Goal: Information Seeking & Learning: Learn about a topic

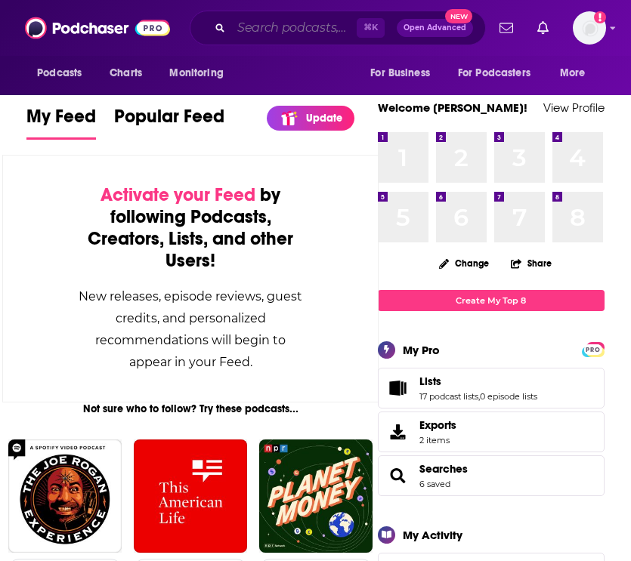
click at [281, 23] on input "Search podcasts, credits, & more..." at bounding box center [293, 28] width 125 height 24
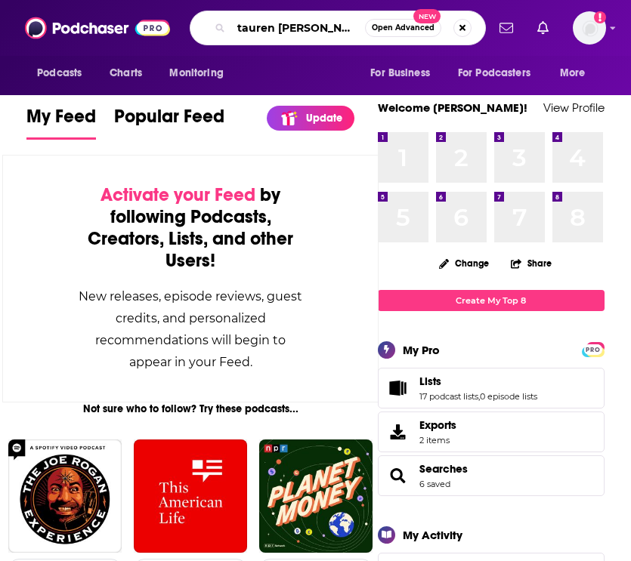
type input "tauren wells"
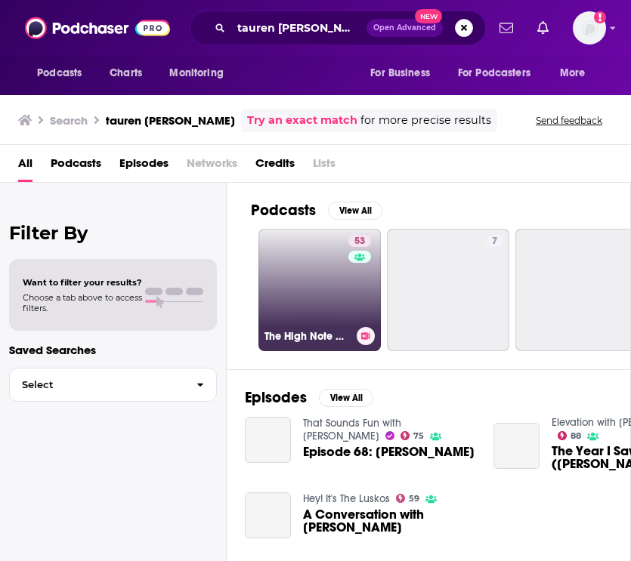
click at [278, 298] on link "53 The High Note with Tauren Wells" at bounding box center [319, 290] width 122 height 122
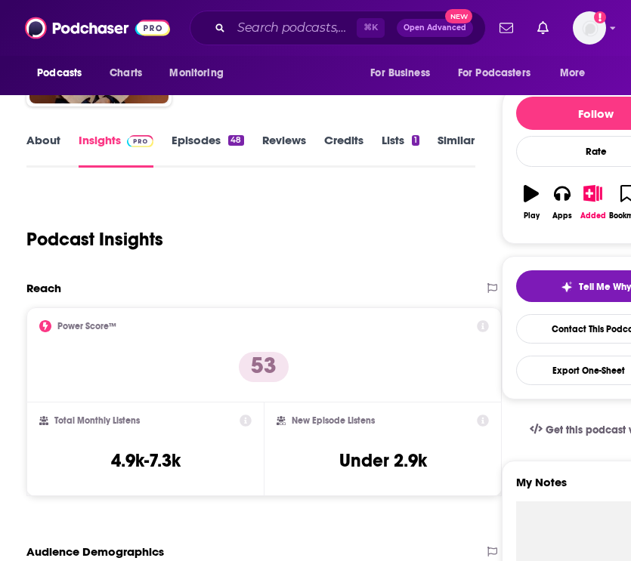
scroll to position [141, 0]
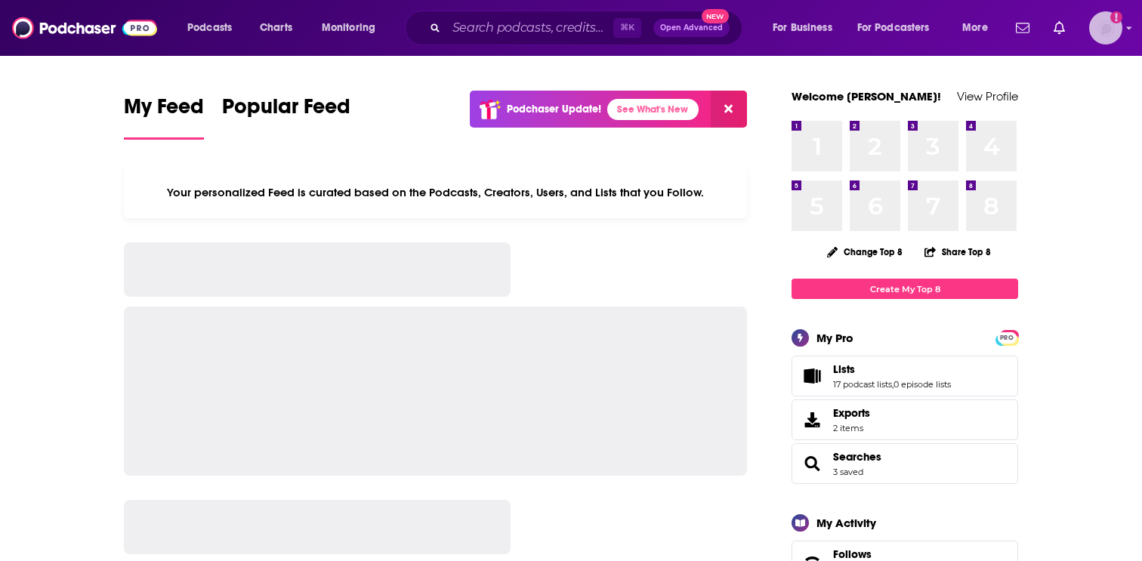
click at [1091, 32] on img "Logged in as EllaRoseMurphy" at bounding box center [1105, 27] width 33 height 33
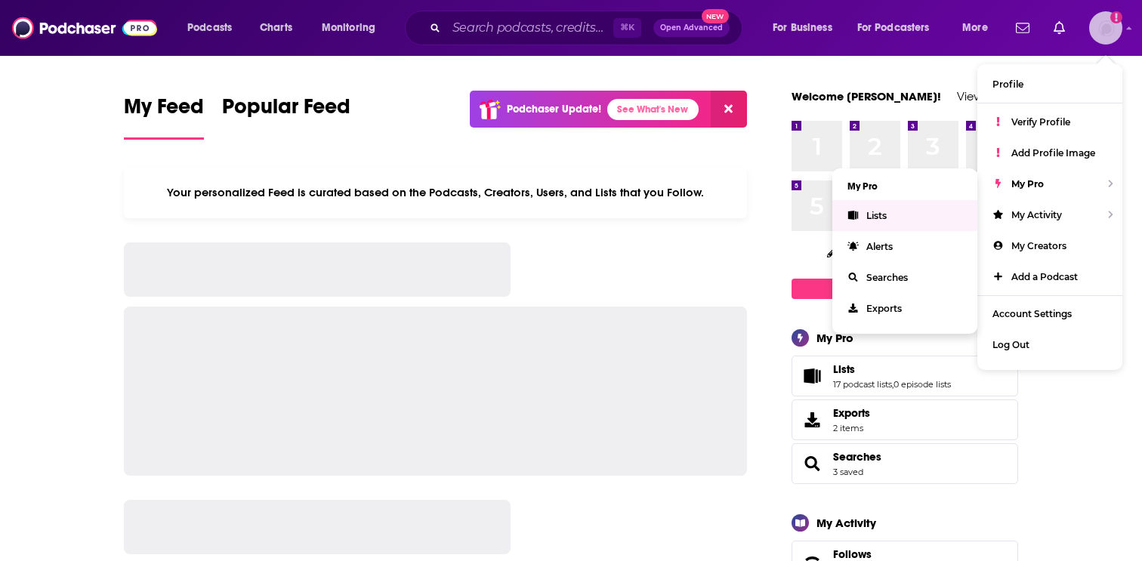
click at [927, 218] on link "Lists" at bounding box center [904, 215] width 145 height 31
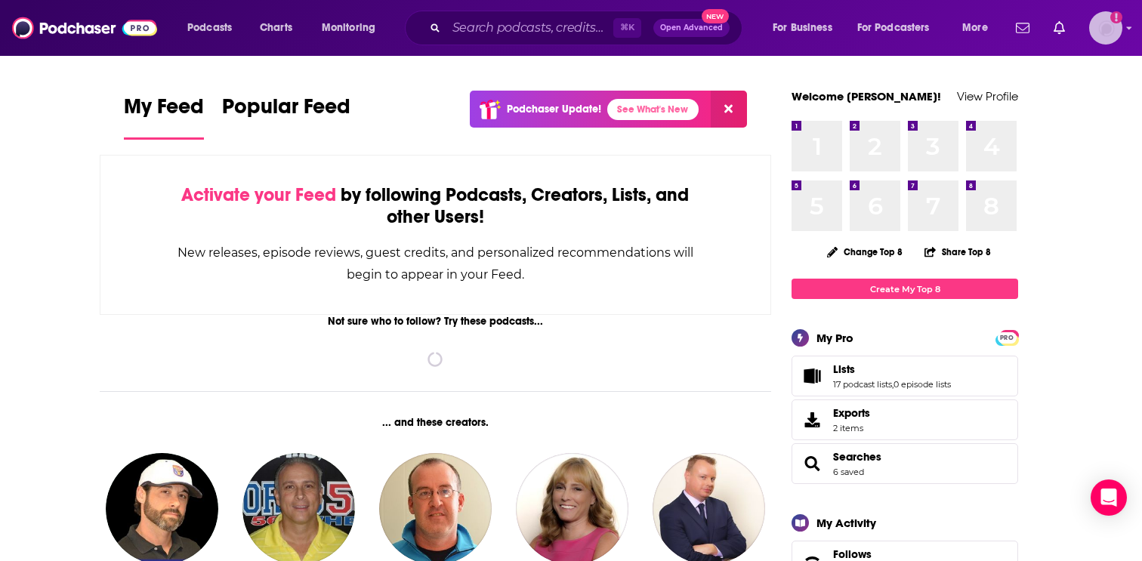
click at [1108, 35] on img "Logged in as EllaRoseMurphy" at bounding box center [1105, 27] width 33 height 33
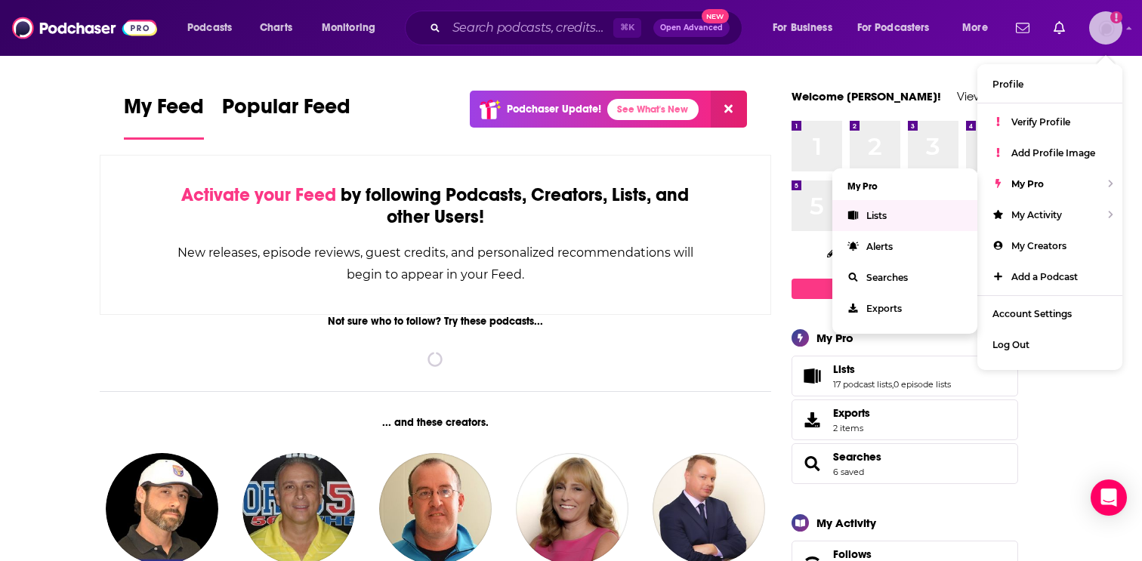
click at [937, 218] on link "Lists" at bounding box center [904, 215] width 145 height 31
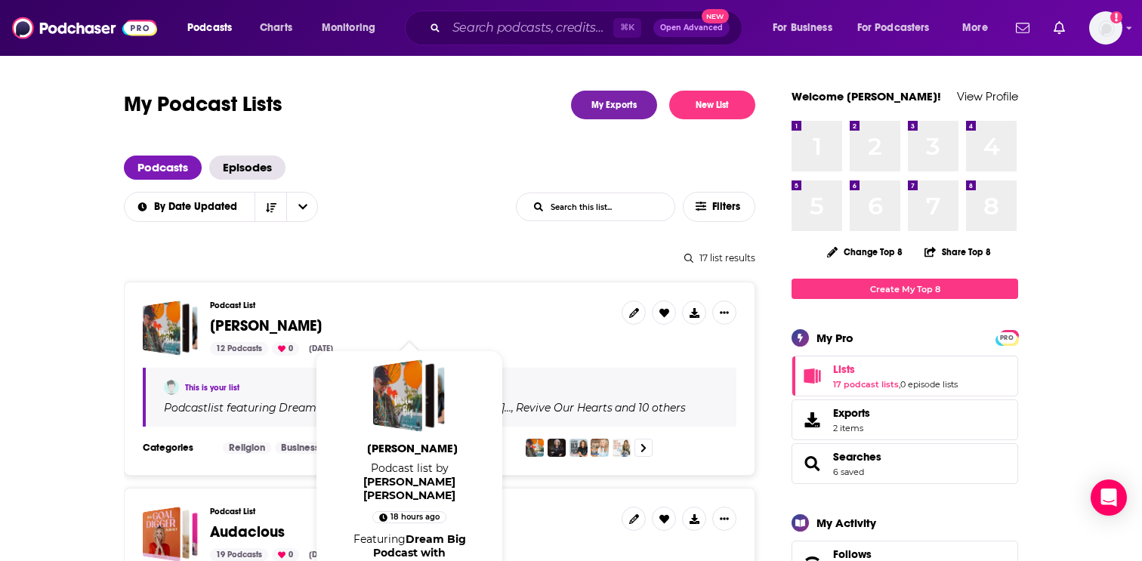
click at [275, 328] on span "Ginger Stache" at bounding box center [266, 325] width 112 height 19
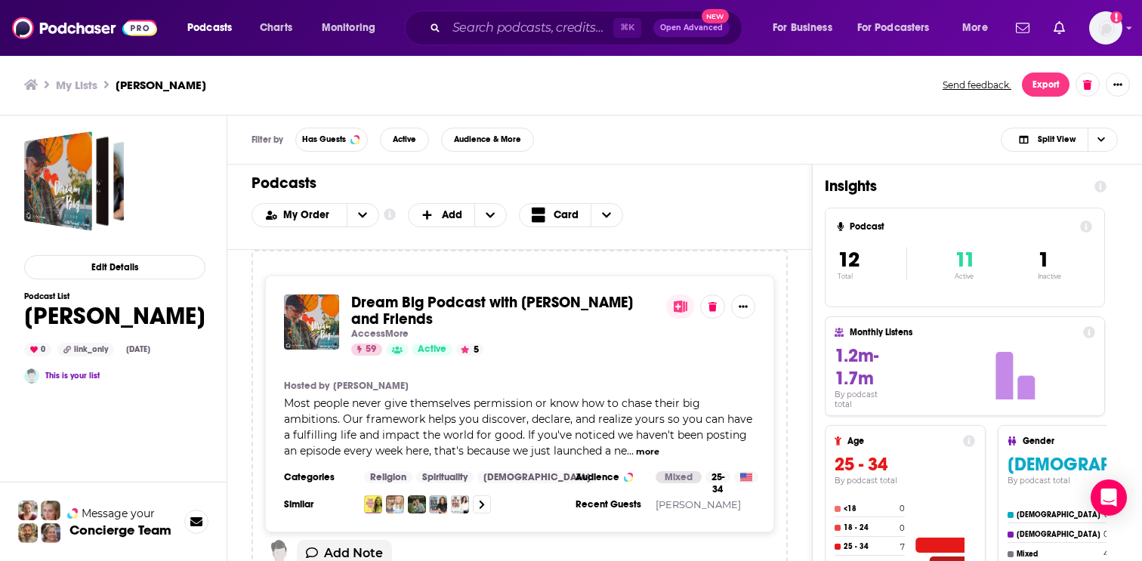
click at [535, 299] on span "Dream Big Podcast with Bob Goff and Friends" at bounding box center [492, 310] width 282 height 35
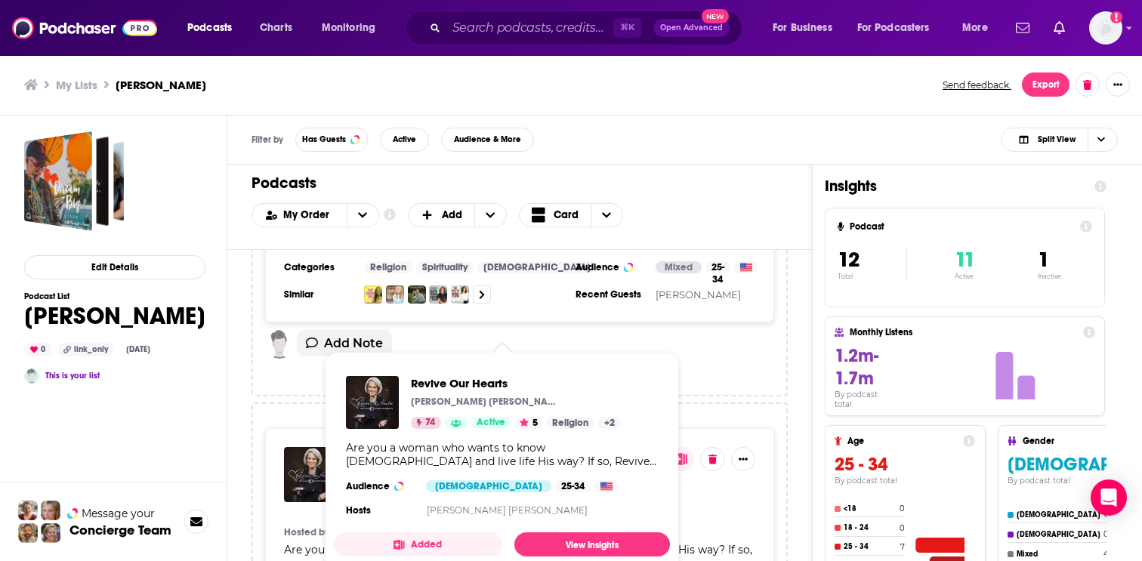
click at [415, 455] on div "Are you a woman who wants to know God and live life His way? If so, Revive Our …" at bounding box center [502, 454] width 312 height 27
click at [426, 383] on span "Revive Our Hearts" at bounding box center [516, 383] width 210 height 14
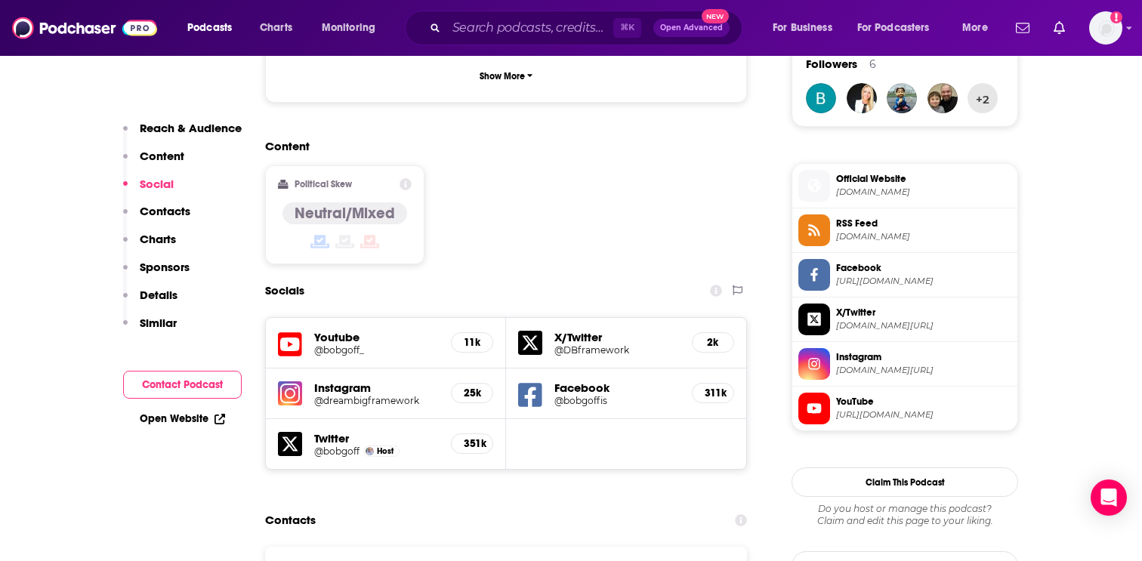
scroll to position [1411, 0]
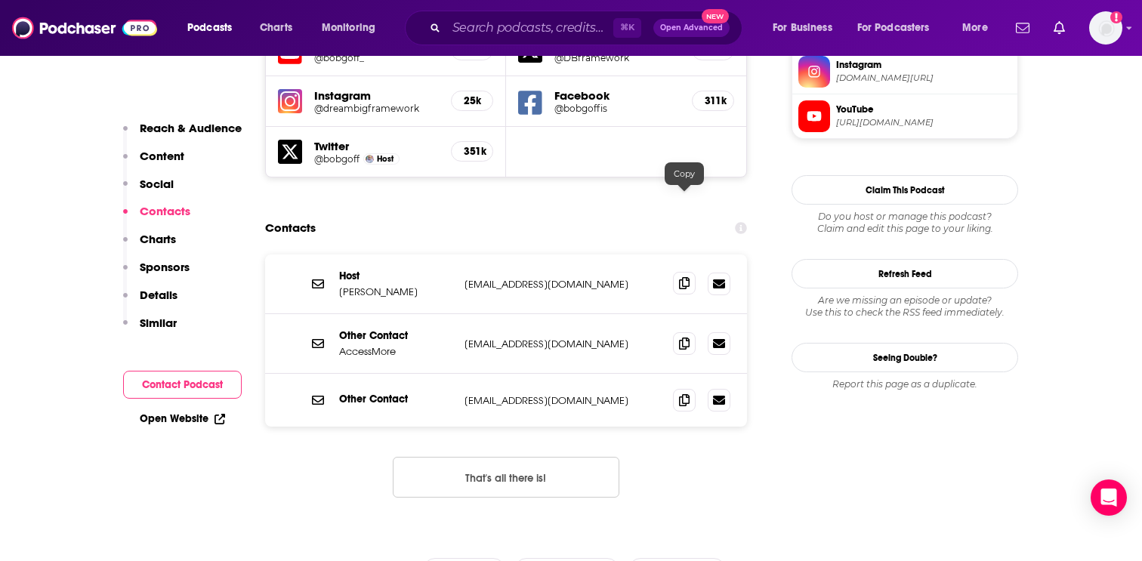
click at [685, 277] on icon at bounding box center [684, 283] width 11 height 12
click at [690, 332] on span at bounding box center [684, 343] width 23 height 23
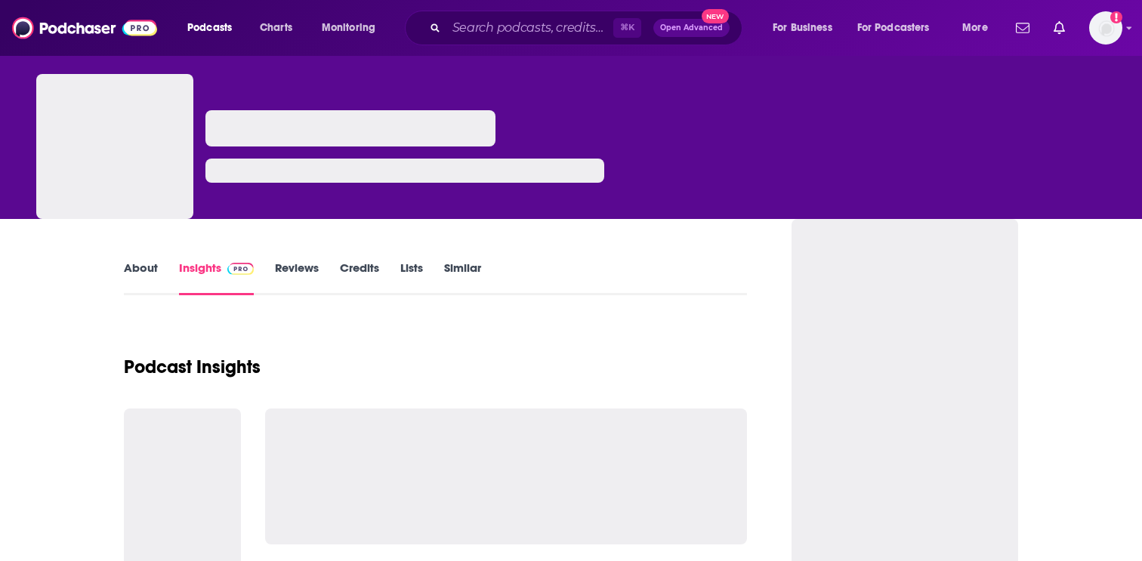
scroll to position [24, 0]
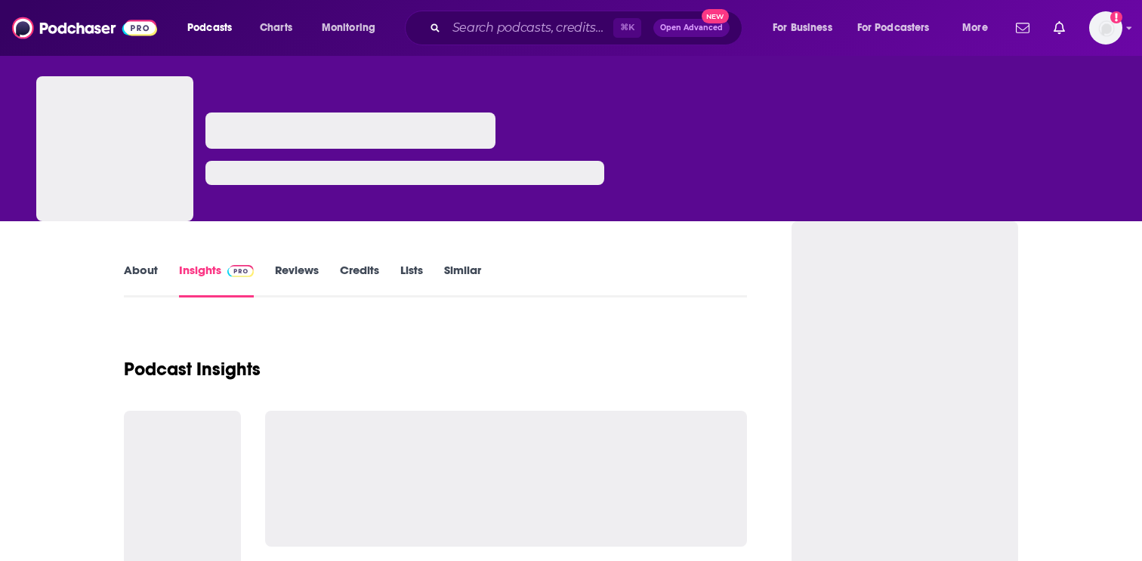
click at [819, 122] on div at bounding box center [571, 98] width 1142 height 245
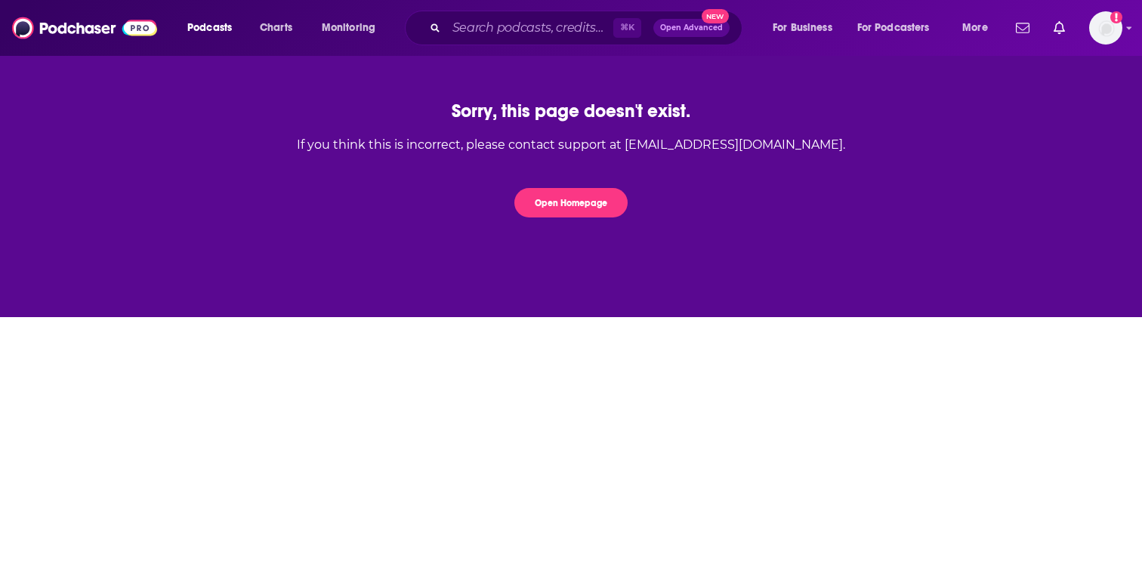
scroll to position [0, 0]
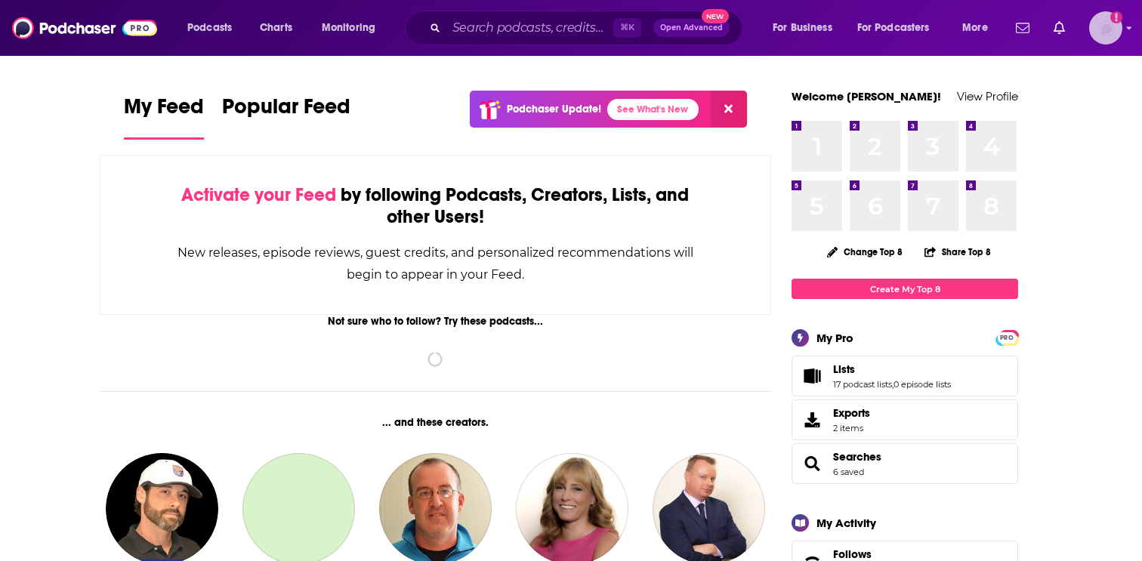
click at [1110, 32] on img "Logged in as EllaRoseMurphy" at bounding box center [1105, 27] width 33 height 33
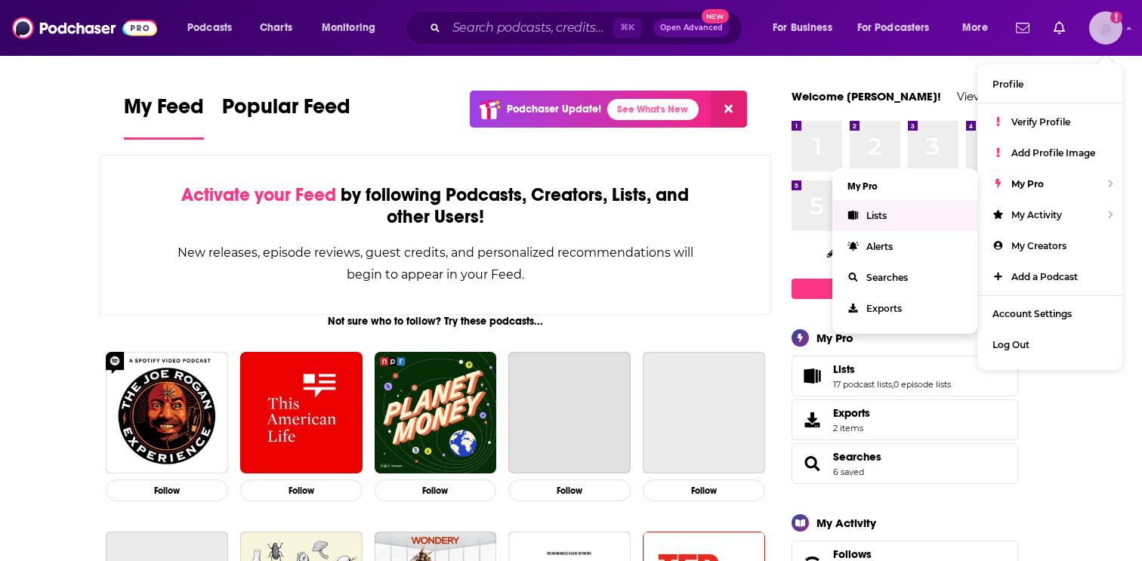
click at [940, 205] on link "Lists" at bounding box center [904, 215] width 145 height 31
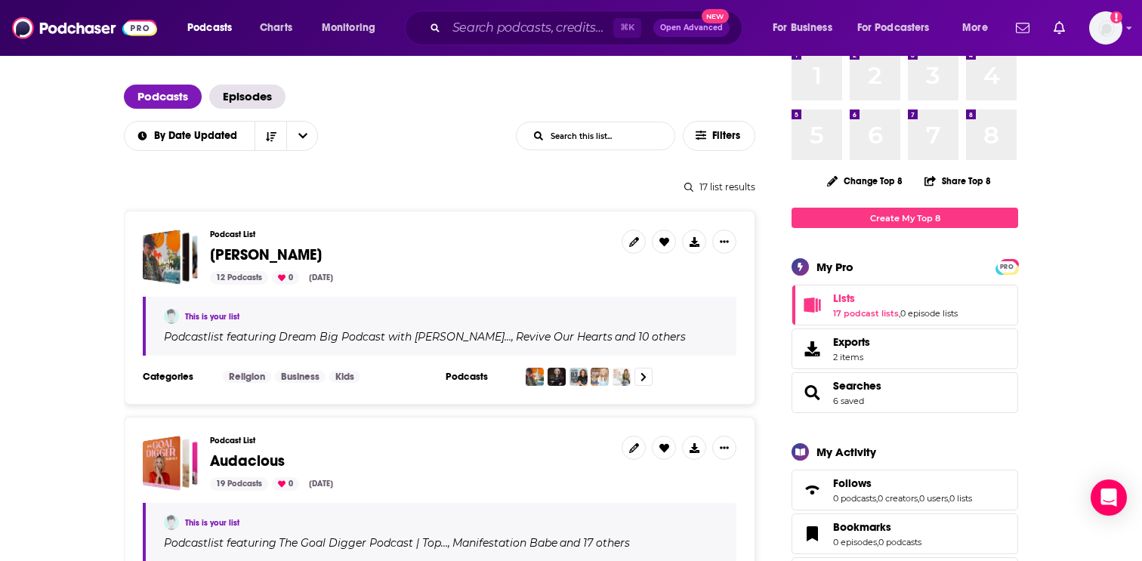
scroll to position [88, 0]
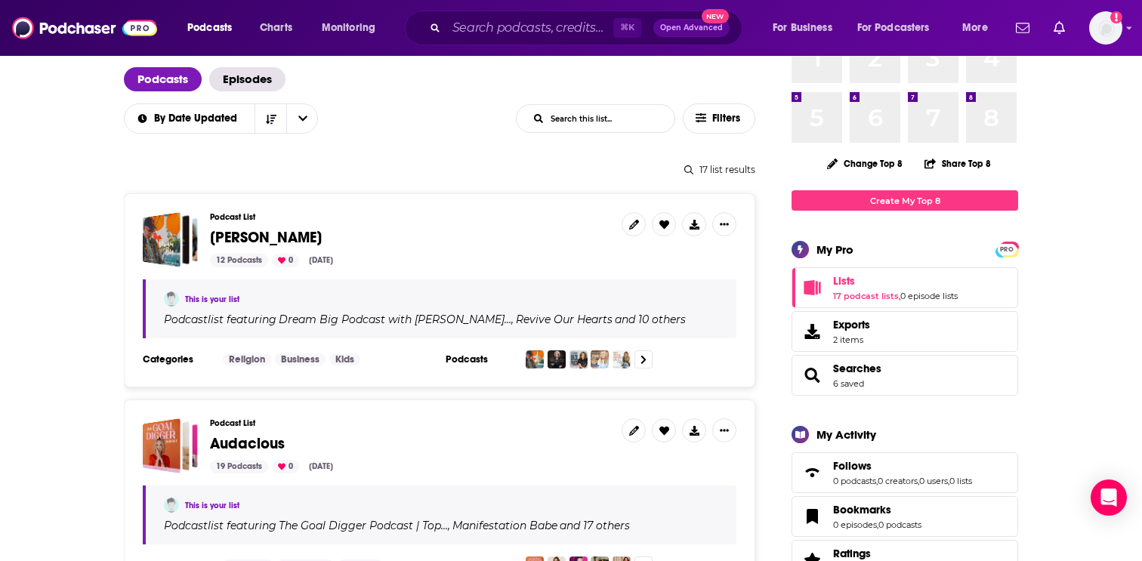
click at [276, 233] on span "Ginger Stache" at bounding box center [266, 237] width 112 height 19
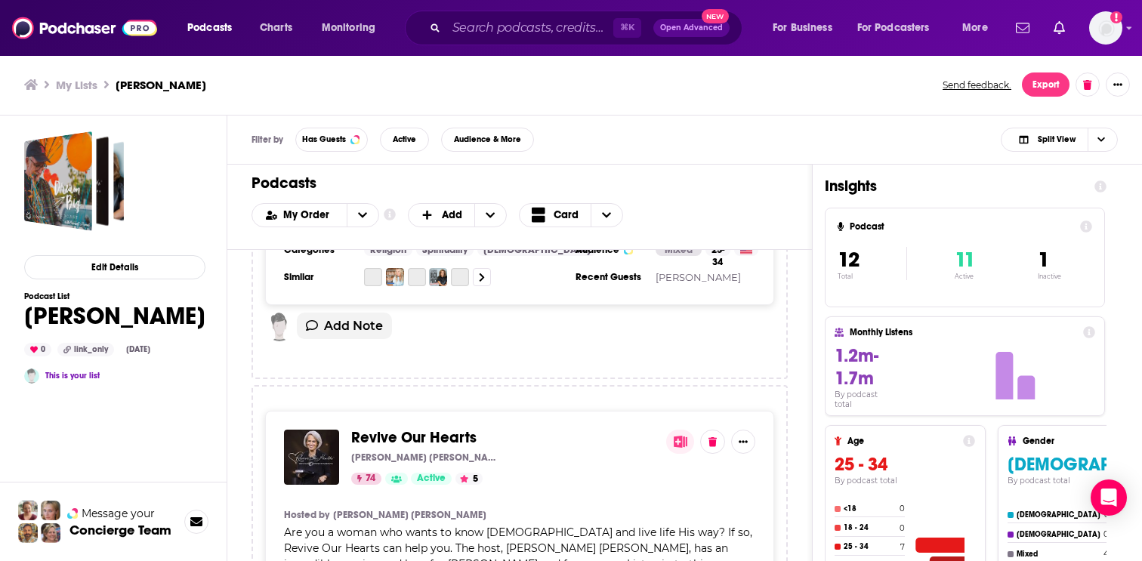
scroll to position [255, 0]
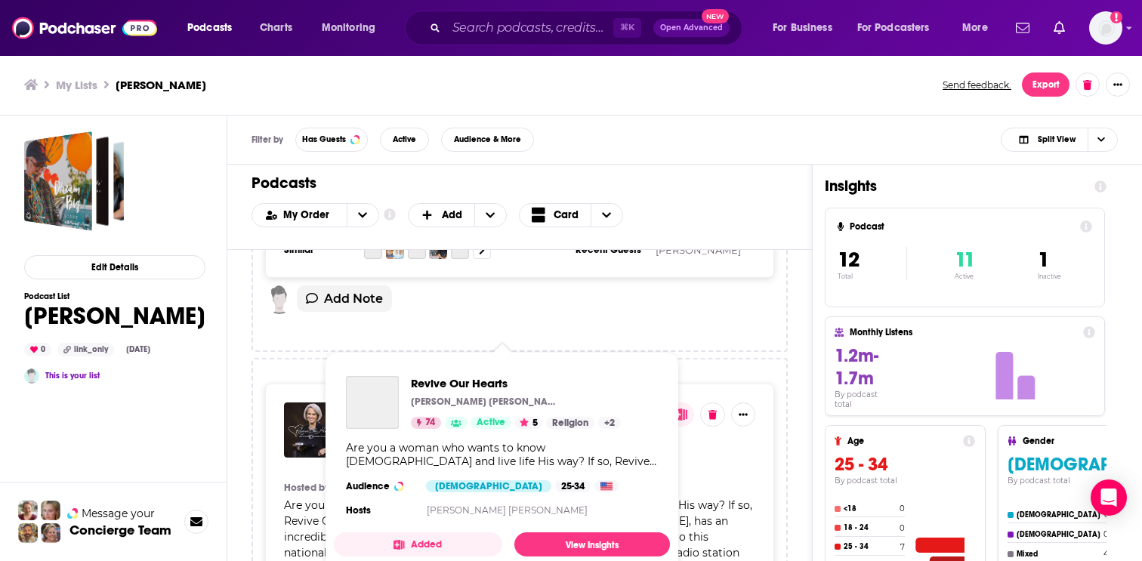
click at [360, 409] on div "Revive Our Hearts" at bounding box center [372, 402] width 53 height 53
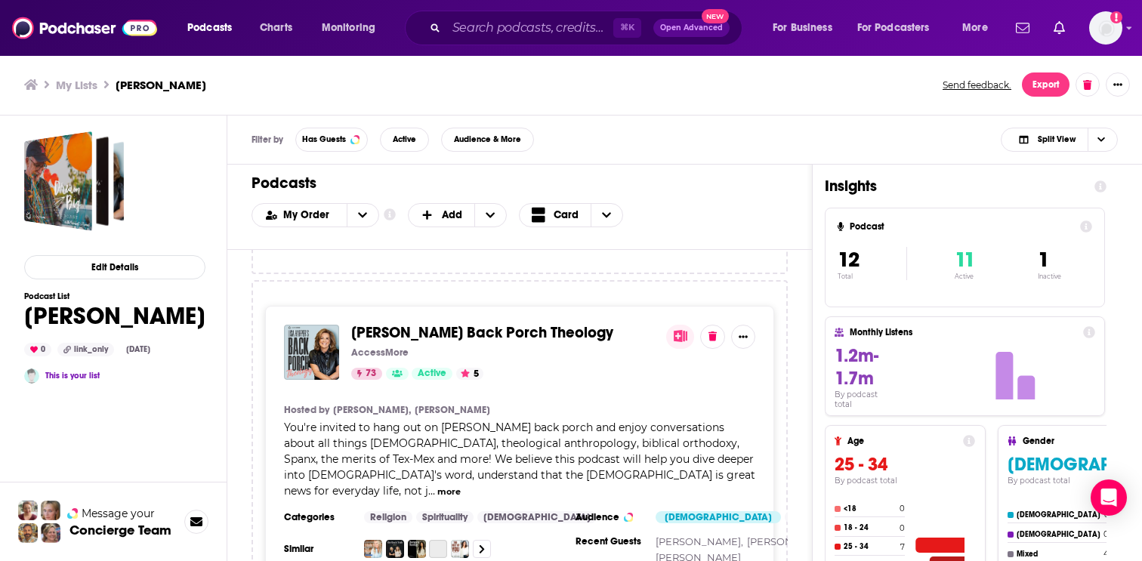
scroll to position [718, 0]
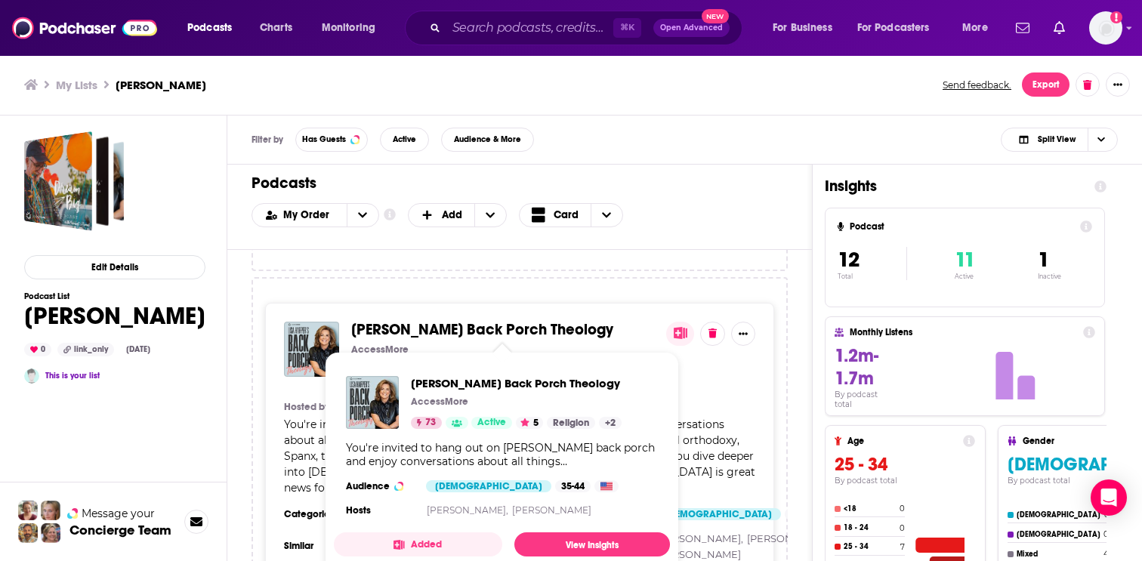
click at [472, 327] on span "Lisa Harper's Back Porch Theology" at bounding box center [482, 329] width 262 height 19
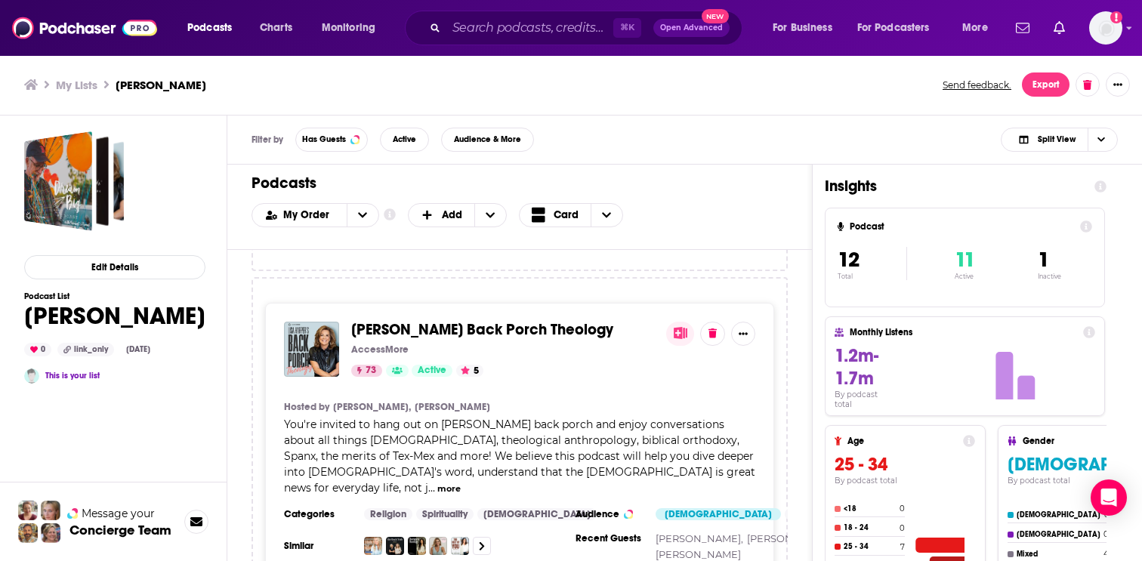
click at [545, 329] on span "Lisa Harper's Back Porch Theology" at bounding box center [482, 329] width 262 height 19
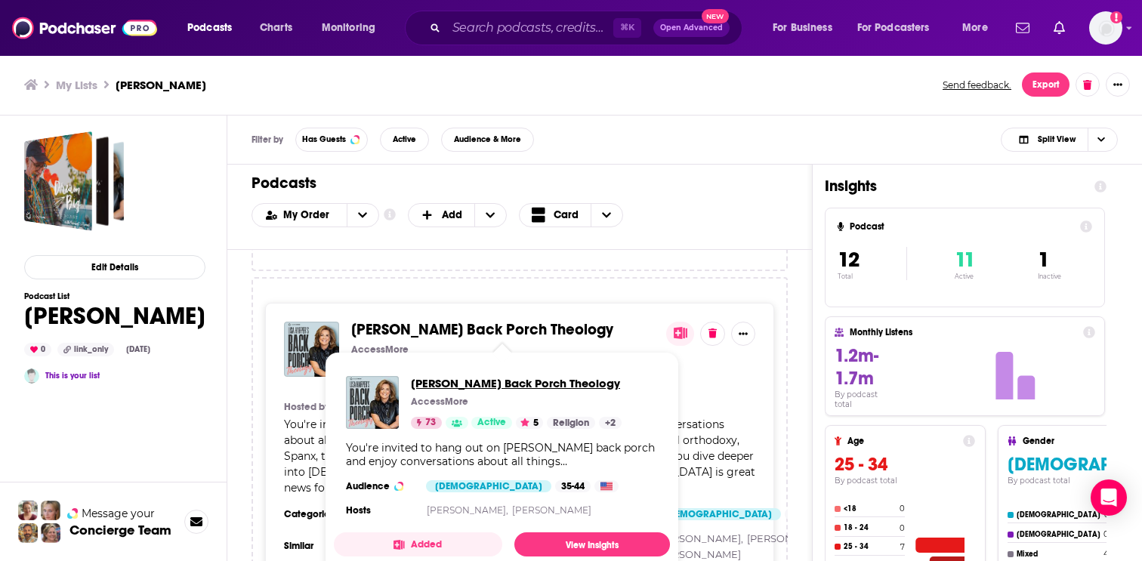
click at [531, 380] on span "Lisa Harper's Back Porch Theology" at bounding box center [516, 383] width 211 height 14
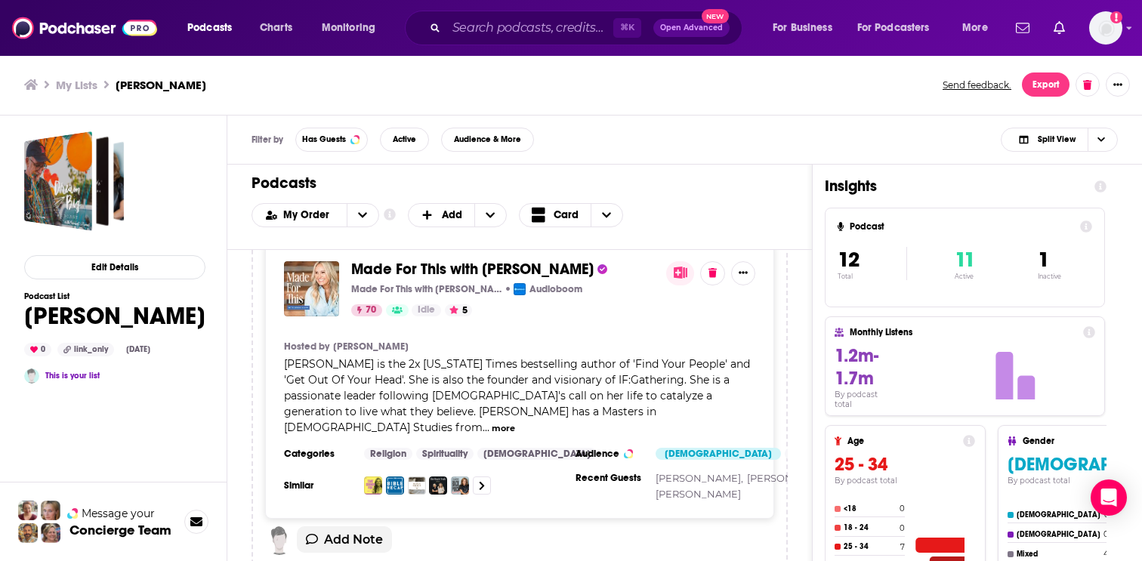
scroll to position [1123, 0]
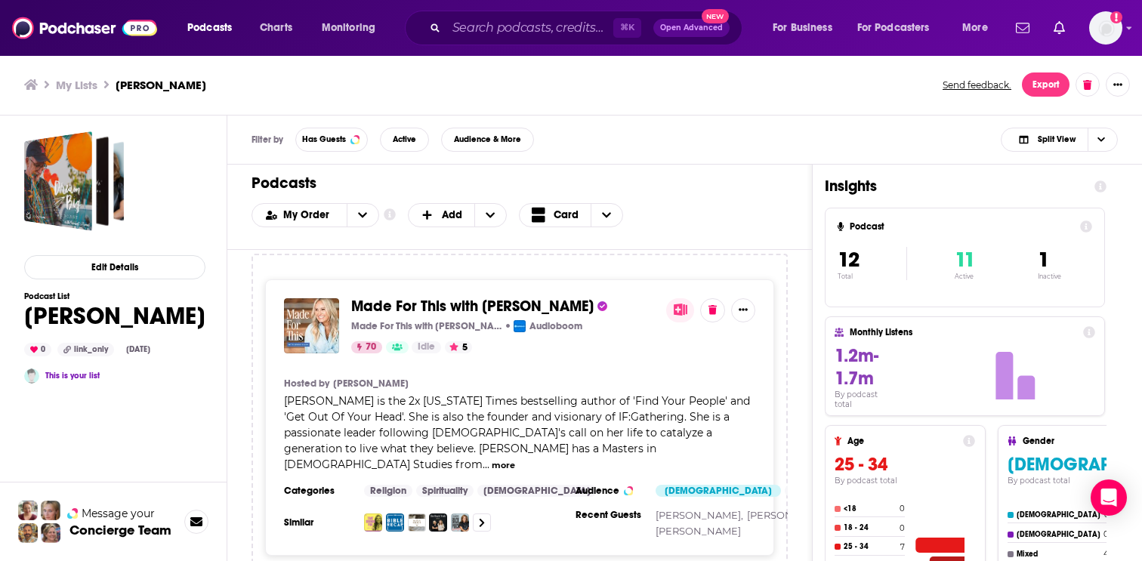
click at [523, 304] on span "Made For This with Jennie Allen" at bounding box center [472, 306] width 242 height 19
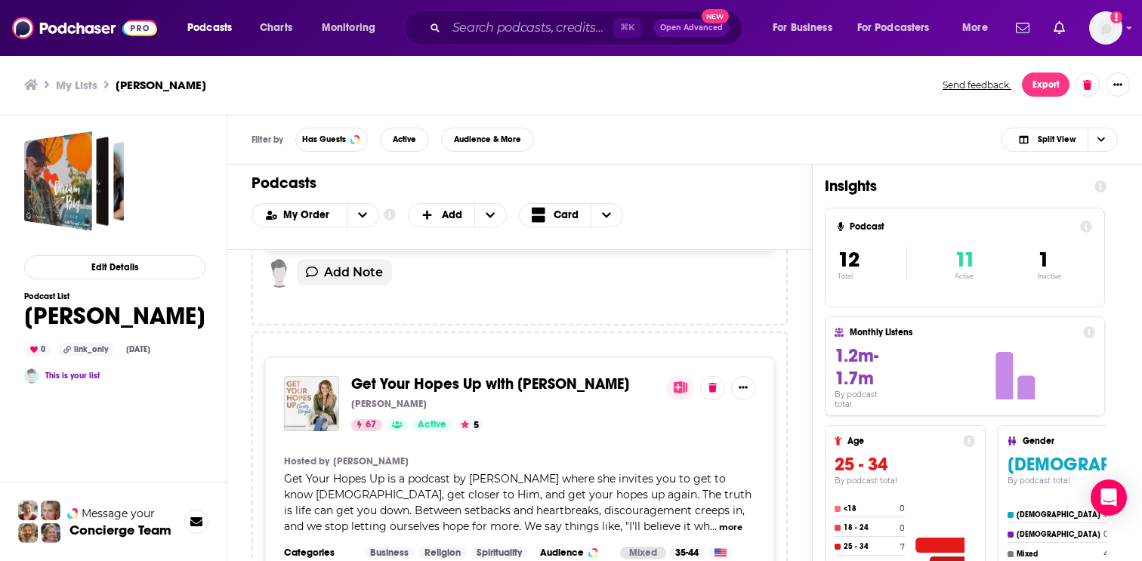
scroll to position [1436, 0]
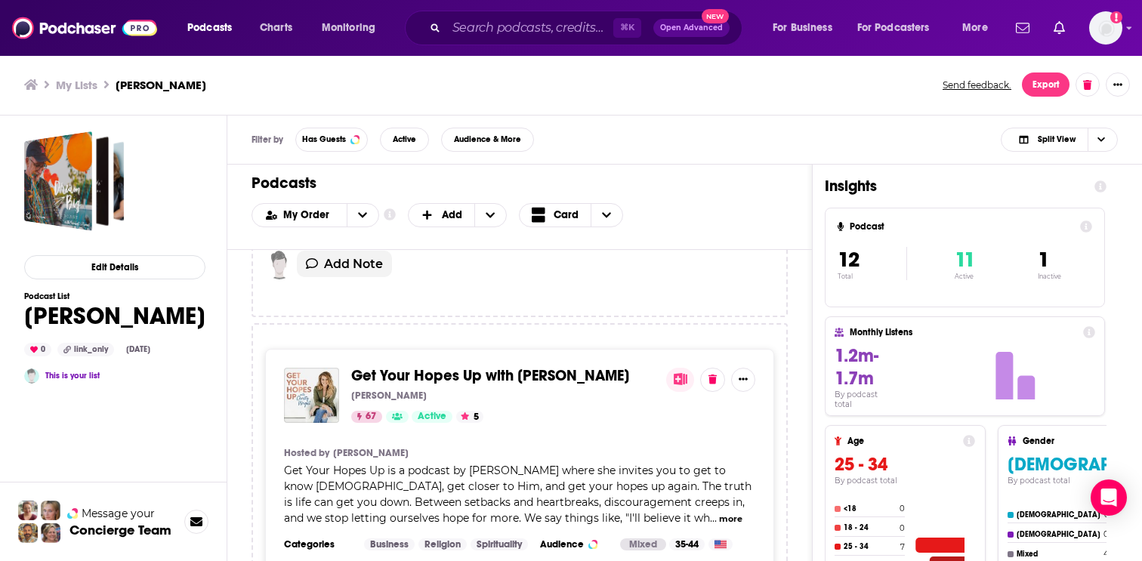
click at [560, 379] on span "Get Your Hopes Up with Christy Wright" at bounding box center [490, 375] width 278 height 19
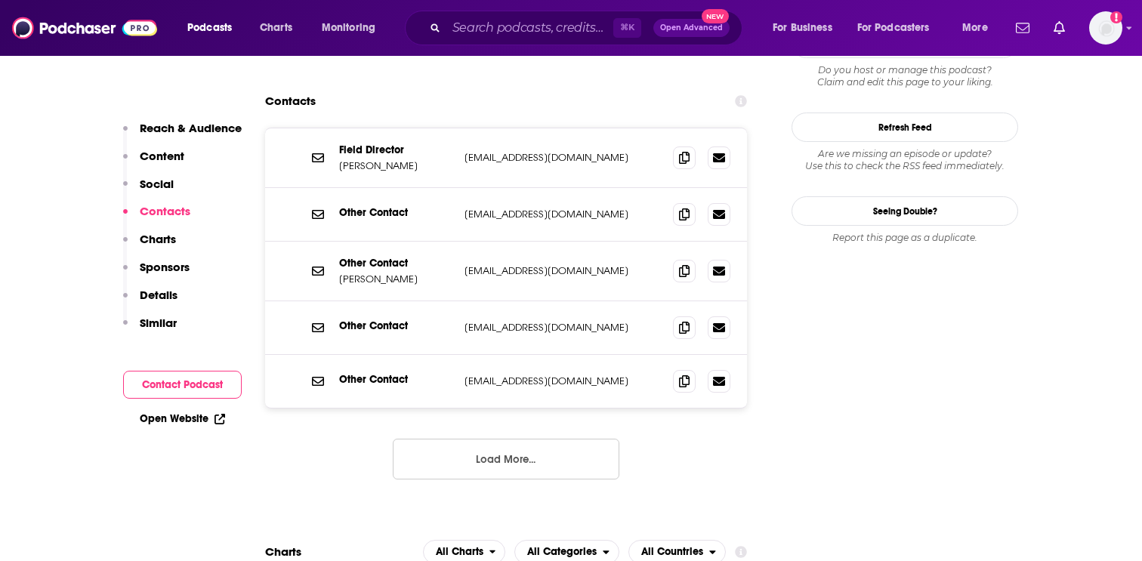
scroll to position [1526, 0]
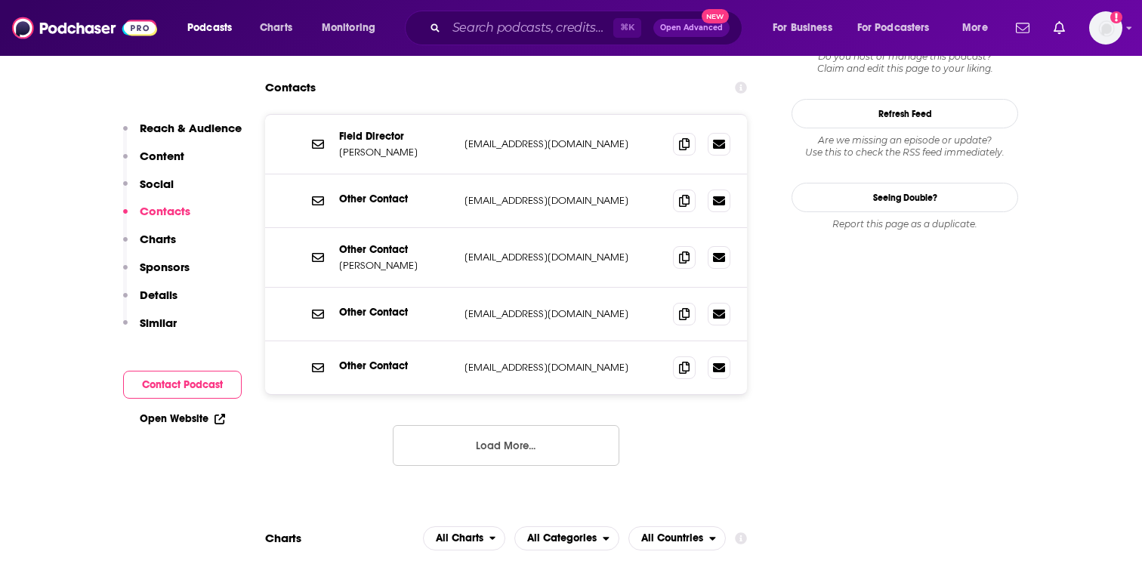
click at [528, 425] on button "Load More..." at bounding box center [506, 445] width 227 height 41
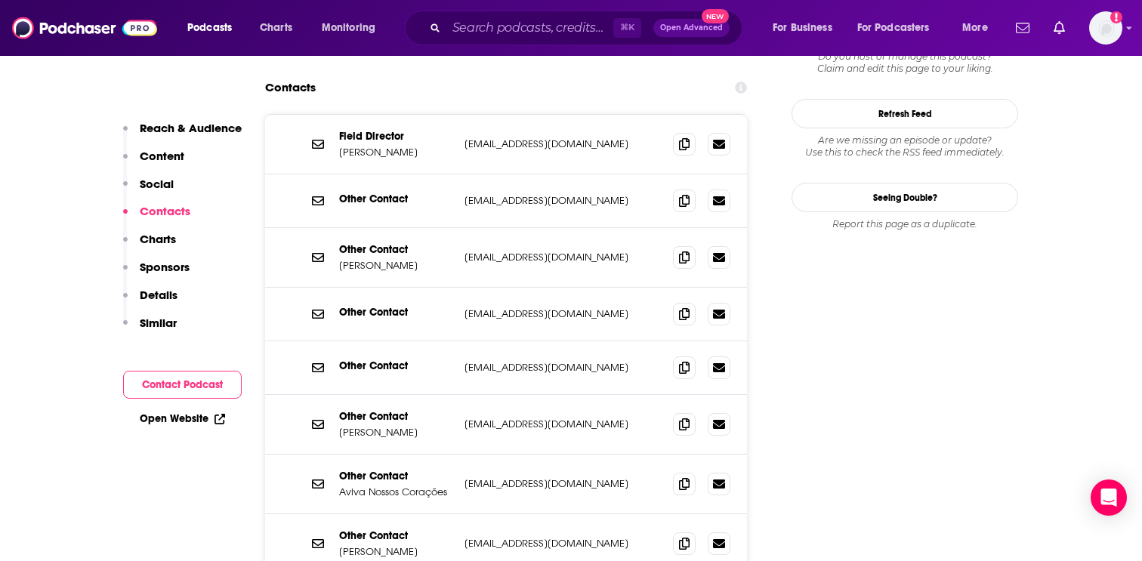
scroll to position [1514, 0]
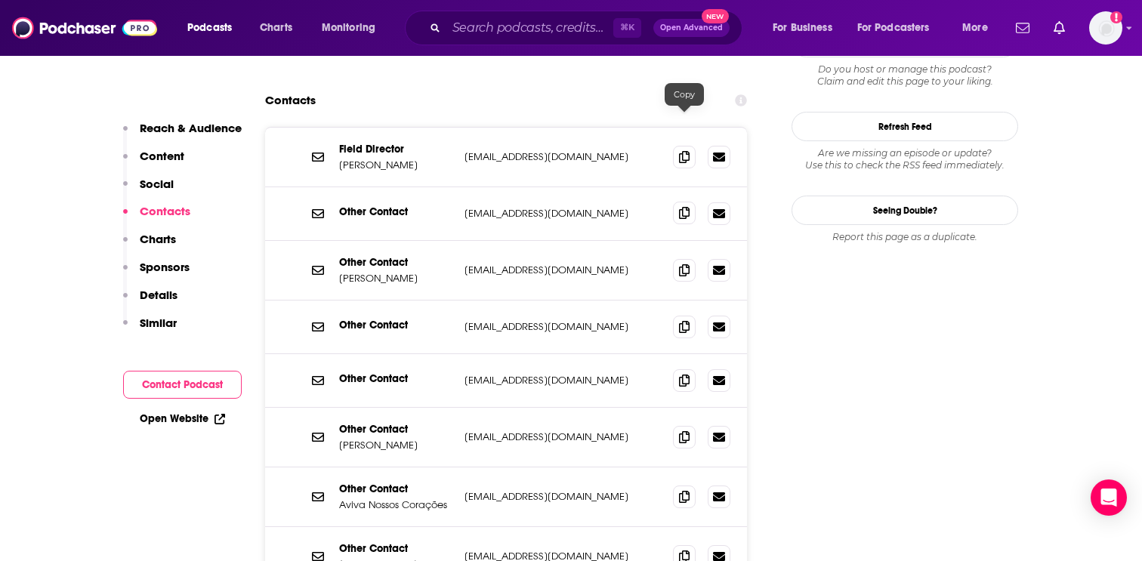
click at [687, 207] on icon at bounding box center [684, 213] width 11 height 12
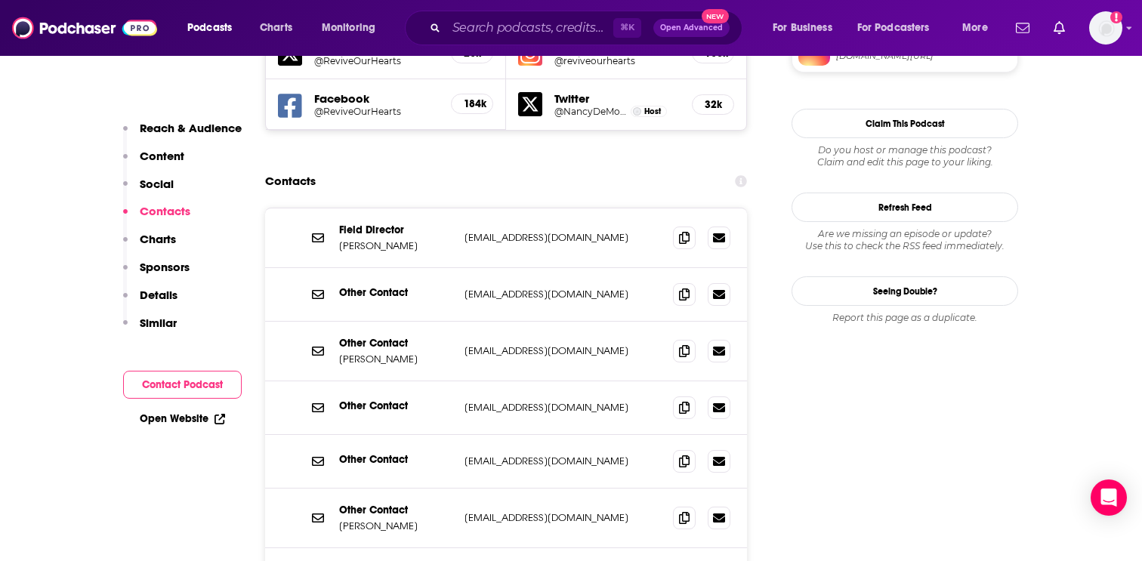
scroll to position [1427, 0]
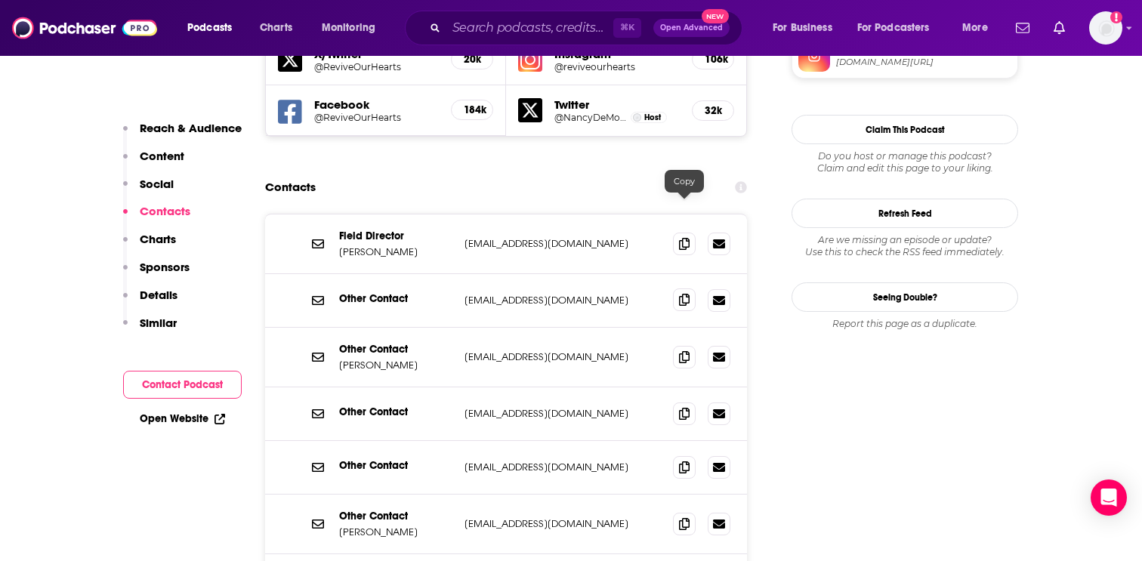
click at [680, 294] on icon at bounding box center [684, 300] width 11 height 12
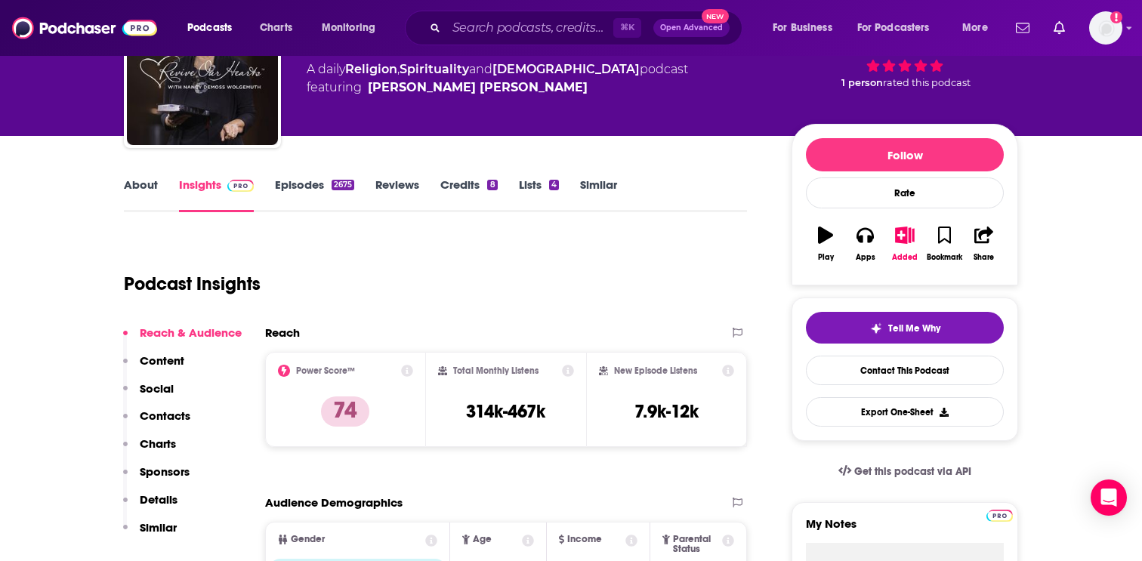
scroll to position [0, 0]
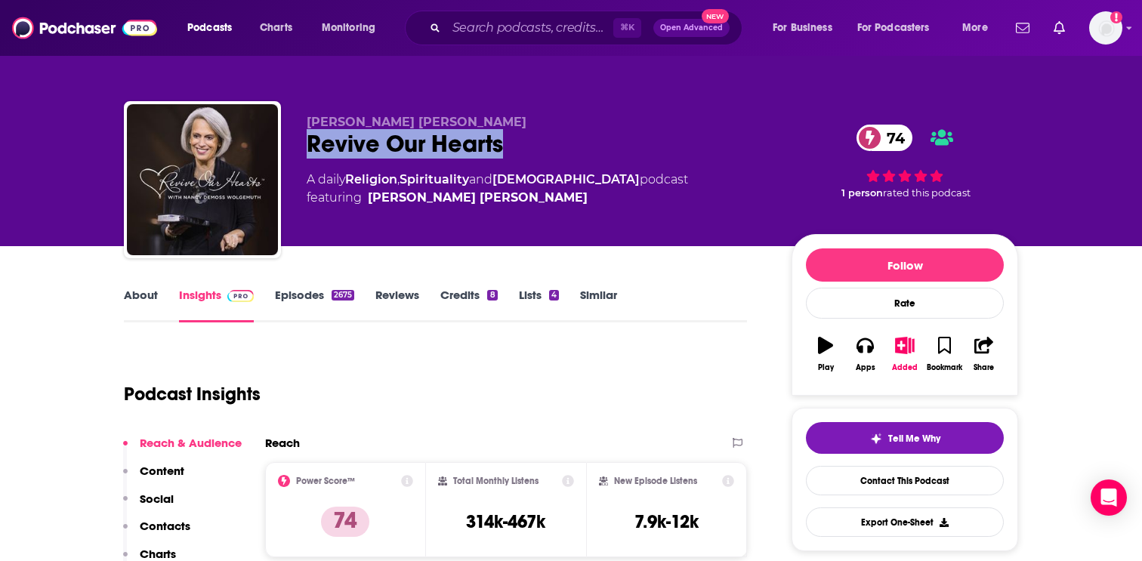
drag, startPoint x: 551, startPoint y: 131, endPoint x: 309, endPoint y: 135, distance: 242.5
click at [309, 135] on div "Revive Our Hearts 74" at bounding box center [537, 143] width 461 height 29
copy h2 "Revive Our Hearts"
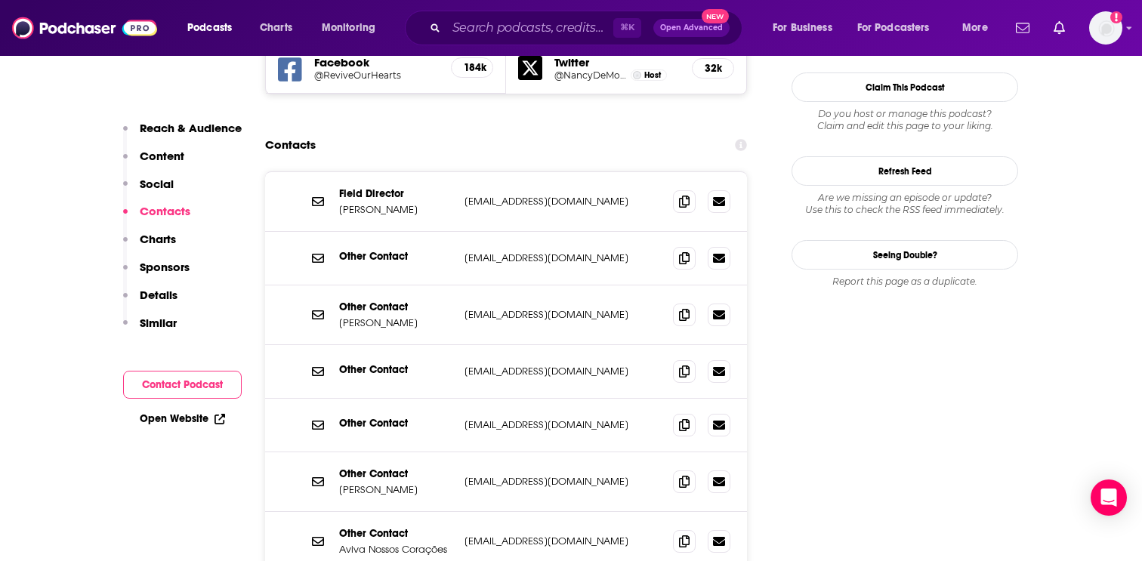
scroll to position [1467, 0]
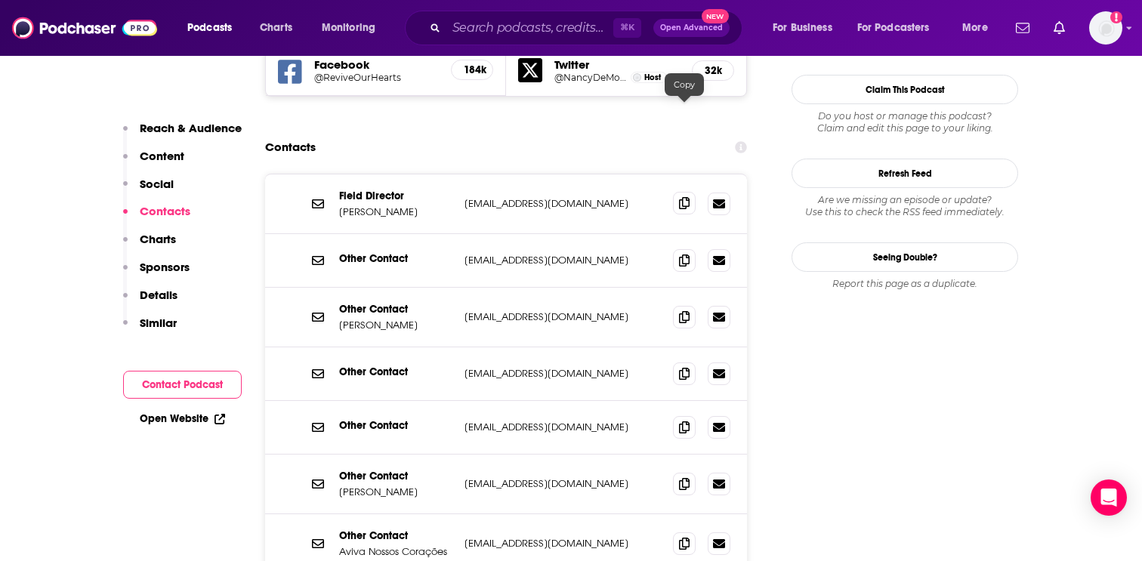
click at [686, 197] on icon at bounding box center [684, 203] width 11 height 12
click at [678, 305] on span at bounding box center [684, 316] width 23 height 23
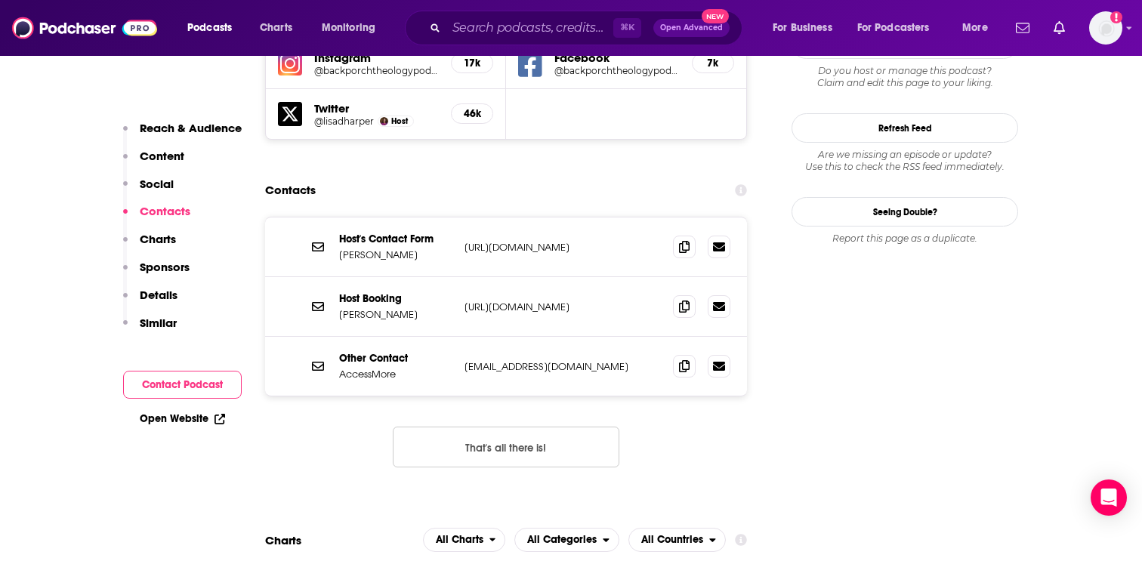
scroll to position [1421, 0]
click at [687, 242] on icon at bounding box center [684, 248] width 11 height 12
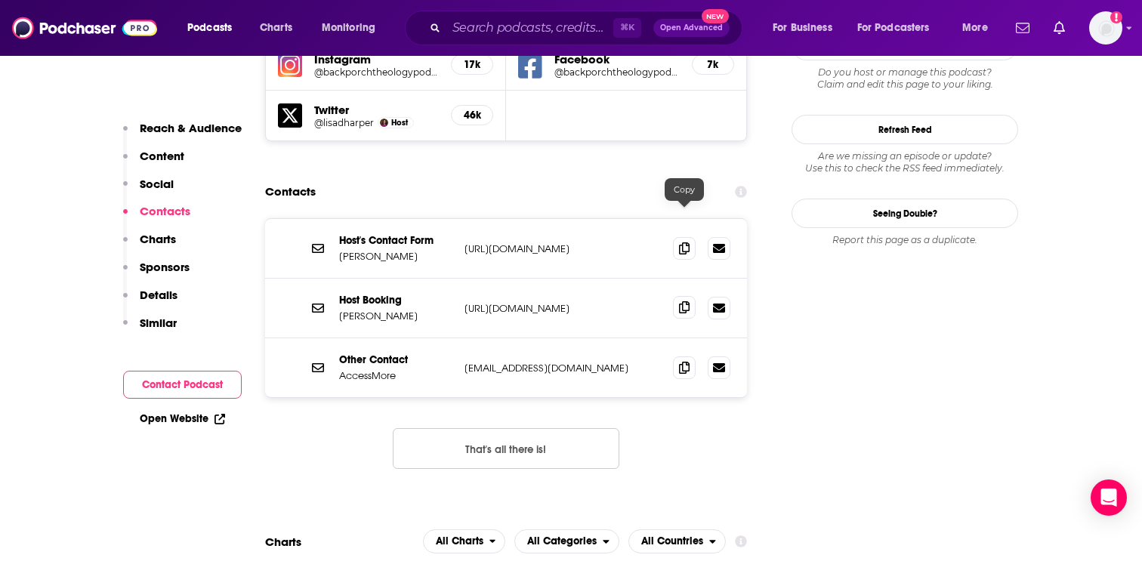
click at [684, 301] on icon at bounding box center [684, 307] width 11 height 12
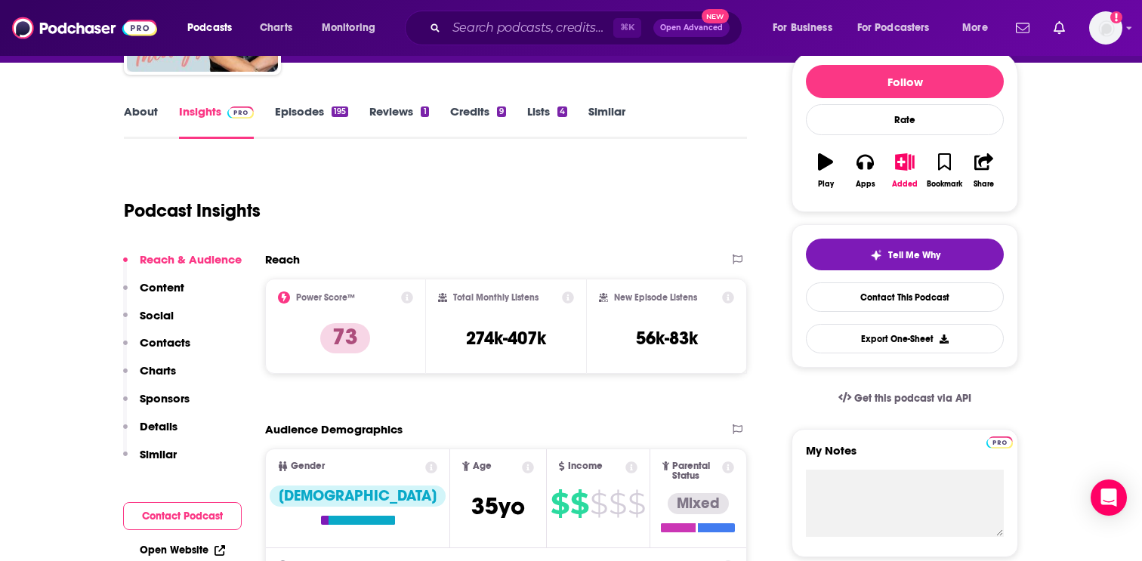
scroll to position [184, 0]
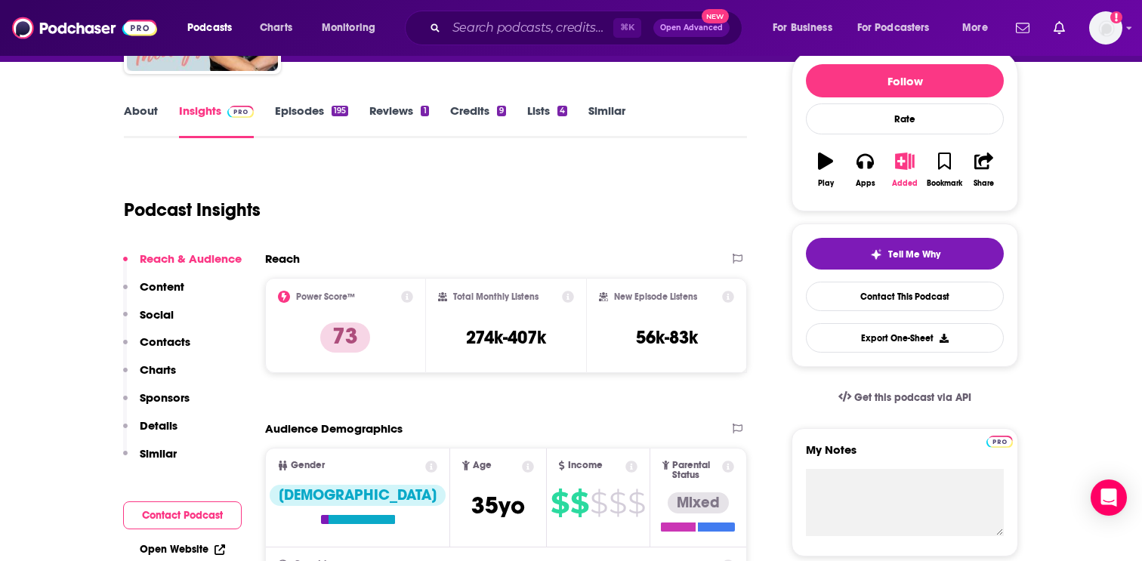
click at [906, 165] on icon "button" at bounding box center [905, 161] width 19 height 17
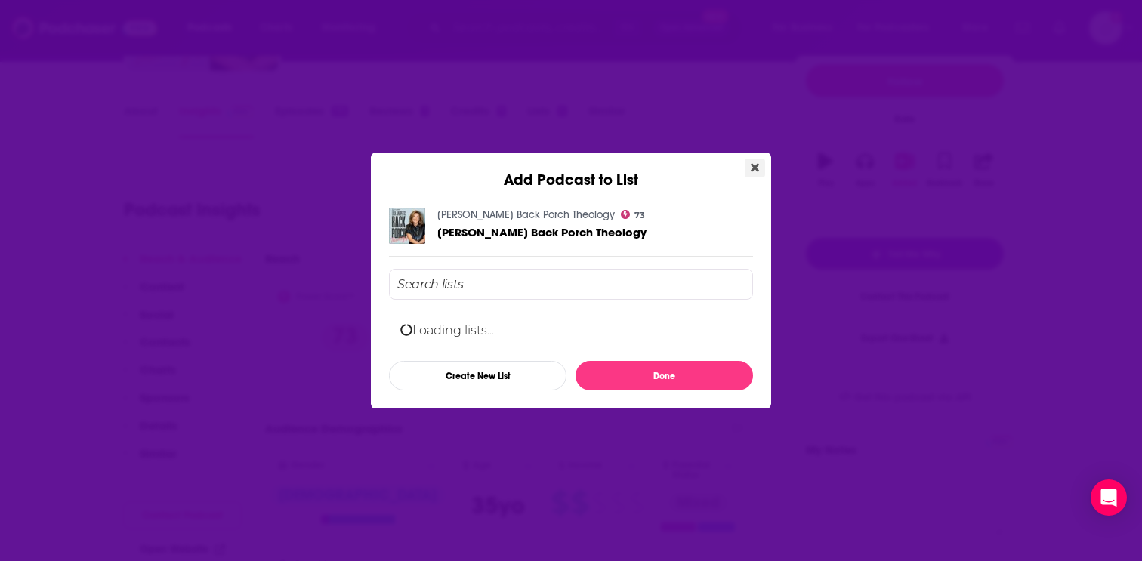
click at [754, 169] on icon "Close" at bounding box center [755, 168] width 8 height 12
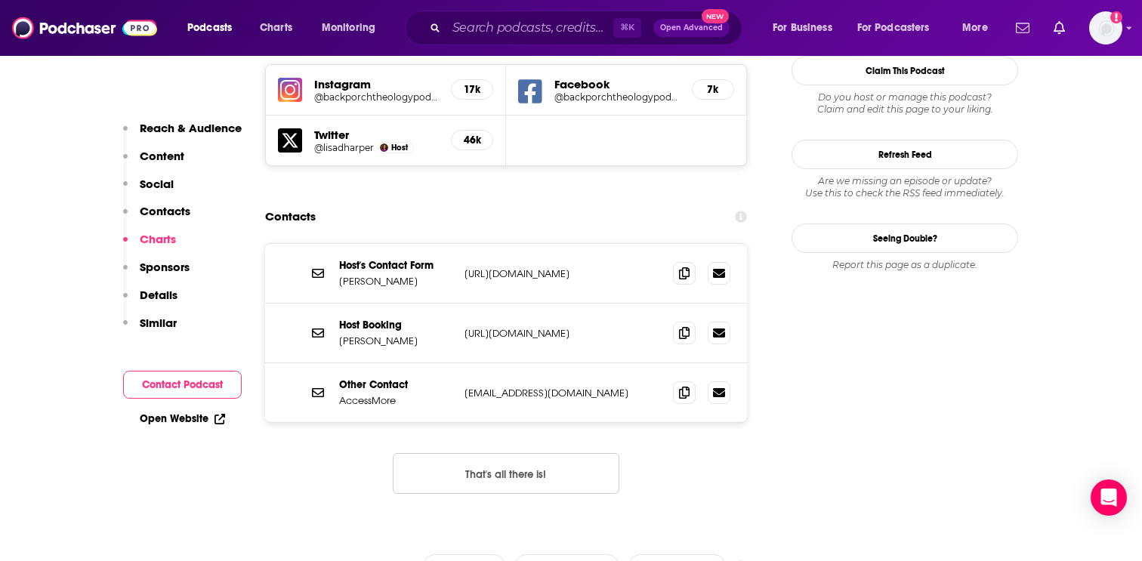
scroll to position [1396, 0]
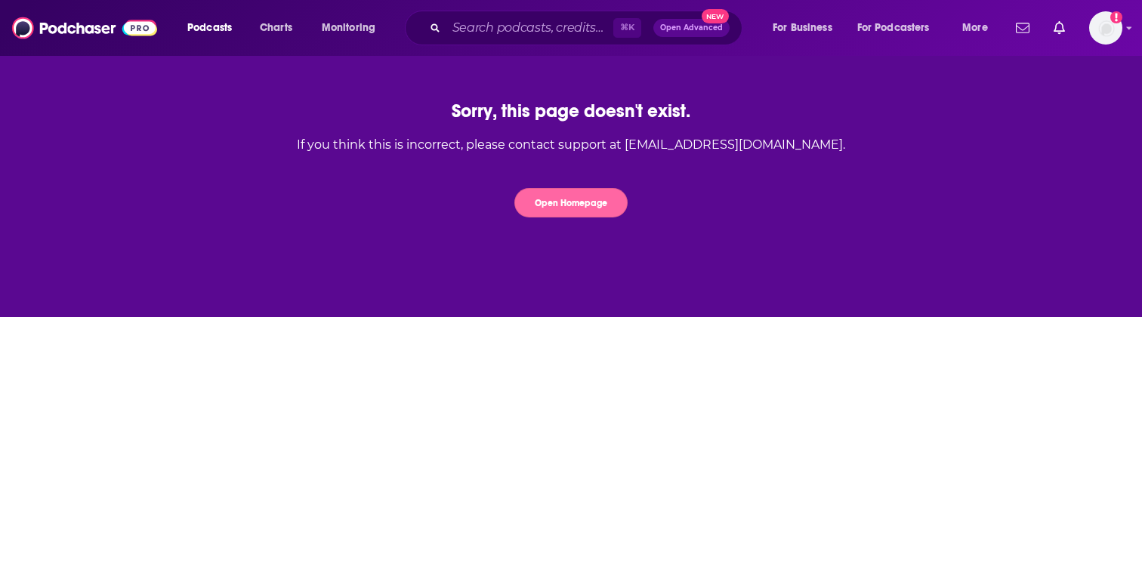
click at [557, 211] on button "Open Homepage" at bounding box center [570, 202] width 113 height 29
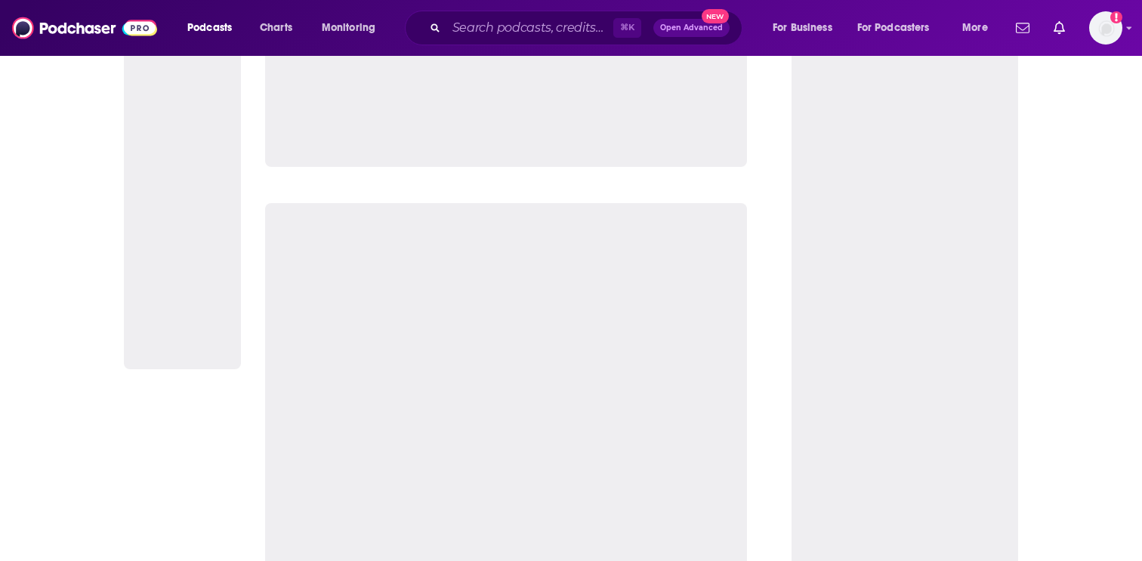
scroll to position [104, 0]
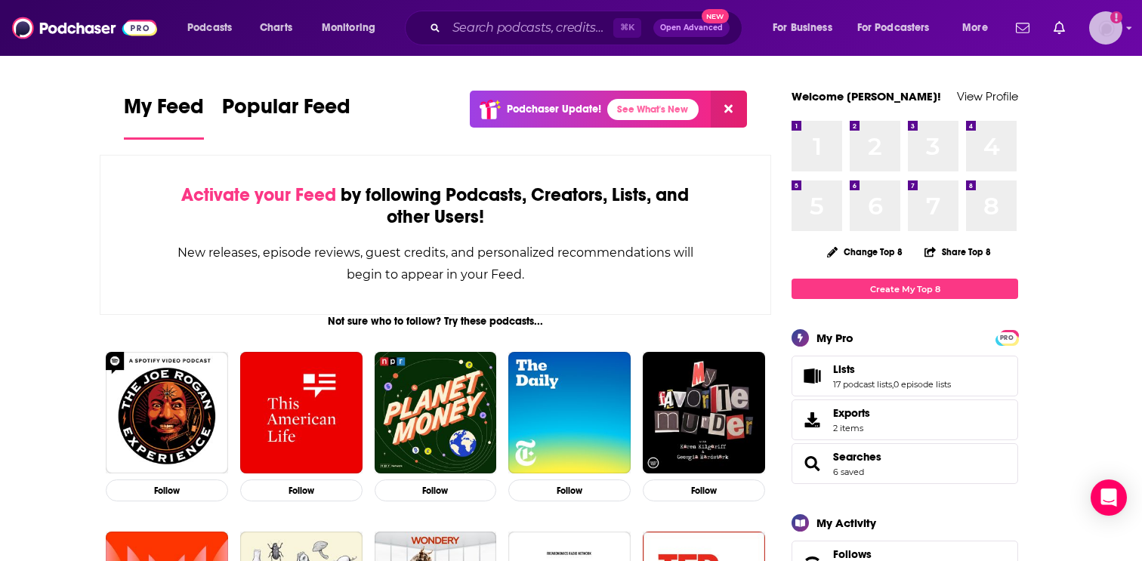
click at [1115, 21] on icon "Email not verified" at bounding box center [1116, 17] width 12 height 12
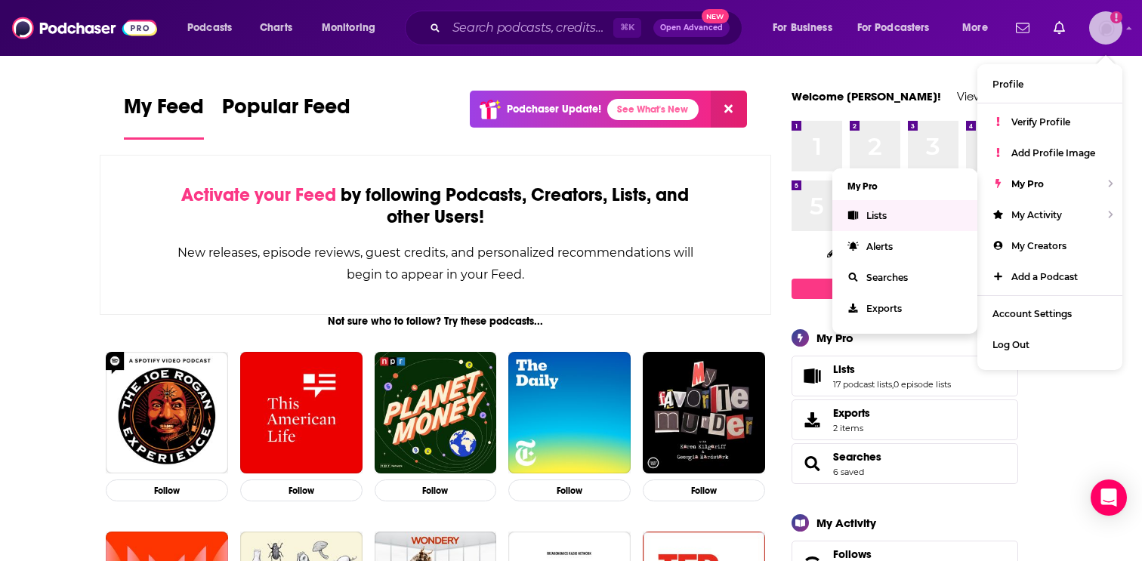
click at [937, 201] on link "Lists" at bounding box center [904, 215] width 145 height 31
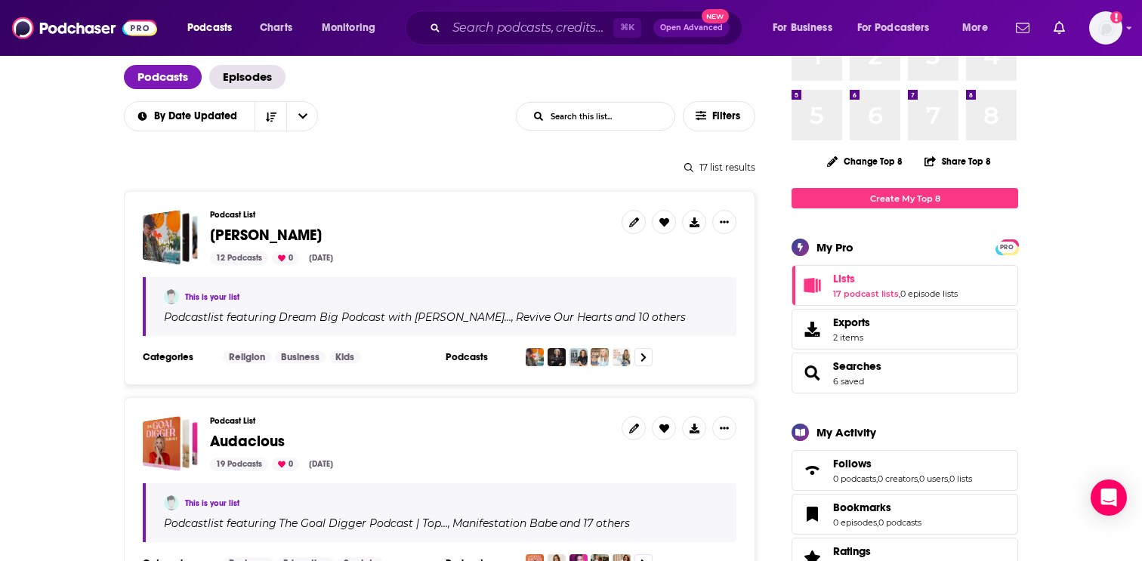
scroll to position [66, 0]
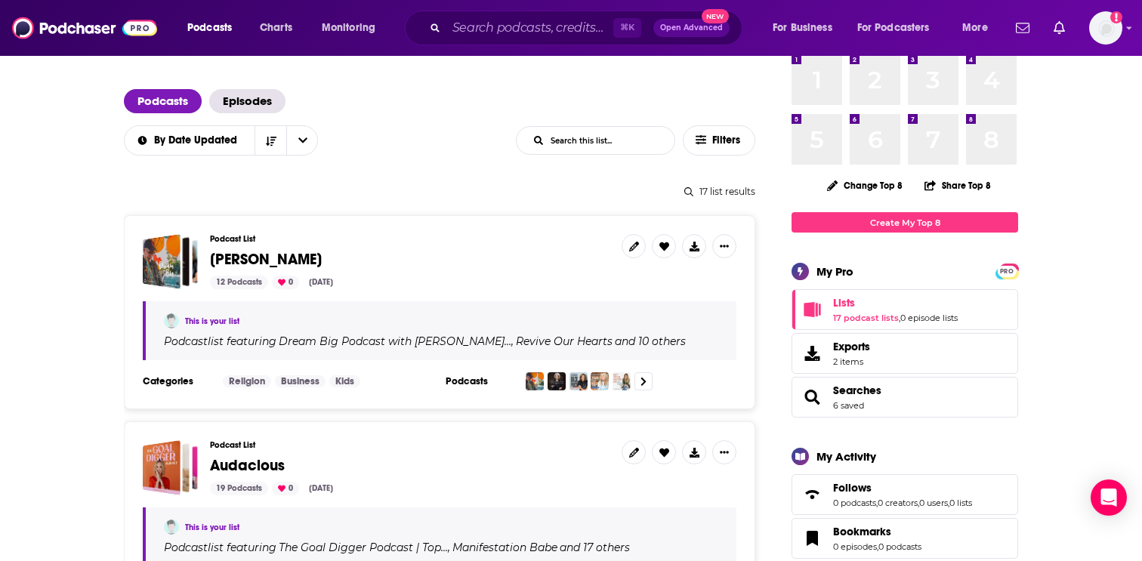
click at [279, 257] on span "Ginger Stache" at bounding box center [266, 259] width 112 height 19
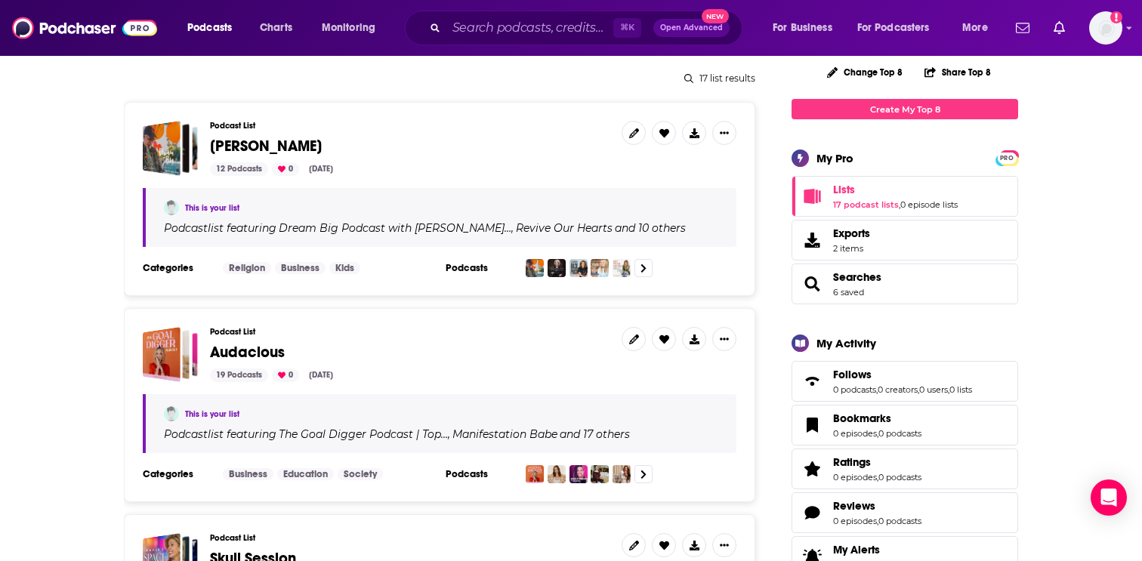
scroll to position [181, 0]
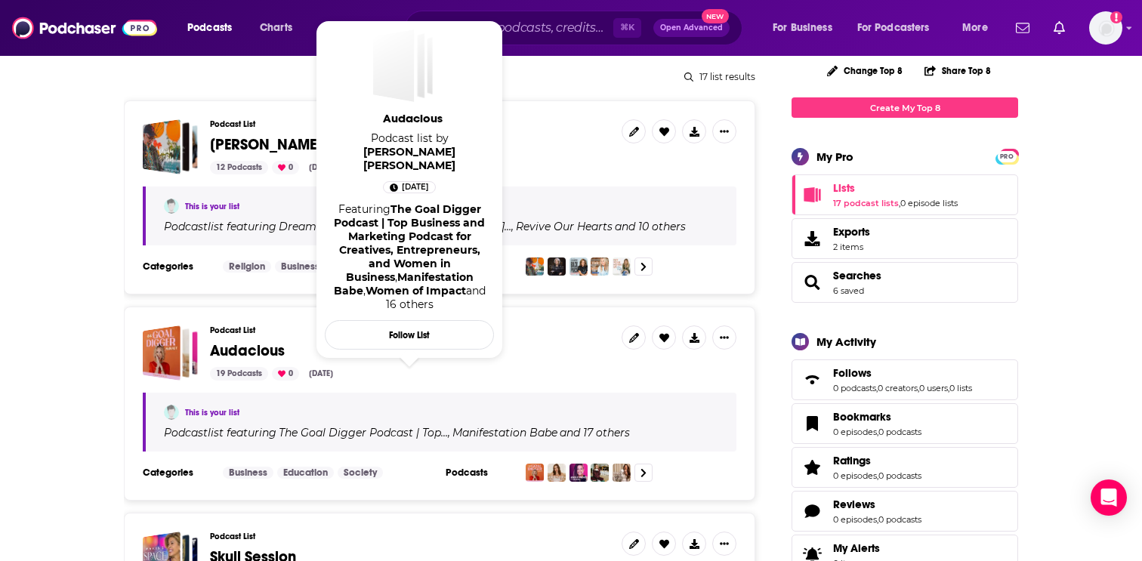
click at [243, 351] on span "Audacious" at bounding box center [247, 350] width 75 height 19
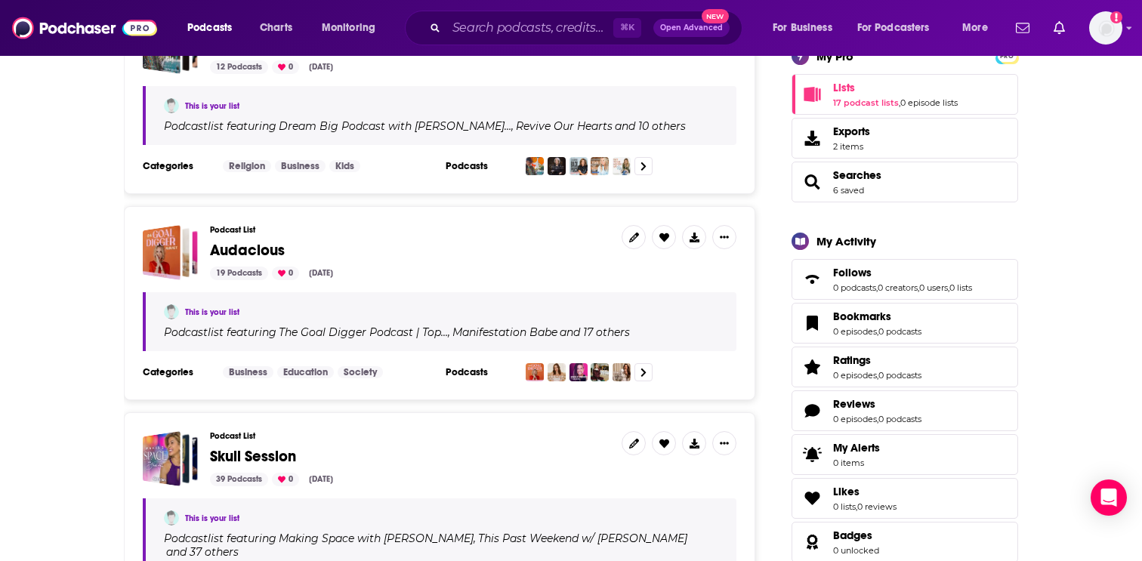
scroll to position [285, 0]
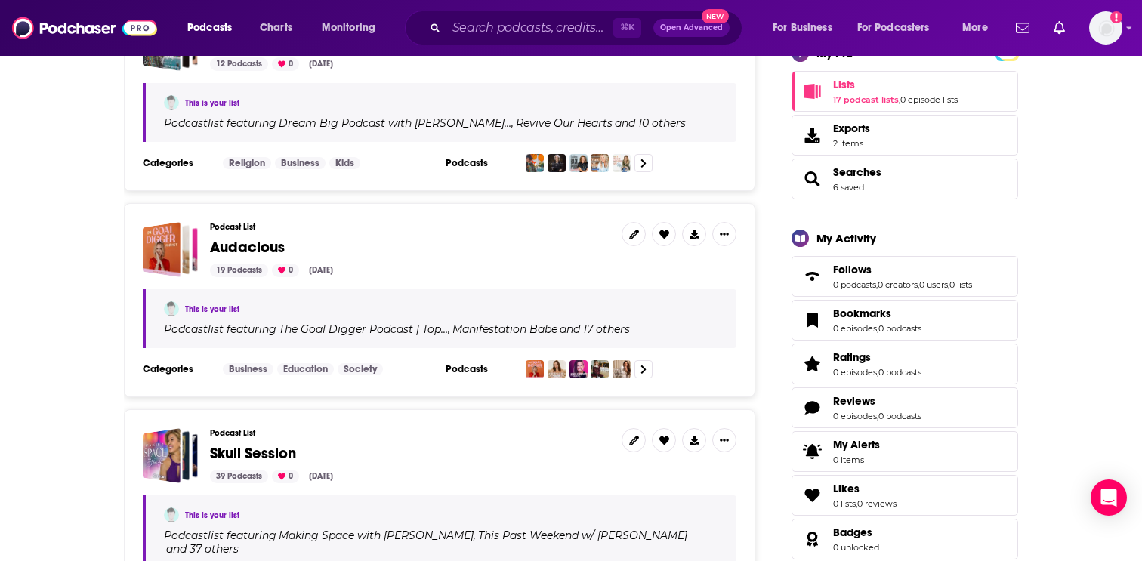
click at [231, 249] on span "Audacious" at bounding box center [247, 247] width 75 height 19
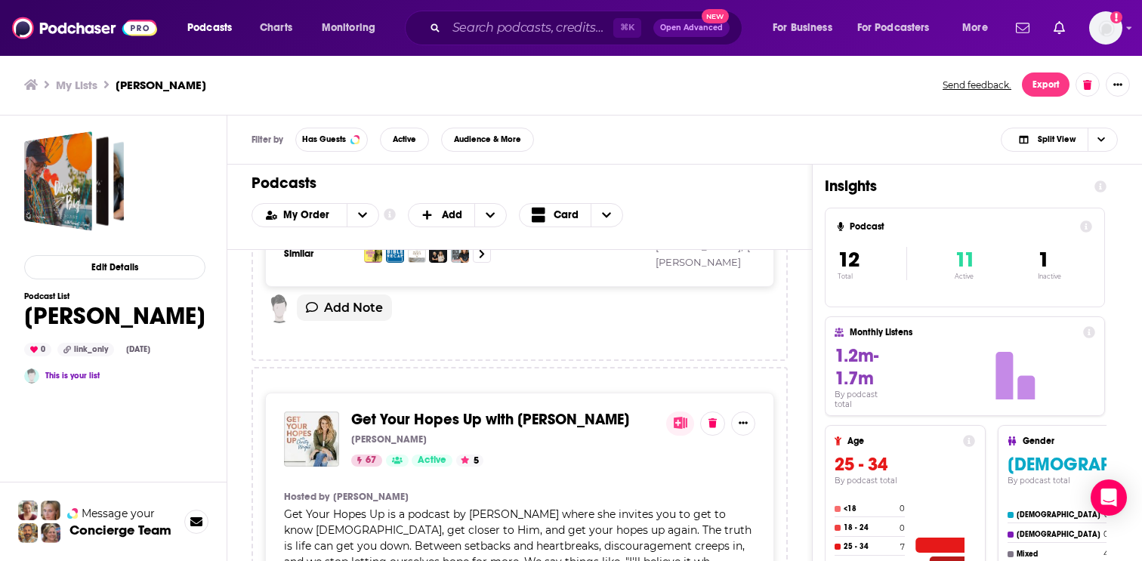
scroll to position [1410, 0]
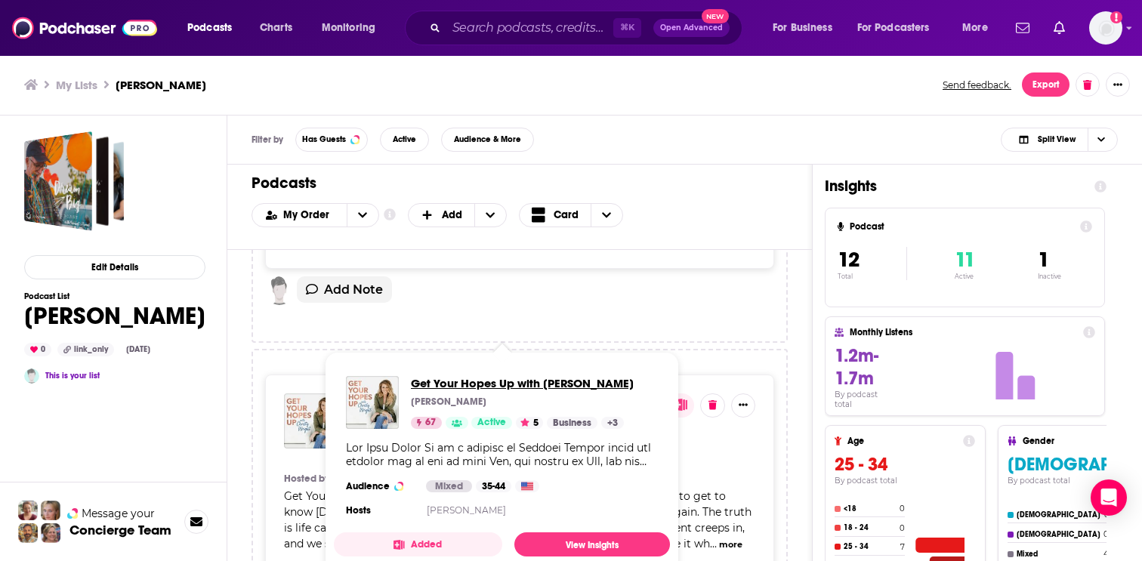
click at [502, 378] on span "Get Your Hopes Up with [PERSON_NAME]" at bounding box center [522, 383] width 223 height 14
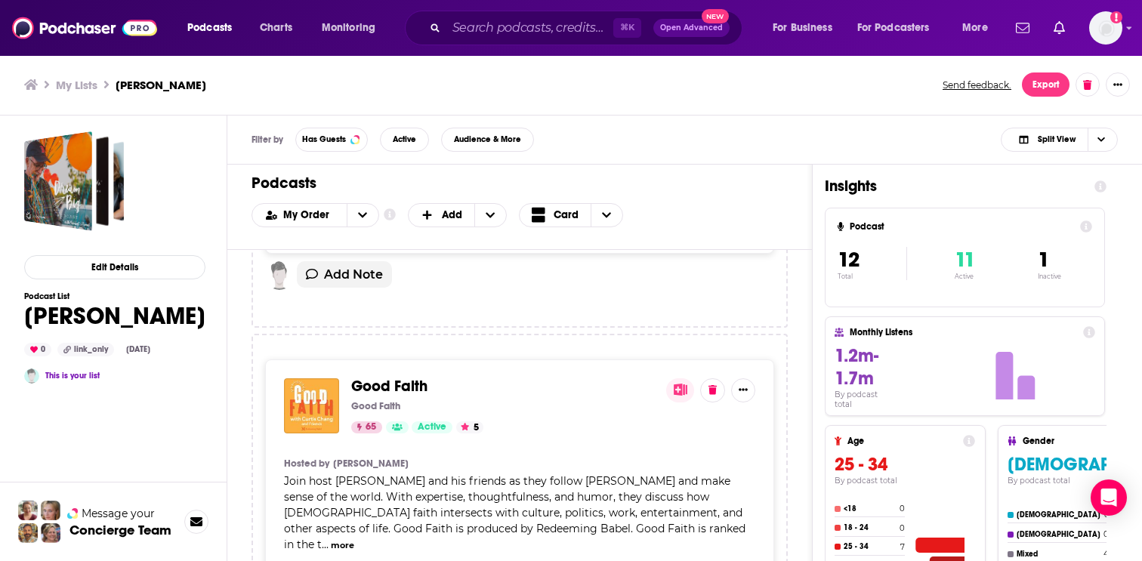
scroll to position [1789, 0]
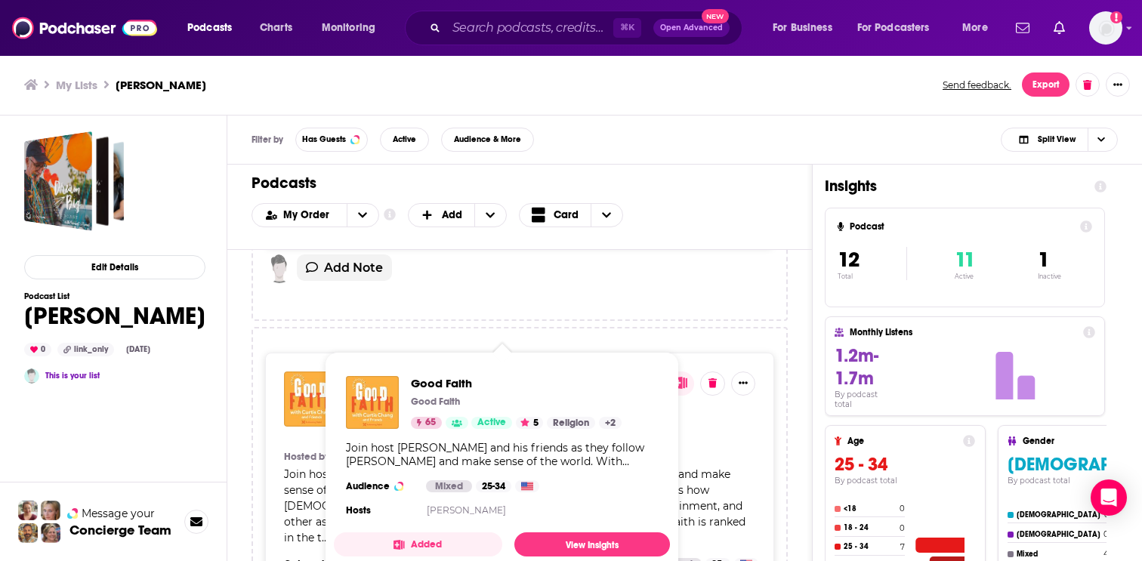
click at [400, 378] on div "Good Faith Good Faith 65 Active 5 Religion + 2" at bounding box center [484, 402] width 276 height 53
click at [421, 384] on span "Good Faith" at bounding box center [516, 383] width 211 height 14
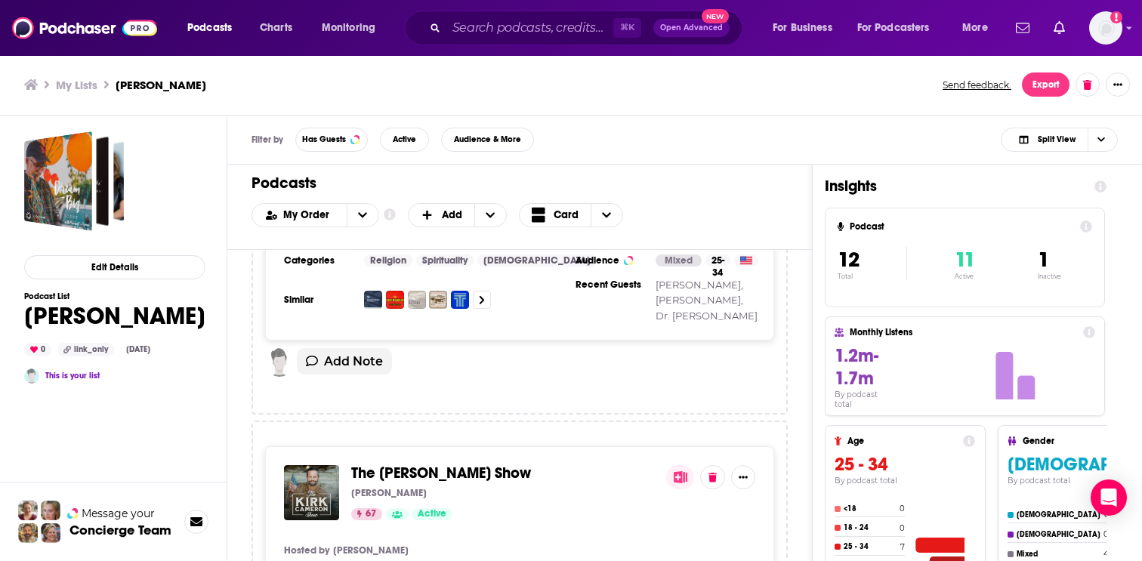
scroll to position [2102, 0]
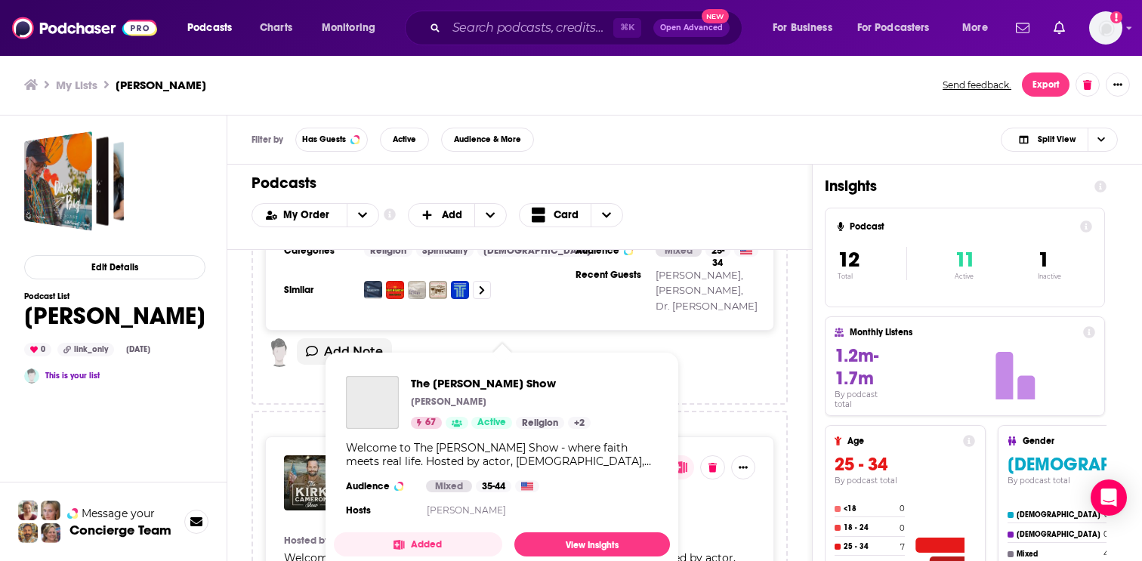
click at [421, 444] on div "Welcome to The Kirk Cameron Show - where faith meets real life. Hosted by actor…" at bounding box center [502, 454] width 312 height 27
click at [444, 381] on span "The Kirk Cameron Show" at bounding box center [501, 383] width 180 height 14
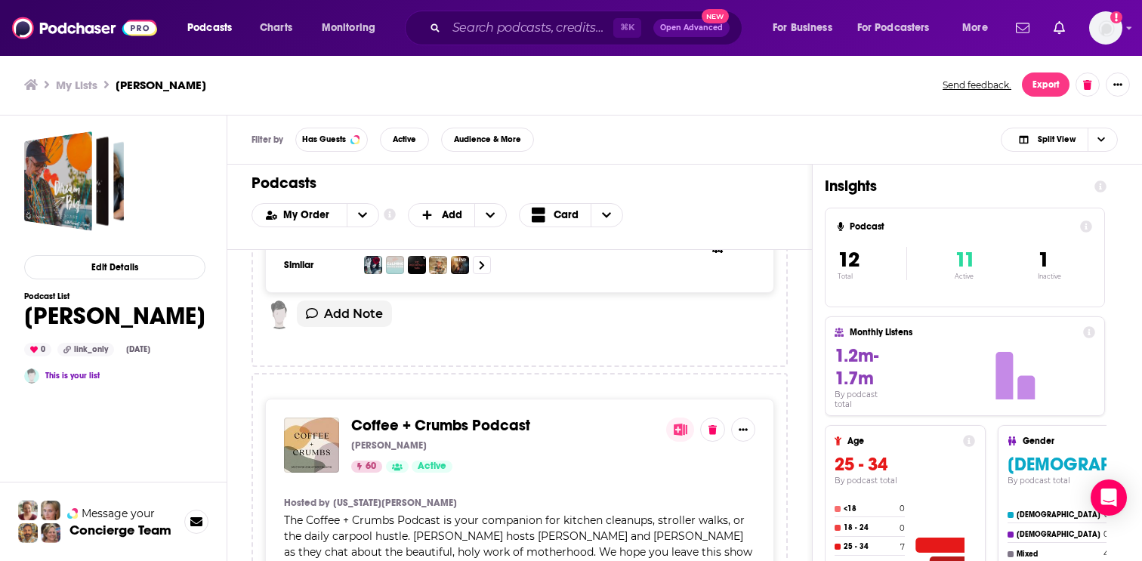
scroll to position [2516, 0]
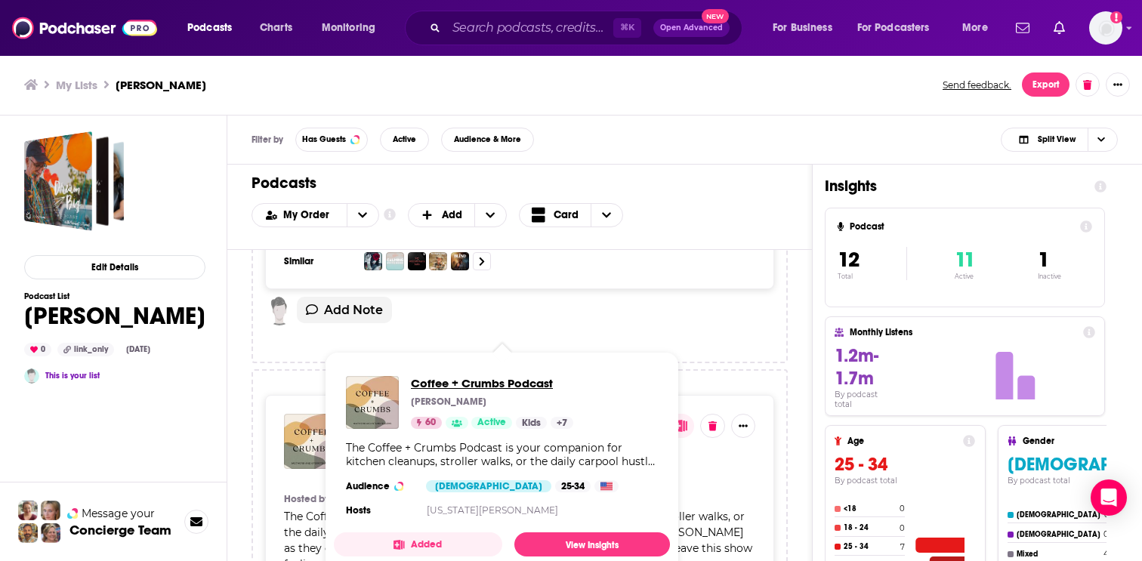
click at [443, 383] on span "Coffee + Crumbs Podcast" at bounding box center [492, 383] width 162 height 14
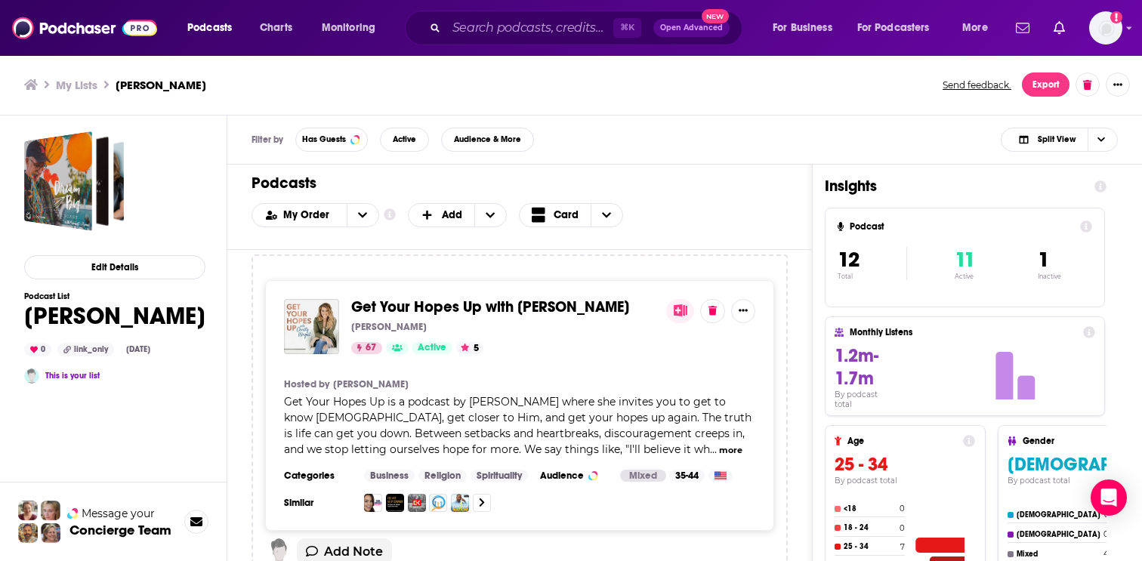
scroll to position [1496, 0]
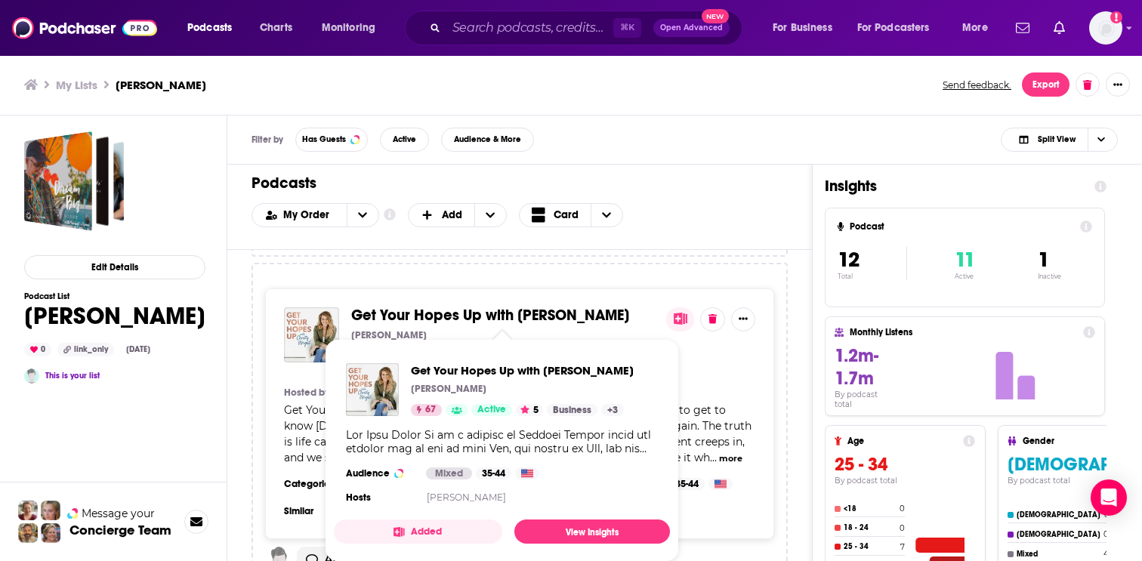
click at [382, 315] on span "Get Your Hopes Up with [PERSON_NAME]" at bounding box center [490, 315] width 278 height 19
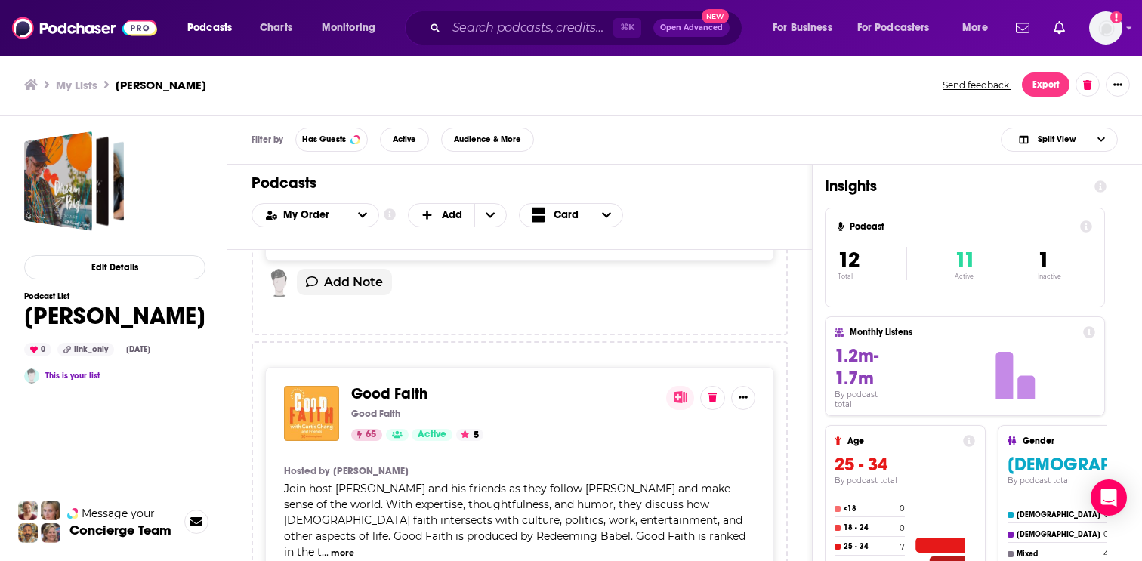
scroll to position [1782, 0]
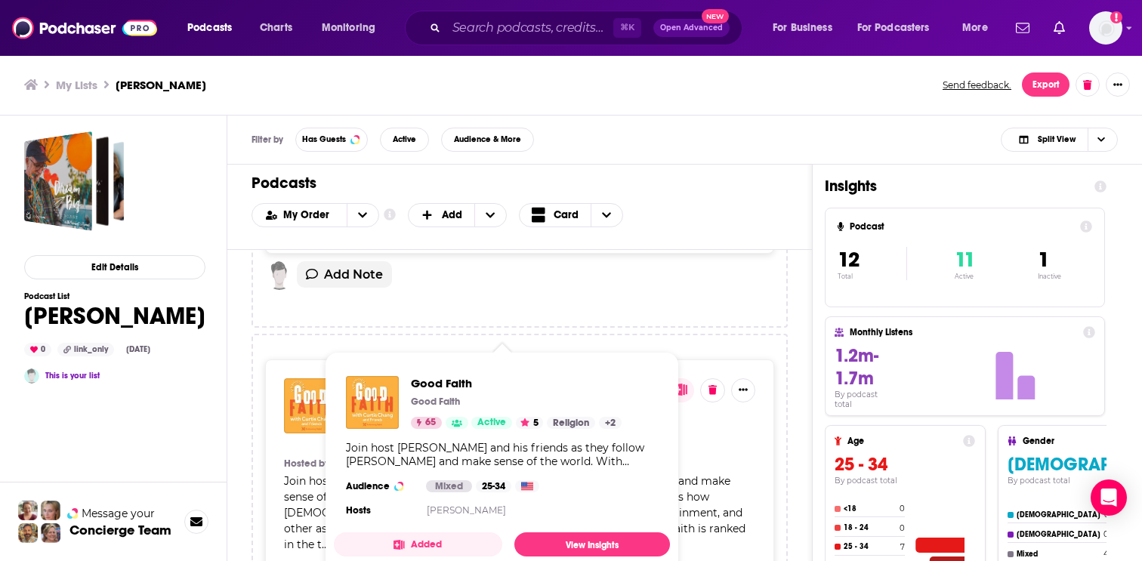
click at [399, 384] on div "Good Faith Good Faith 65 Active 5 Religion + 2" at bounding box center [484, 402] width 276 height 53
click at [421, 382] on span "Good Faith" at bounding box center [516, 383] width 211 height 14
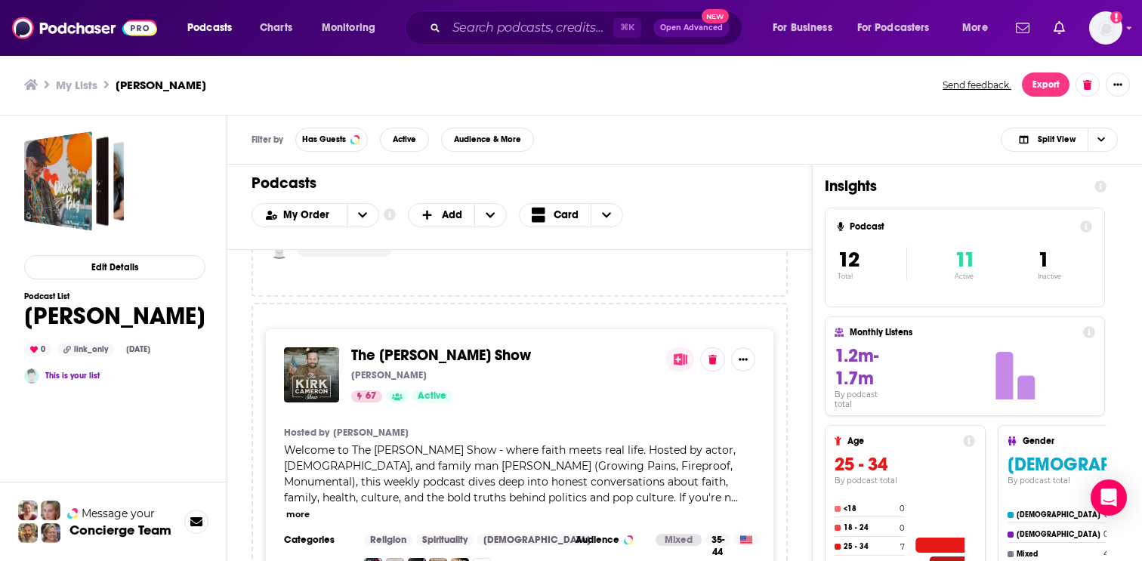
scroll to position [2211, 0]
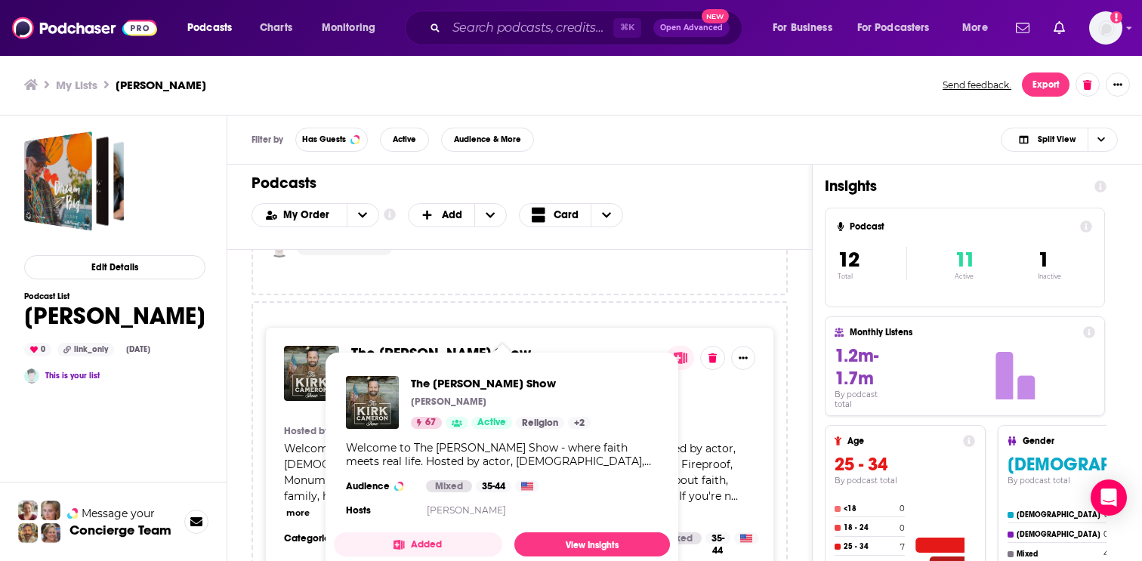
click at [478, 344] on span "The Kirk Cameron Show" at bounding box center [441, 353] width 180 height 19
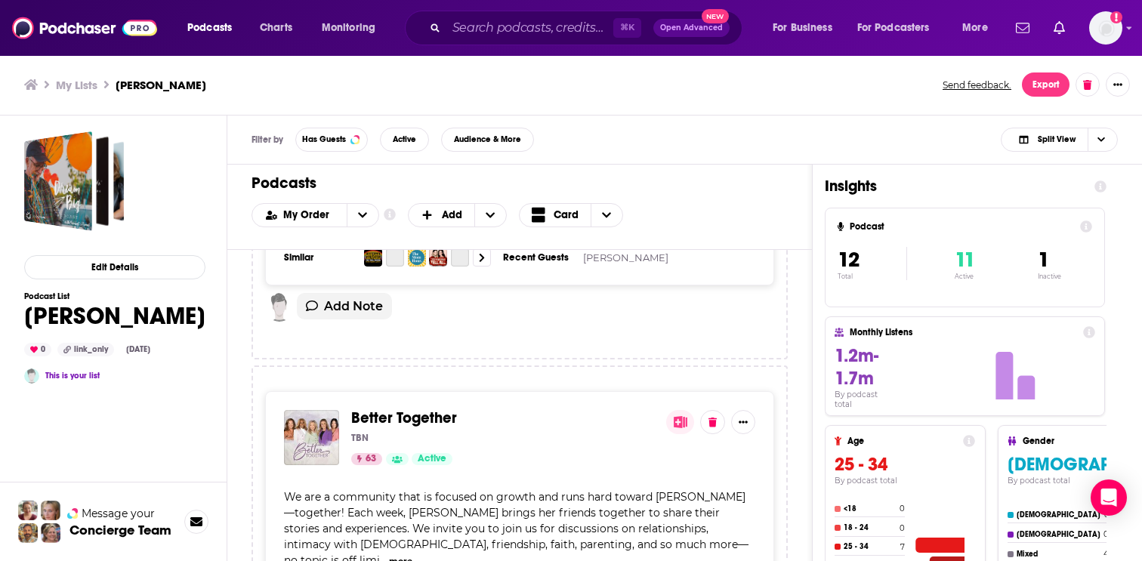
scroll to position [2898, 0]
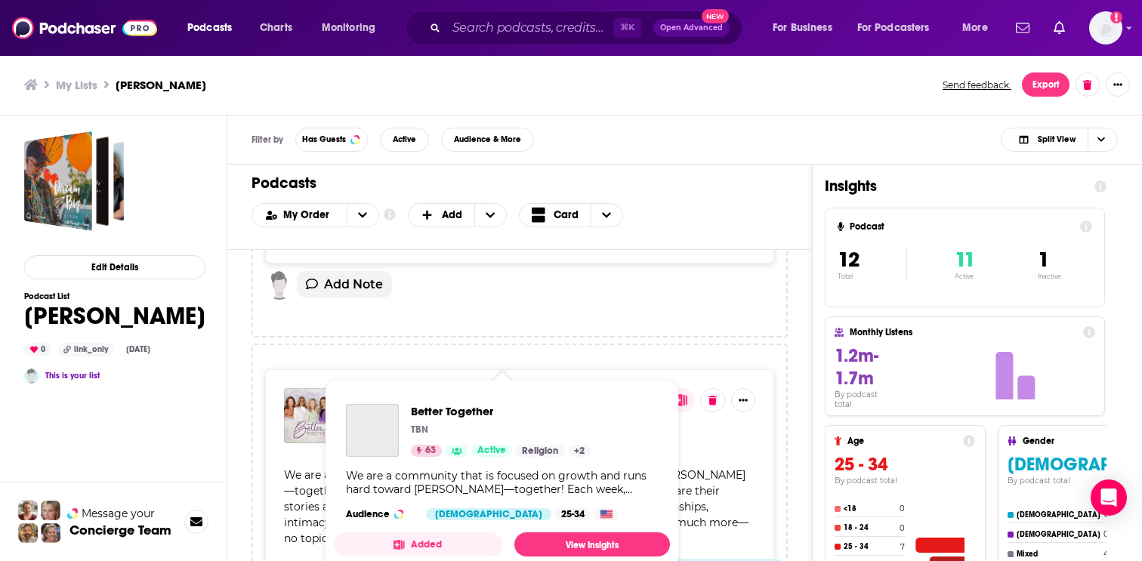
click at [411, 387] on span "Better Together" at bounding box center [404, 396] width 106 height 19
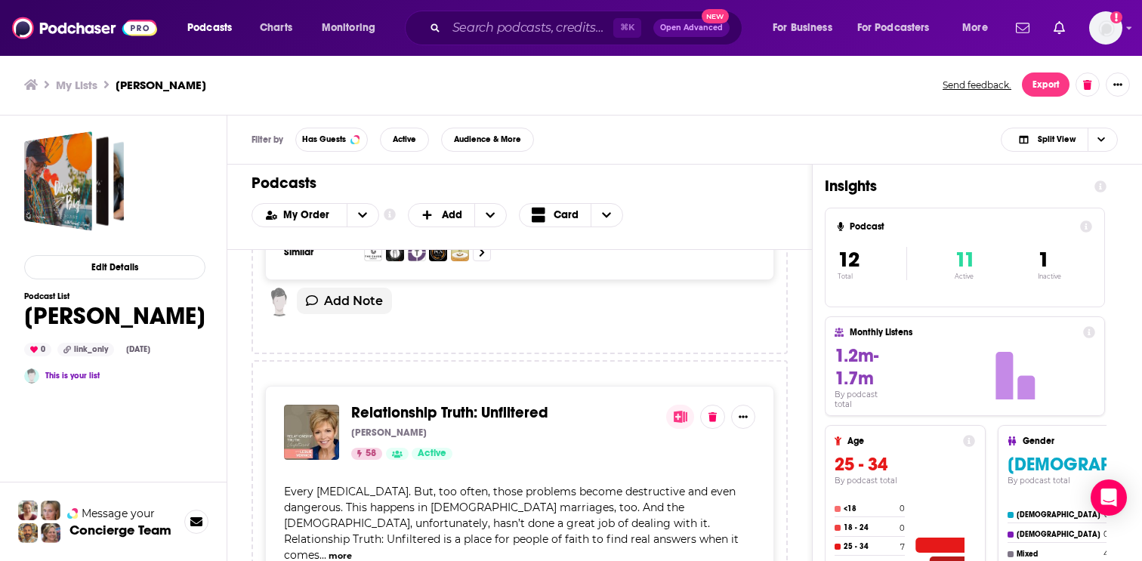
scroll to position [3277, 0]
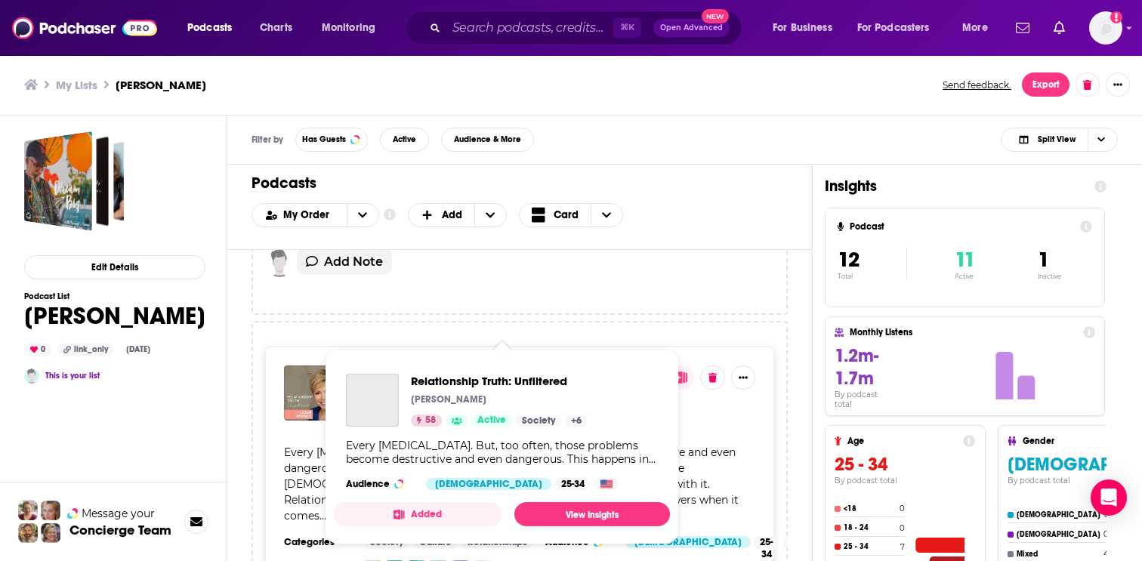
click at [425, 364] on span "Relationship Truth: Unfiltered" at bounding box center [449, 373] width 197 height 19
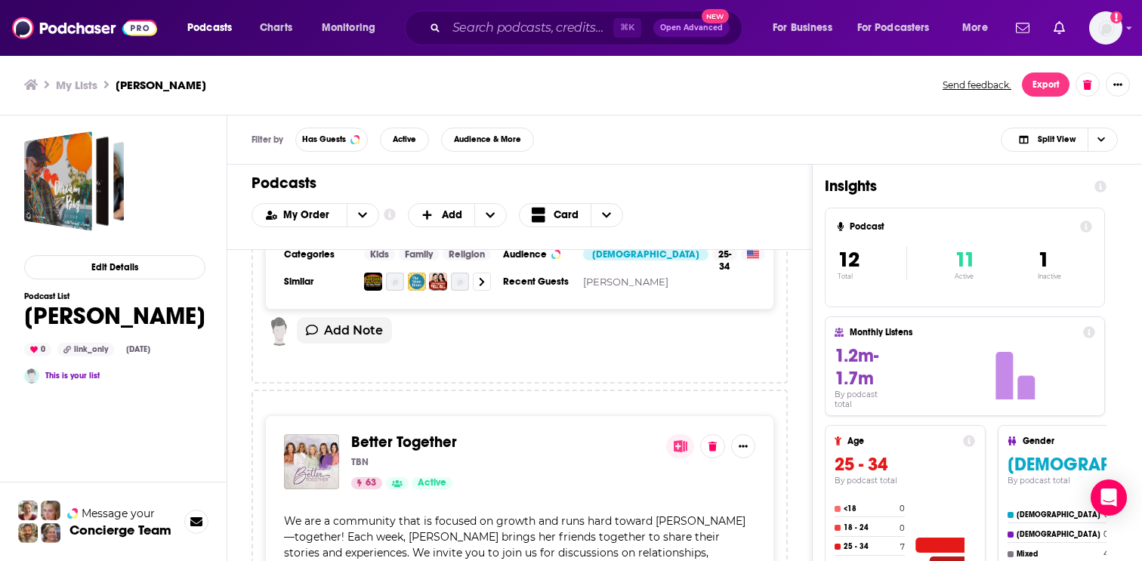
scroll to position [2870, 0]
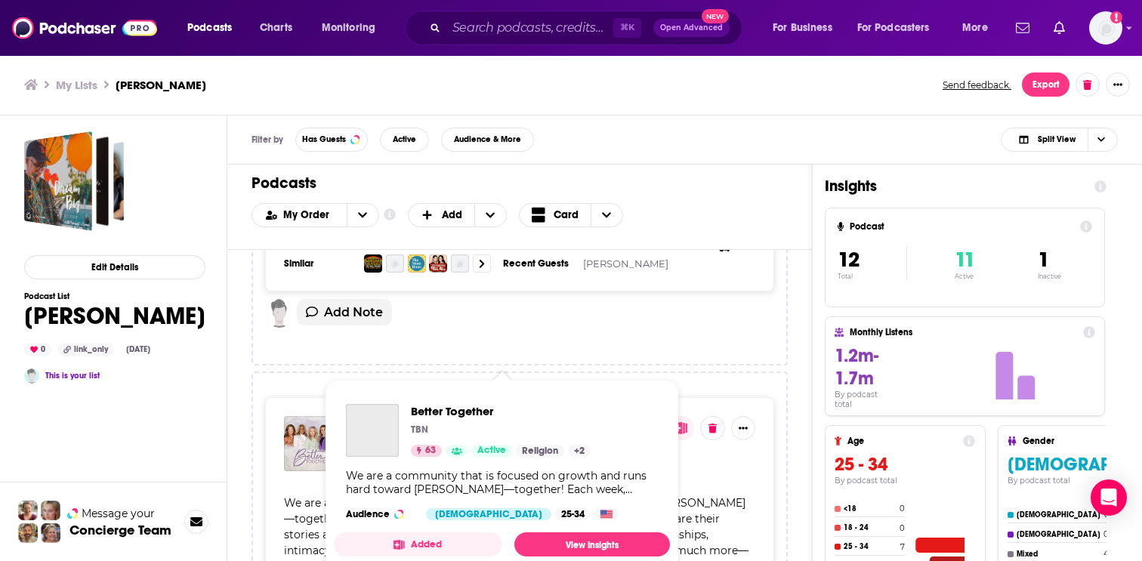
click at [384, 388] on div "Podcasts Charts Monitoring ⌘ K Open Advanced New For Business For Podcasters Mo…" at bounding box center [571, 280] width 1142 height 561
click at [421, 407] on span "Better Together" at bounding box center [501, 411] width 180 height 14
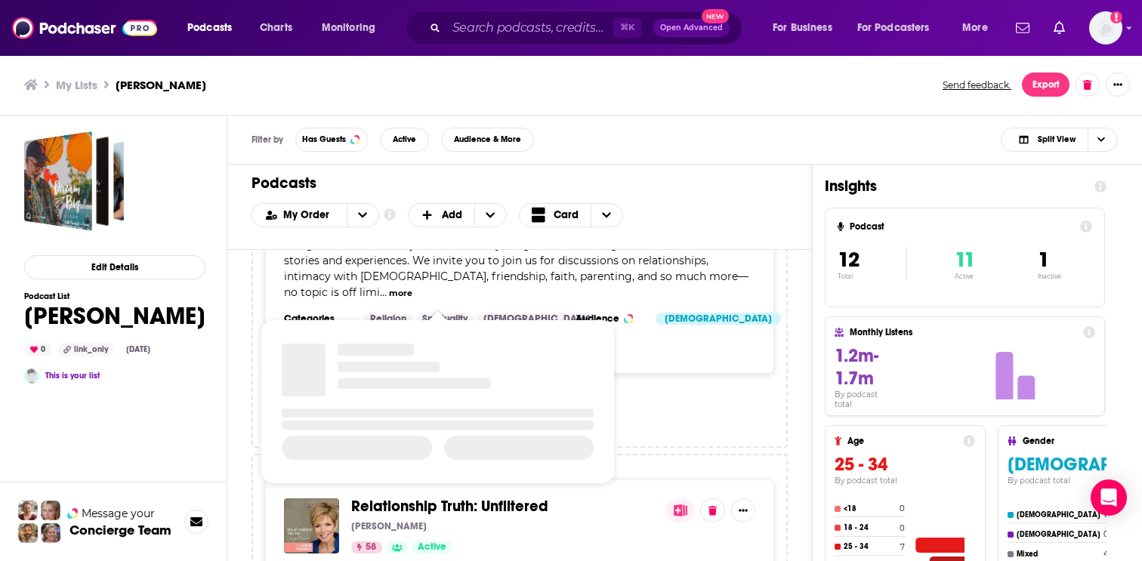
scroll to position [3147, 0]
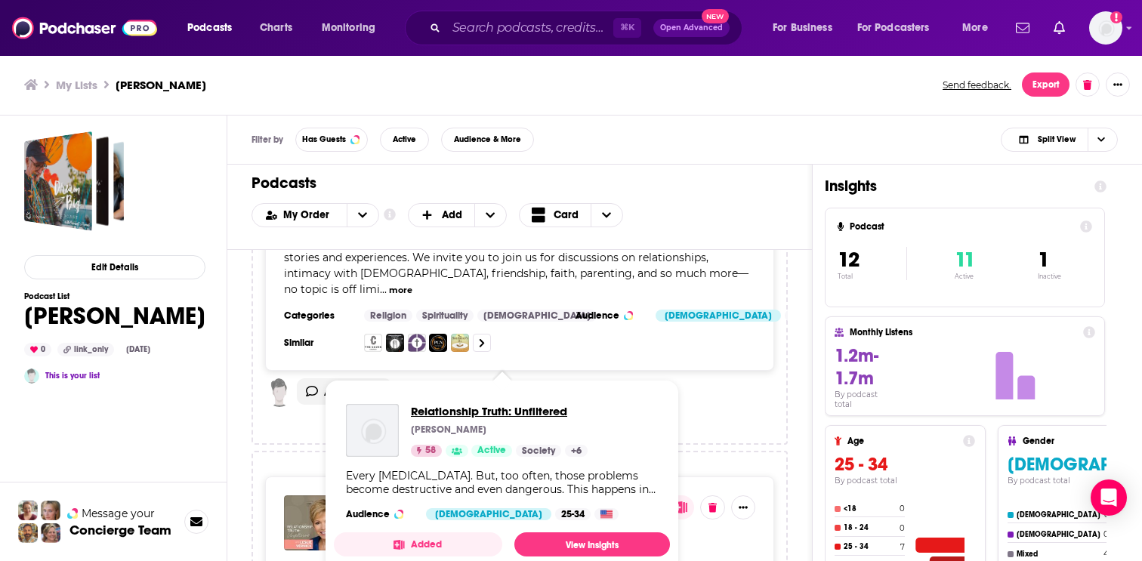
click at [479, 412] on span "Relationship Truth: Unfiltered" at bounding box center [499, 411] width 177 height 14
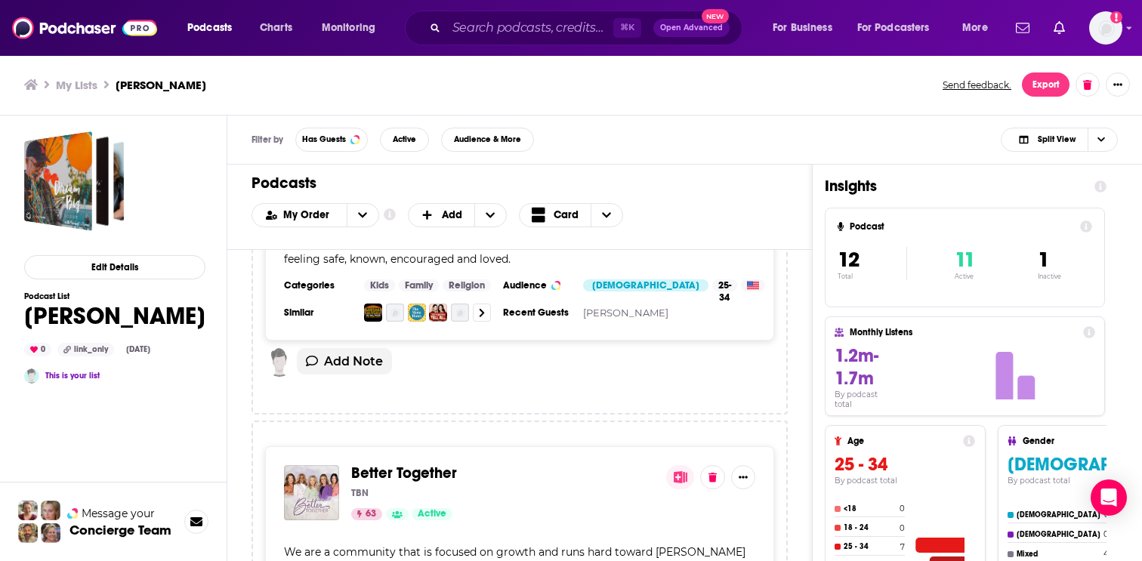
scroll to position [2823, 0]
click at [372, 462] on span "Better Together" at bounding box center [404, 471] width 106 height 19
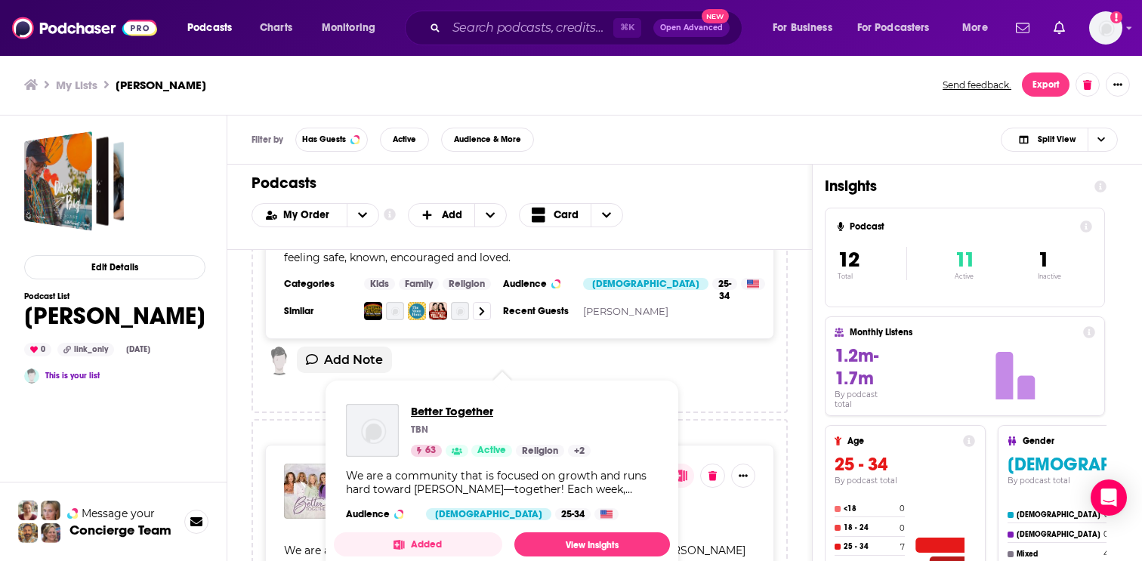
click at [422, 412] on span "Better Together" at bounding box center [501, 411] width 180 height 14
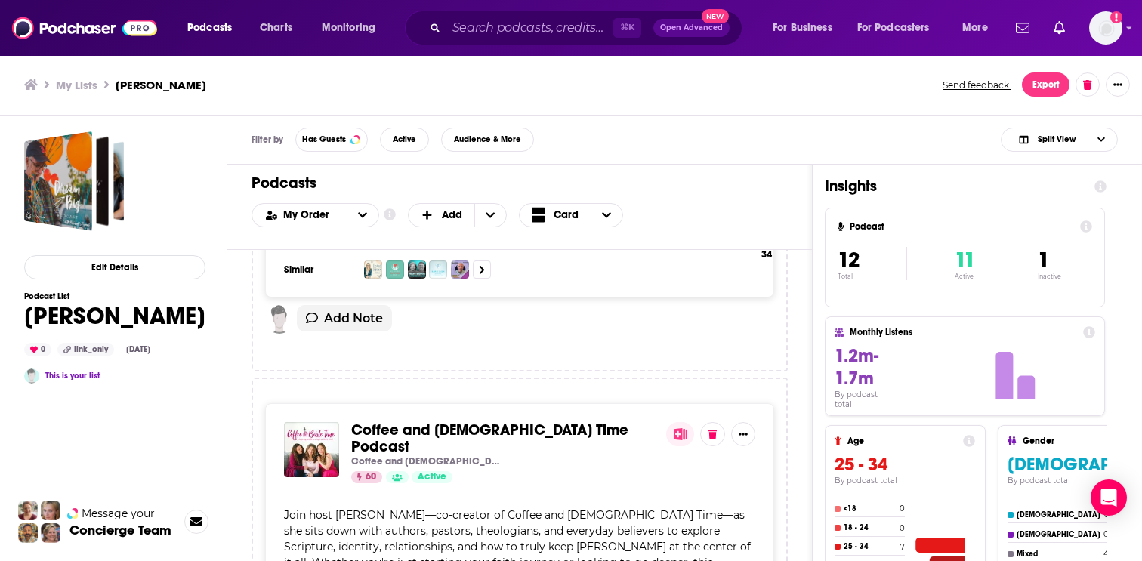
scroll to position [3597, 0]
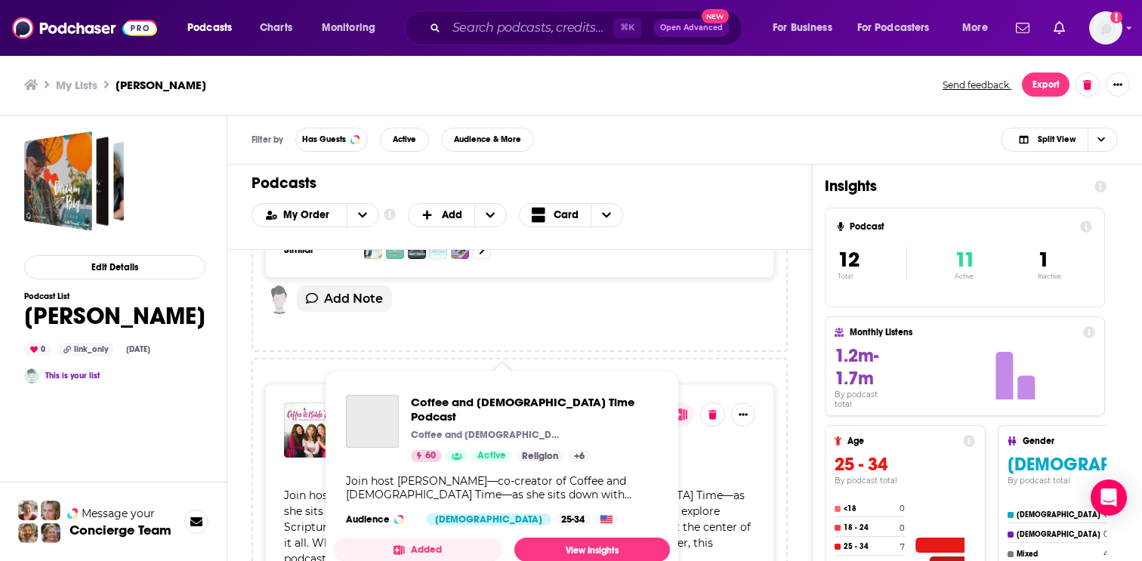
click at [382, 401] on span "Coffee and Bible Time Podcast" at bounding box center [489, 418] width 277 height 35
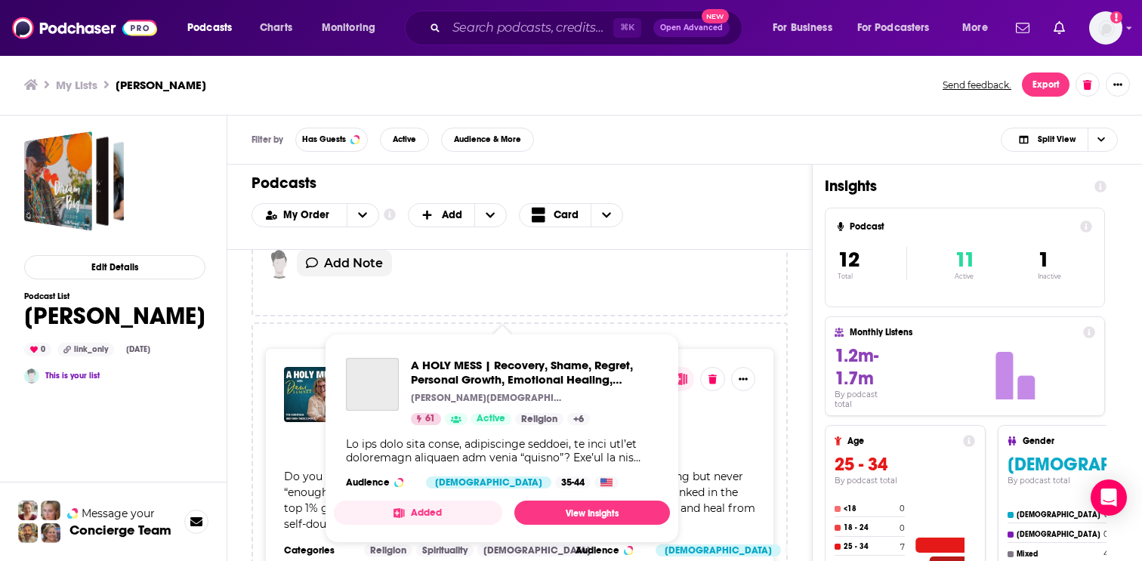
scroll to position [4008, 0]
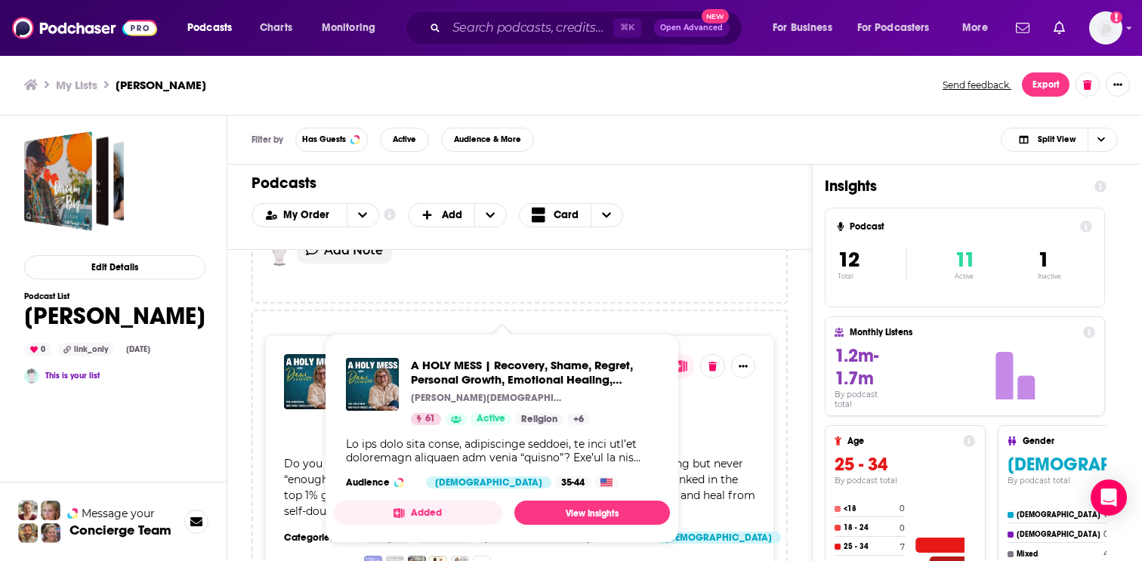
click at [522, 353] on span "A HOLY MESS | Recovery, Shame, Regret, Personal Growth, Emotional Healing, Chri…" at bounding box center [491, 379] width 281 height 52
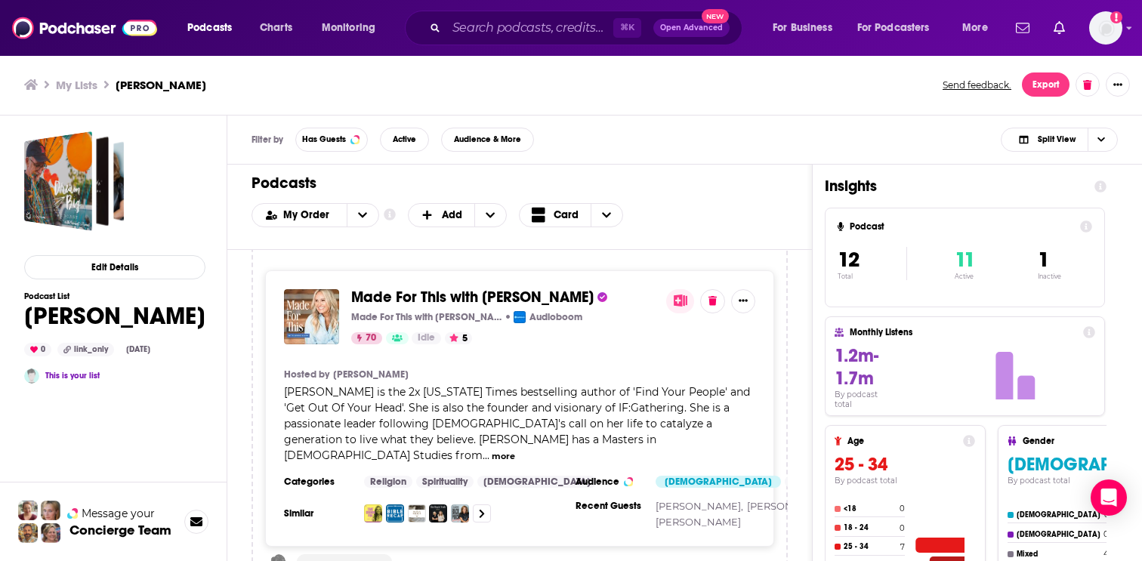
scroll to position [1113, 0]
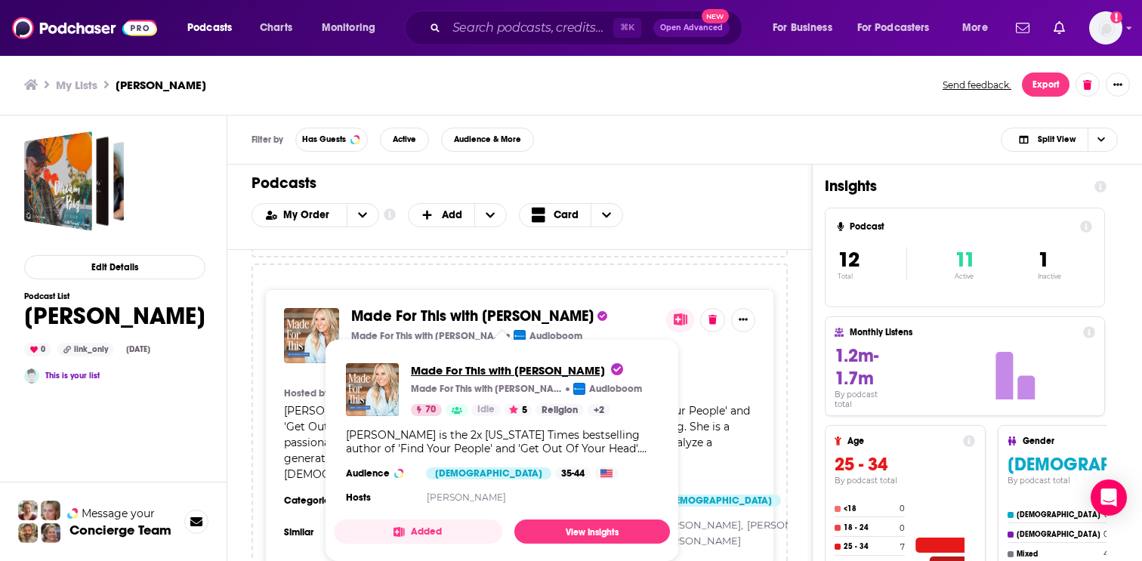
click at [427, 368] on span "Made For This with Jennie Allen" at bounding box center [517, 370] width 212 height 14
click at [440, 368] on span "Made For This with Jennie Allen" at bounding box center [517, 370] width 212 height 14
click at [427, 370] on span "Made For This with Jennie Allen" at bounding box center [517, 370] width 212 height 14
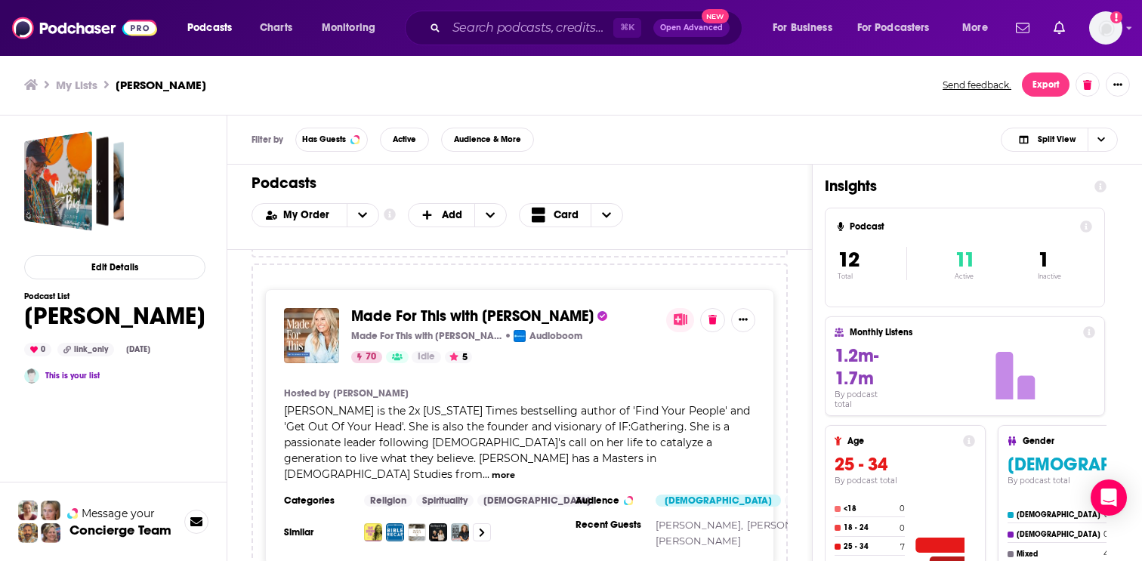
click at [645, 117] on div "Filter by Has Guests Active Audience & More Split View" at bounding box center [684, 140] width 915 height 49
click at [500, 313] on span "Made For This with Jennie Allen" at bounding box center [472, 316] width 242 height 19
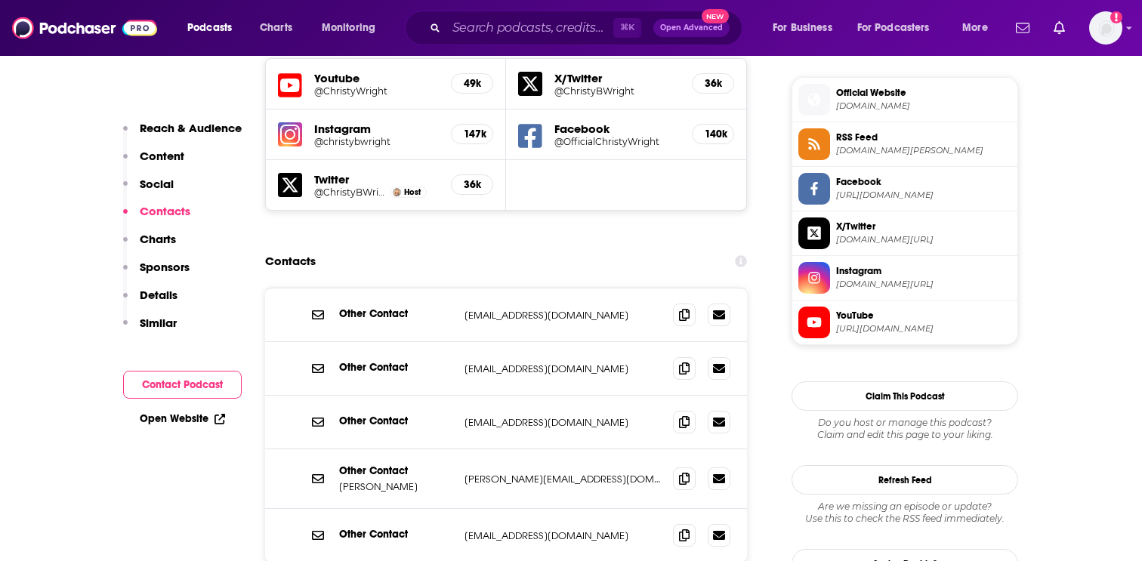
scroll to position [1398, 0]
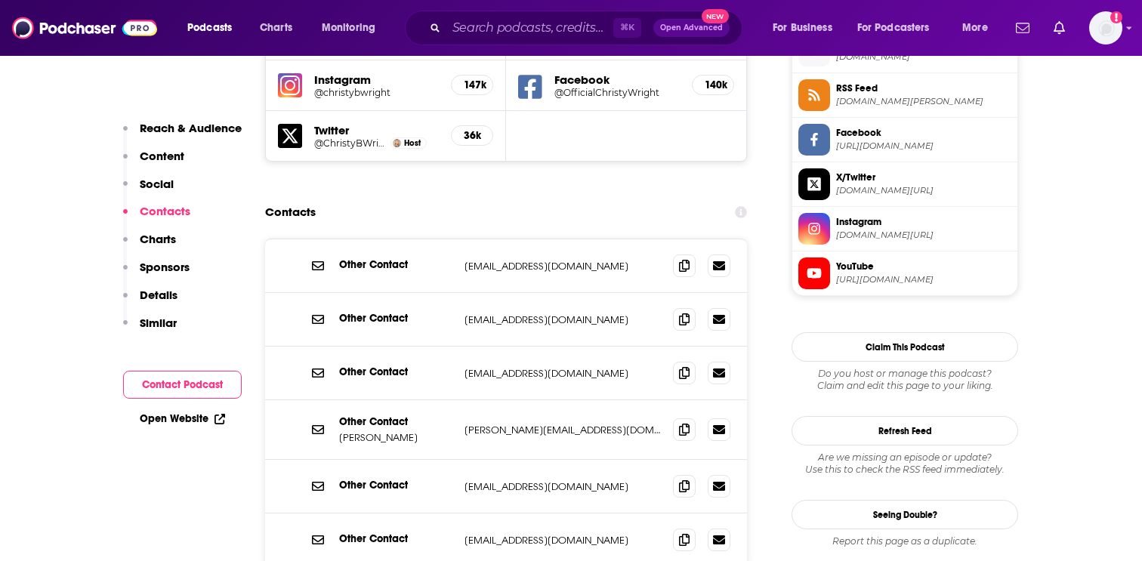
scroll to position [1449, 0]
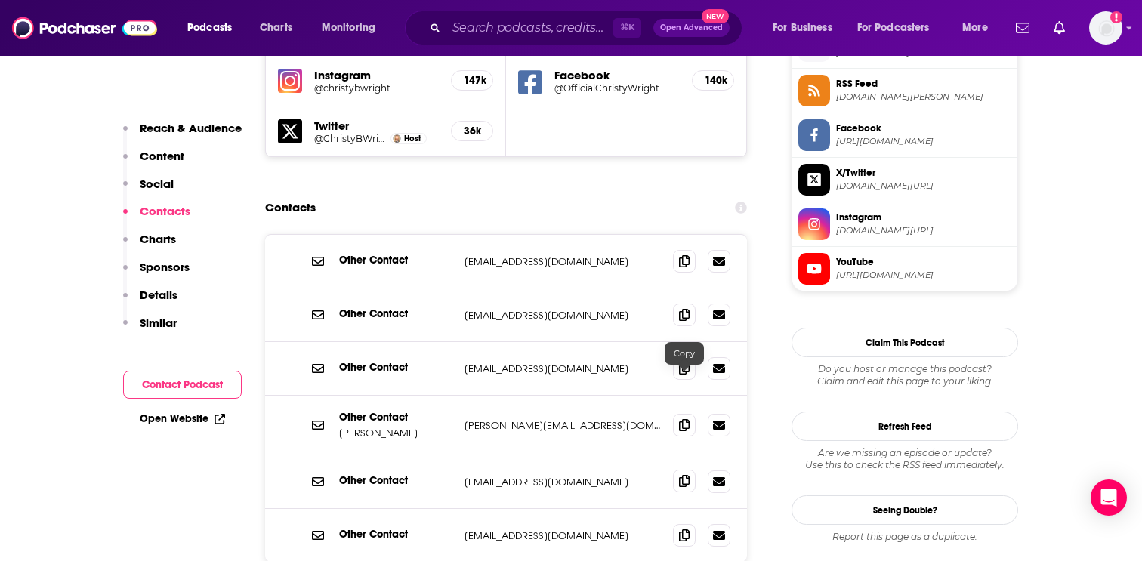
click at [682, 475] on icon at bounding box center [684, 481] width 11 height 12
click at [681, 308] on icon at bounding box center [684, 314] width 11 height 12
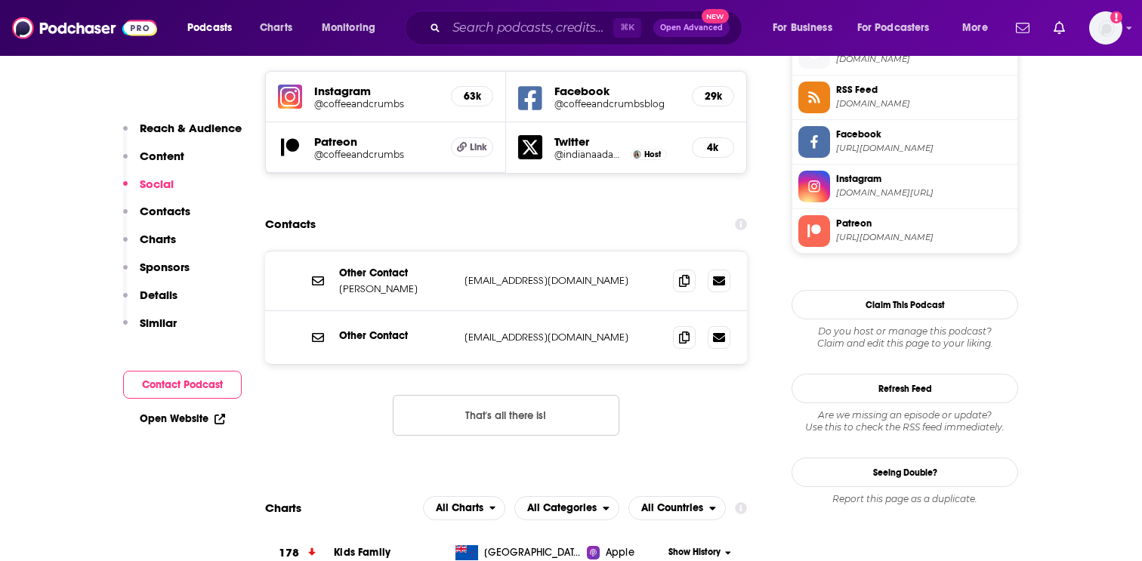
scroll to position [1430, 0]
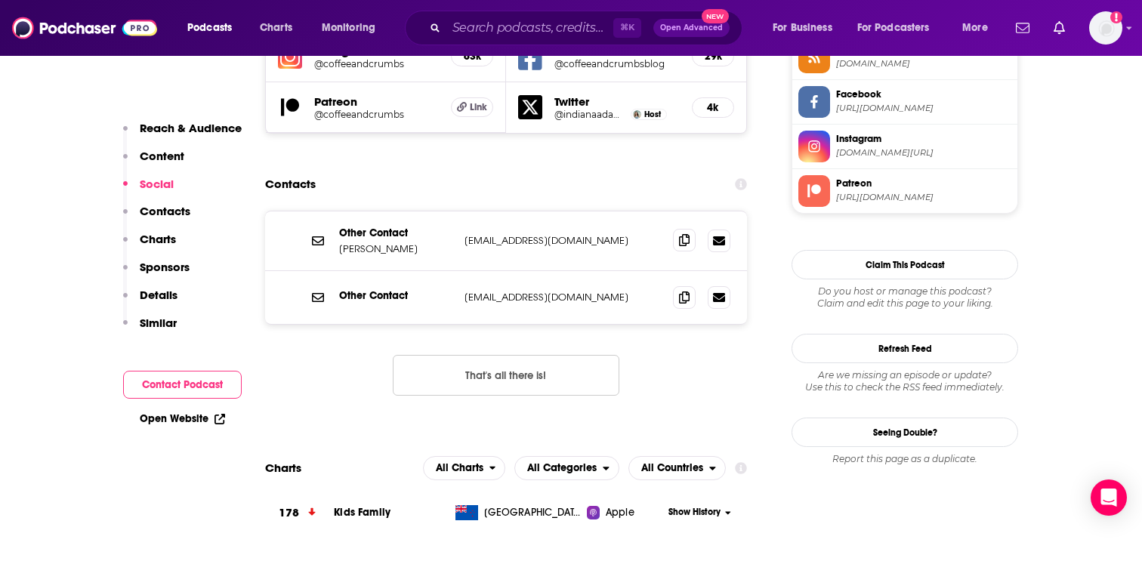
click at [684, 234] on icon at bounding box center [684, 240] width 11 height 12
click at [682, 291] on icon at bounding box center [684, 297] width 11 height 12
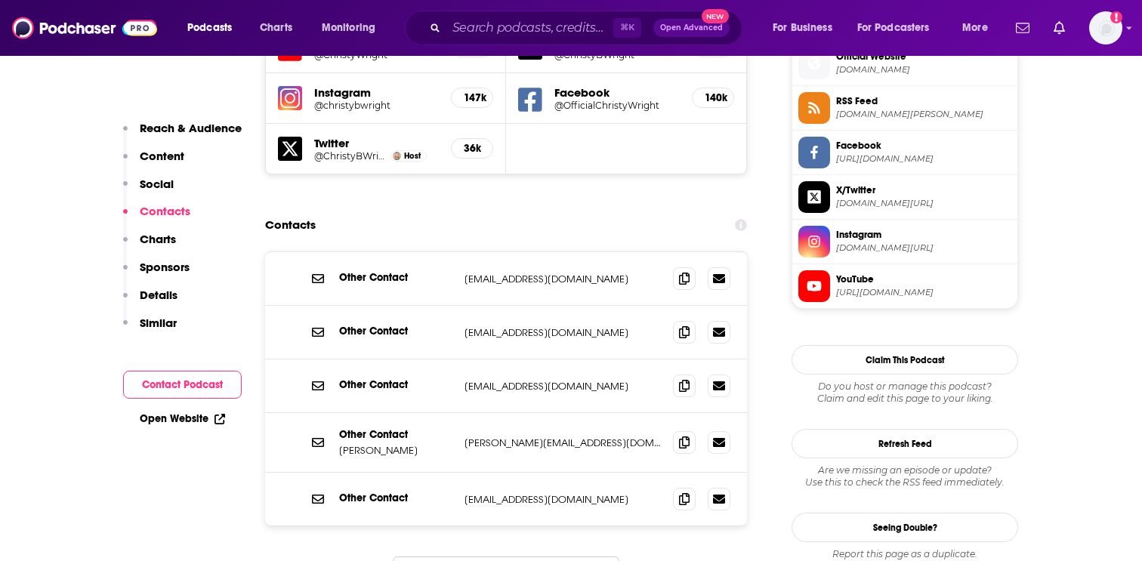
scroll to position [1432, 0]
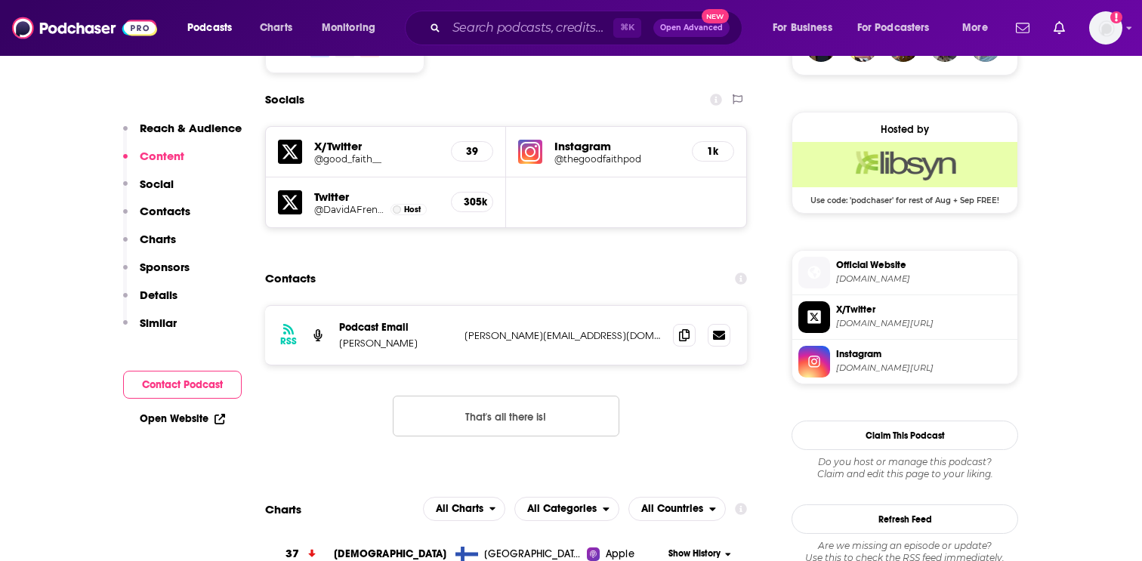
scroll to position [1310, 0]
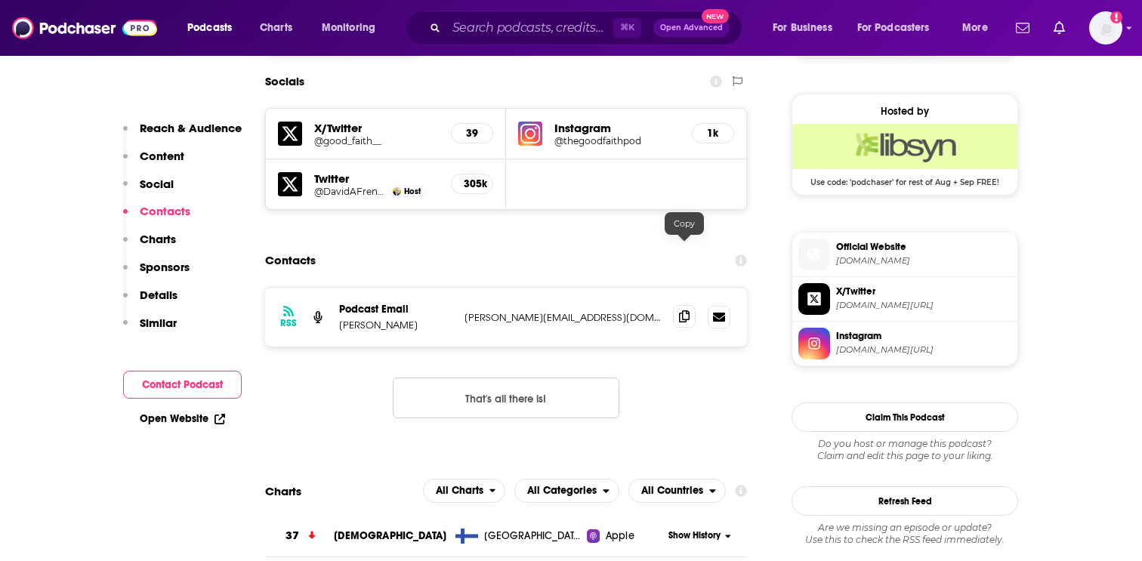
click at [684, 310] on icon at bounding box center [684, 316] width 11 height 12
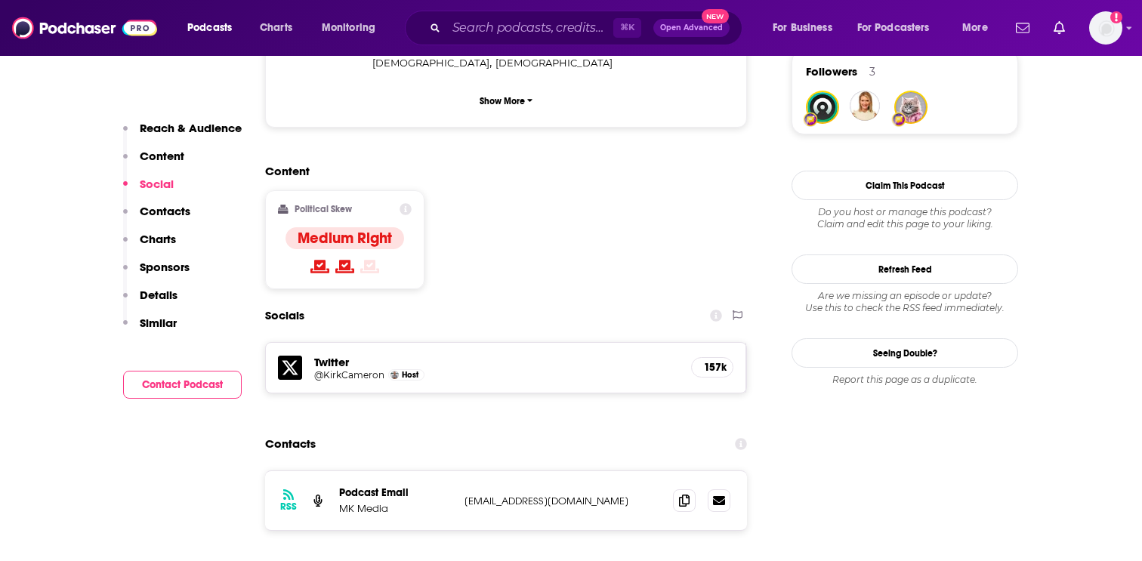
scroll to position [1147, 0]
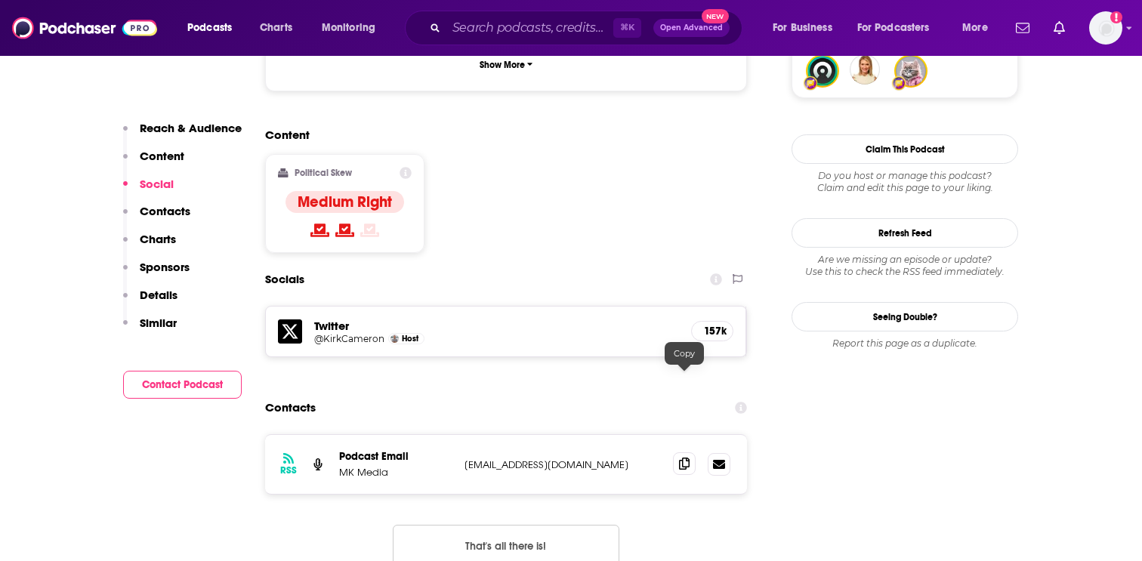
click at [687, 458] on icon at bounding box center [684, 464] width 11 height 12
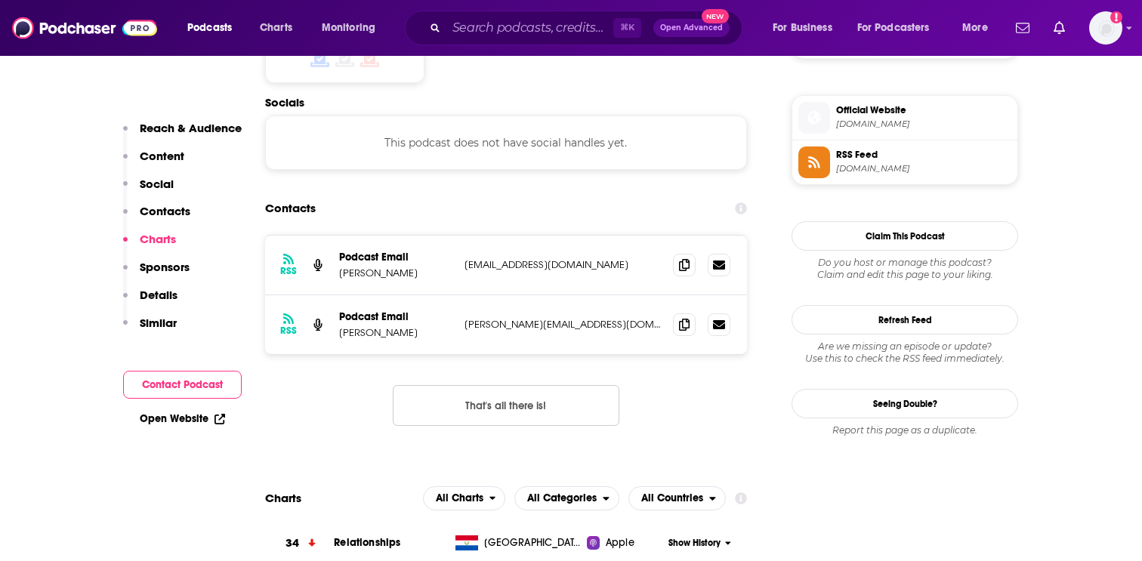
scroll to position [1305, 0]
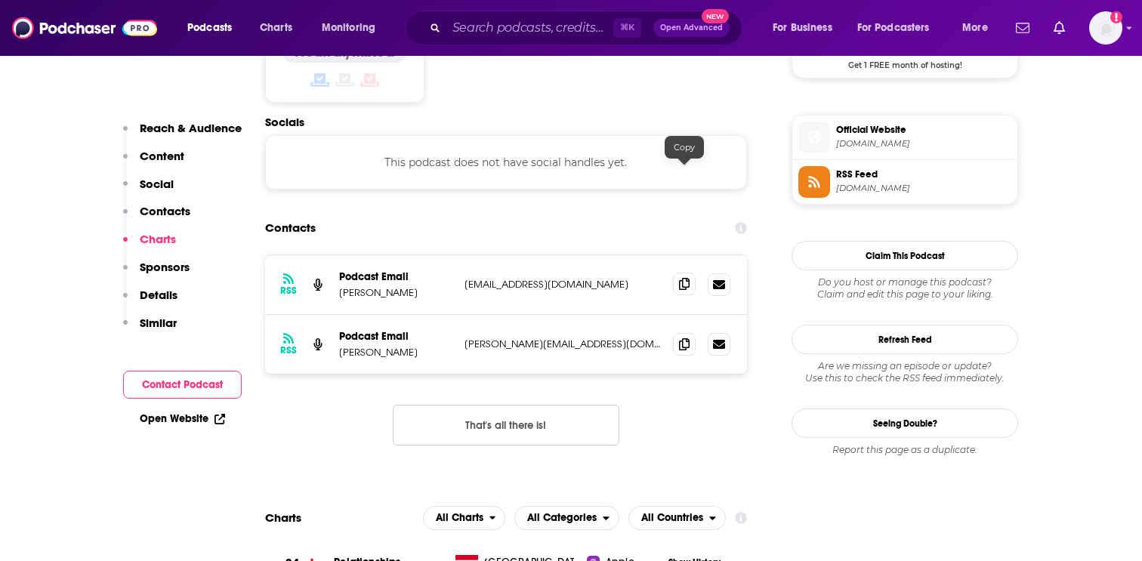
click at [686, 278] on icon at bounding box center [684, 284] width 11 height 12
click at [684, 338] on icon at bounding box center [684, 344] width 11 height 12
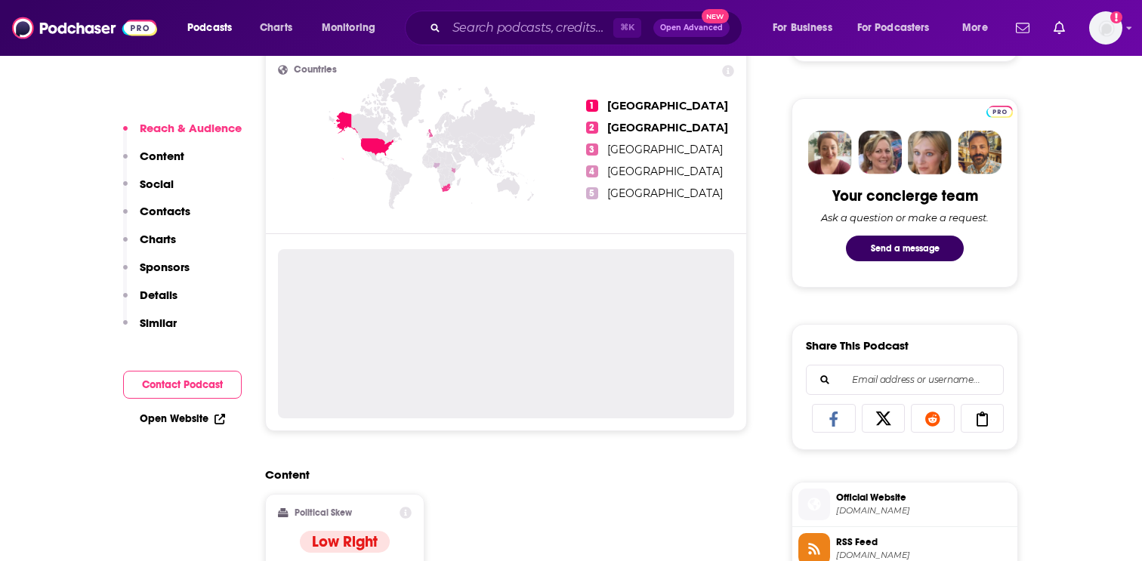
scroll to position [681, 0]
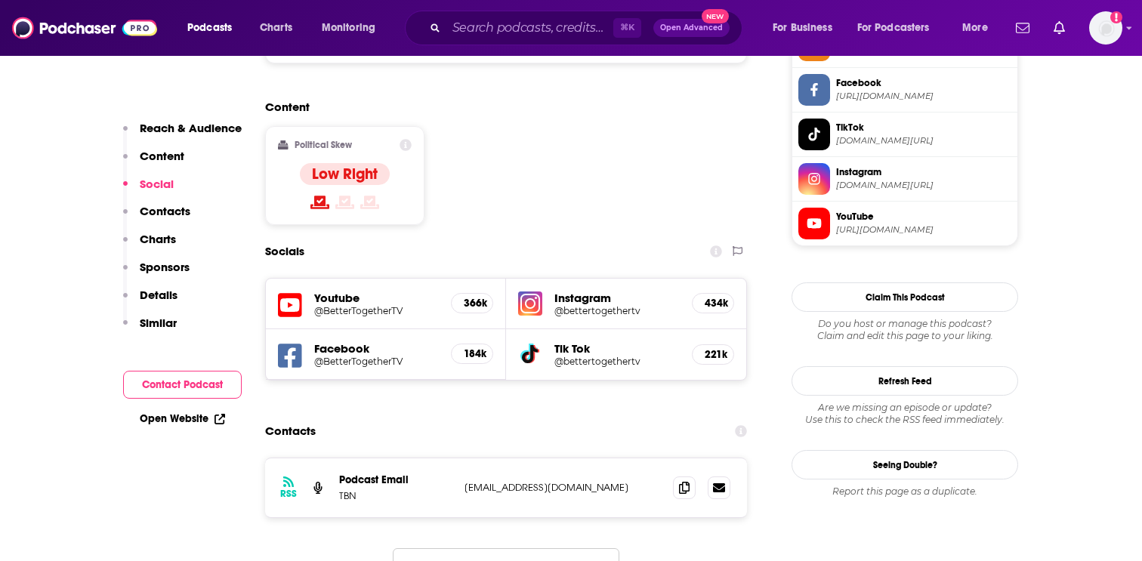
scroll to position [1184, 0]
click at [686, 480] on icon at bounding box center [684, 486] width 11 height 12
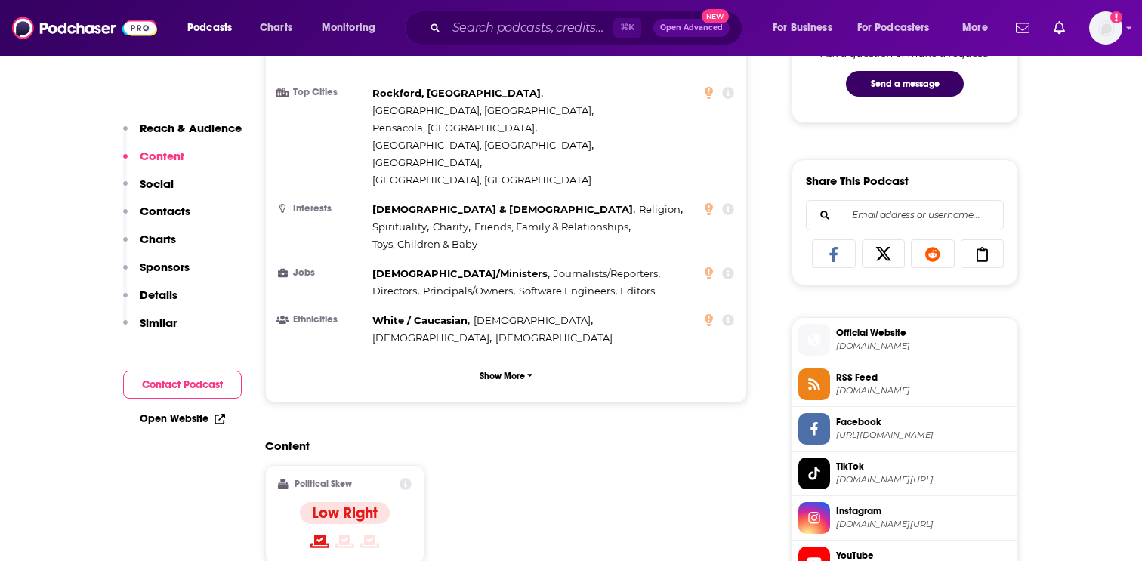
scroll to position [764, 0]
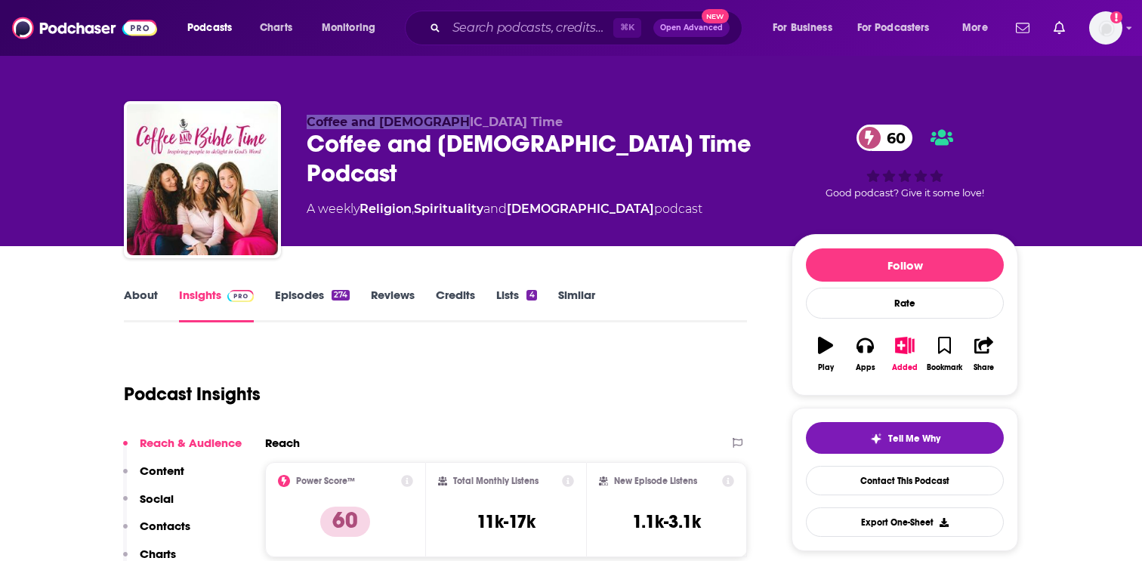
drag, startPoint x: 305, startPoint y: 121, endPoint x: 449, endPoint y: 122, distance: 144.3
click at [449, 122] on div "Coffee and [DEMOGRAPHIC_DATA] Time Coffee and [DEMOGRAPHIC_DATA] Time Podcast 6…" at bounding box center [571, 182] width 894 height 163
copy span "Coffee and [DEMOGRAPHIC_DATA] Time"
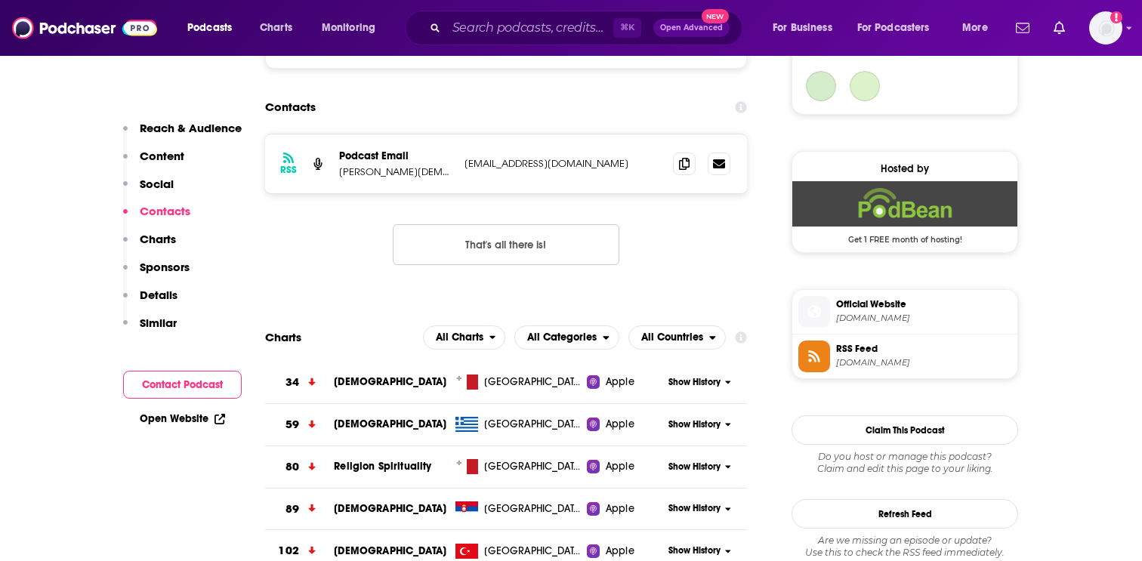
scroll to position [1131, 0]
click at [684, 167] on icon at bounding box center [684, 162] width 11 height 12
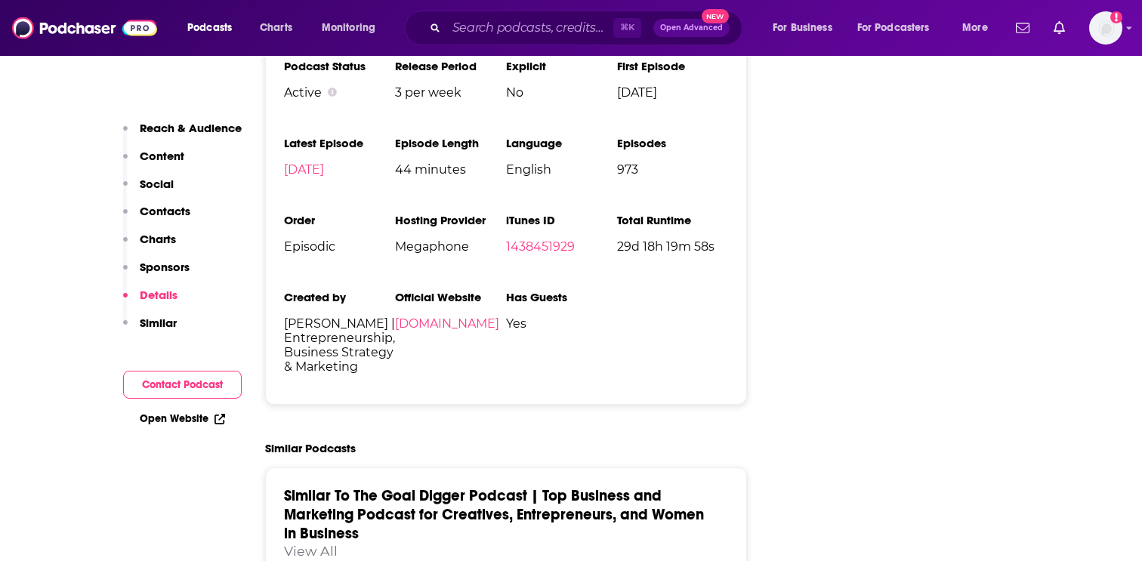
scroll to position [2971, 0]
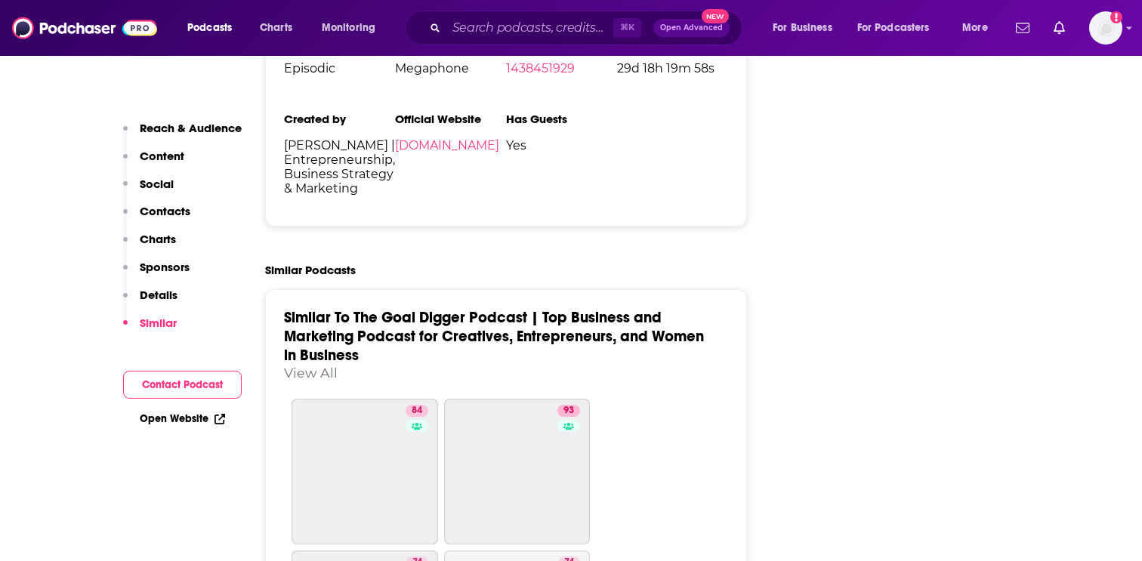
click at [332, 308] on link "Similar To The Goal Digger Podcast | Top Business and Marketing Podcast for Cre…" at bounding box center [494, 336] width 420 height 57
